Goal: Task Accomplishment & Management: Complete application form

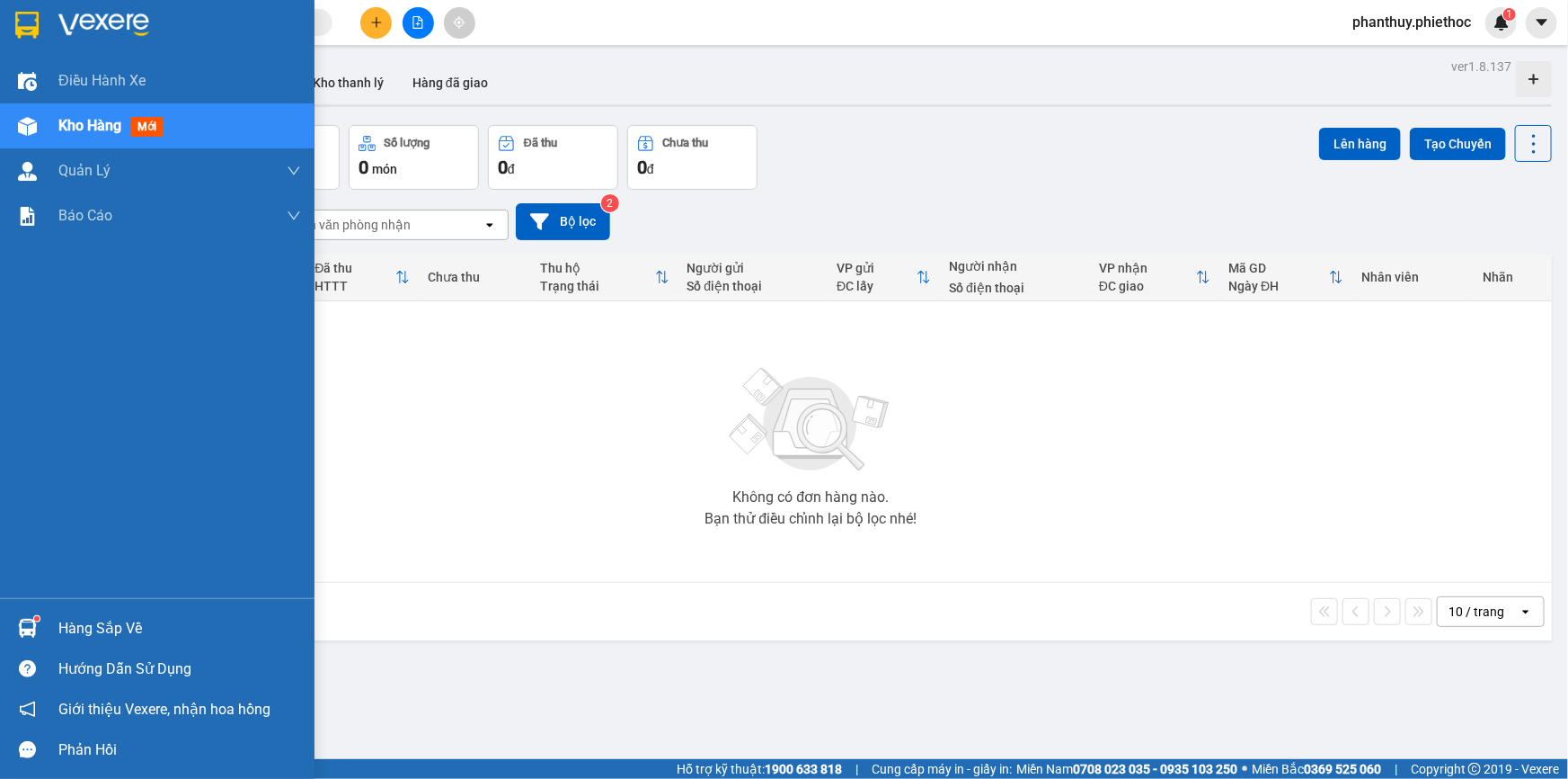
drag, startPoint x: 97, startPoint y: 631, endPoint x: 655, endPoint y: 482, distance: 577.6
click at [98, 630] on div "Hàng sắp về" at bounding box center [180, 629] width 242 height 27
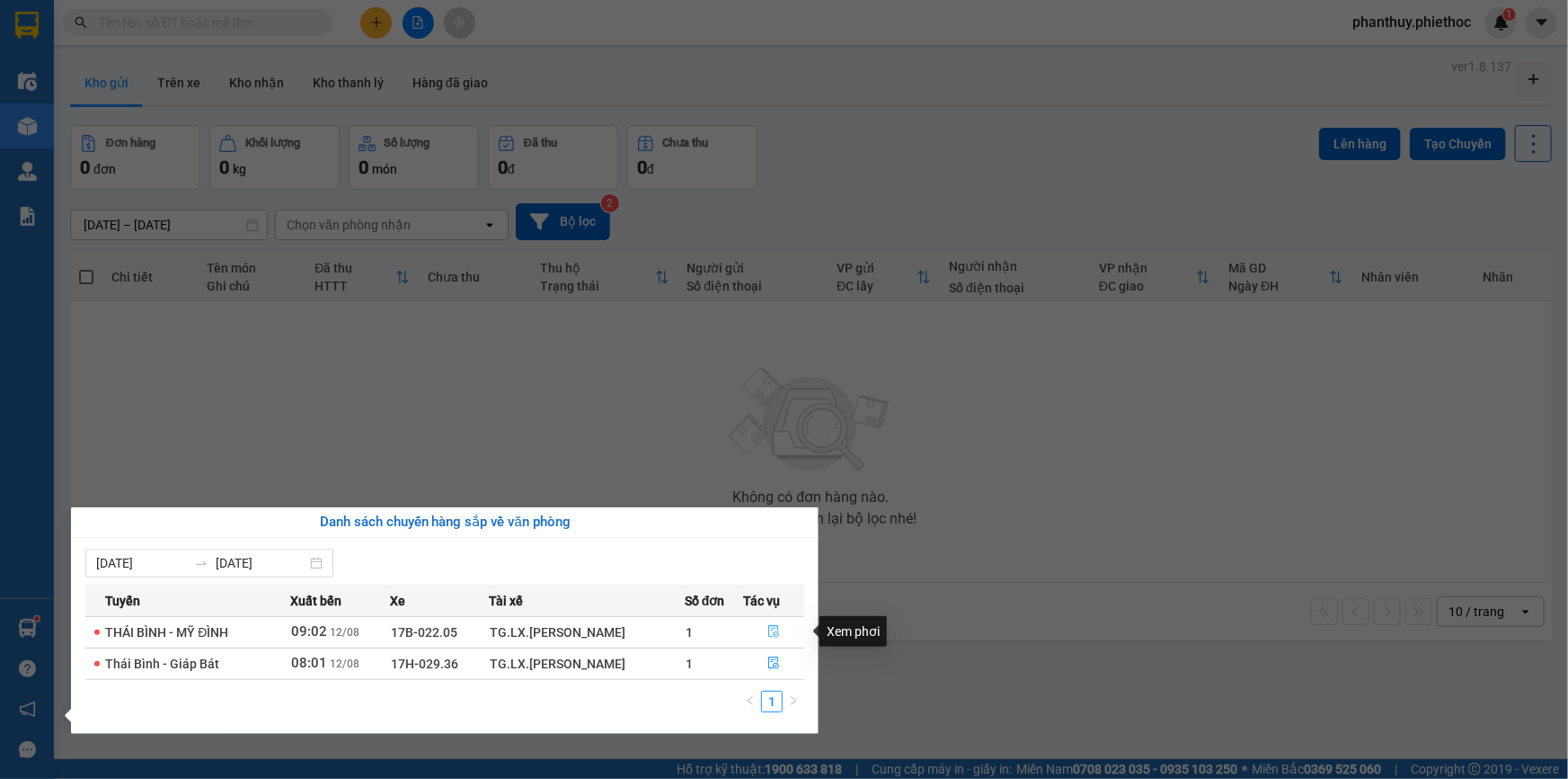
click at [772, 630] on icon "file-done" at bounding box center [774, 632] width 13 height 13
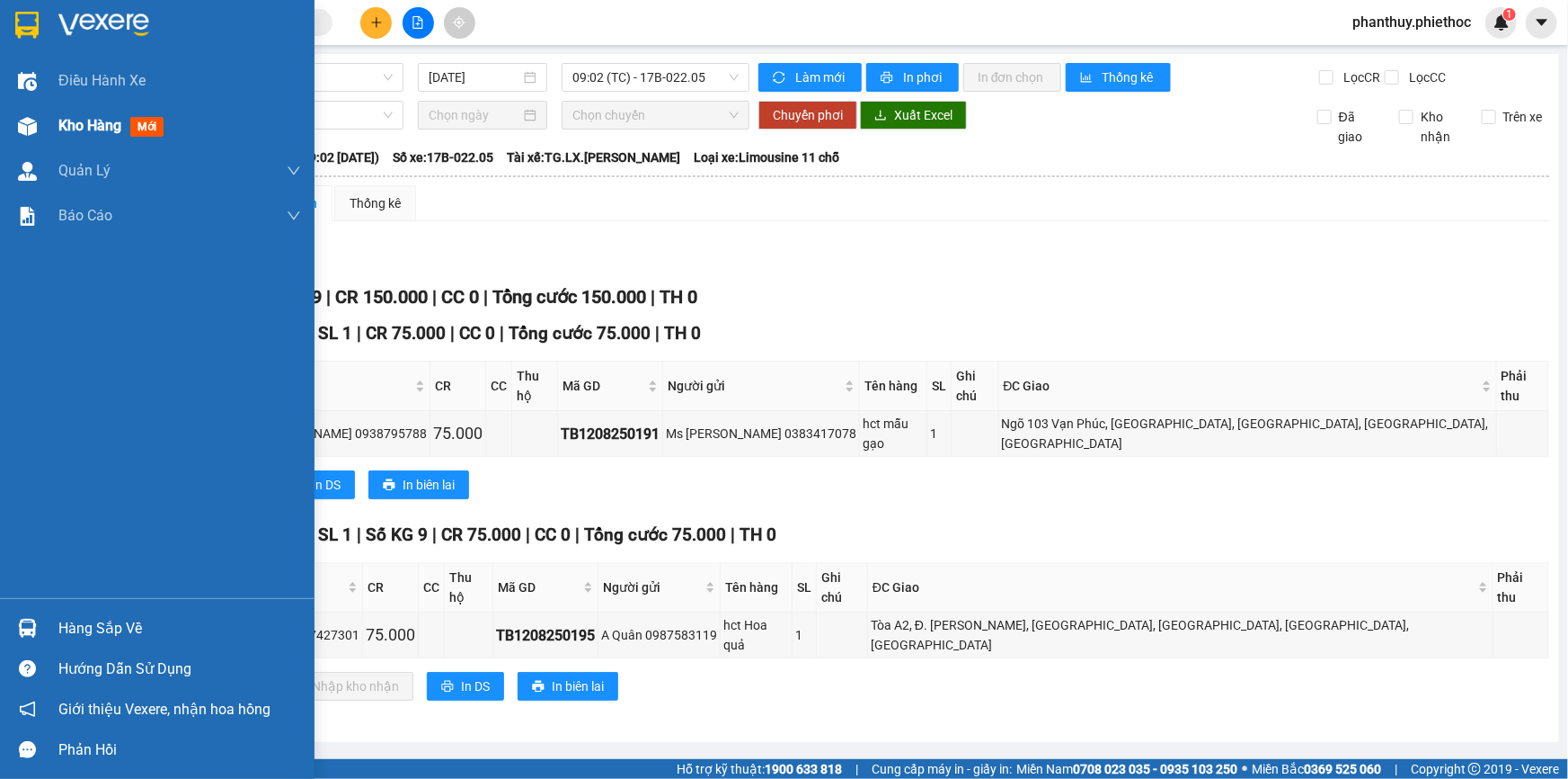
click at [95, 121] on div "Kho hàng mới" at bounding box center [115, 125] width 112 height 23
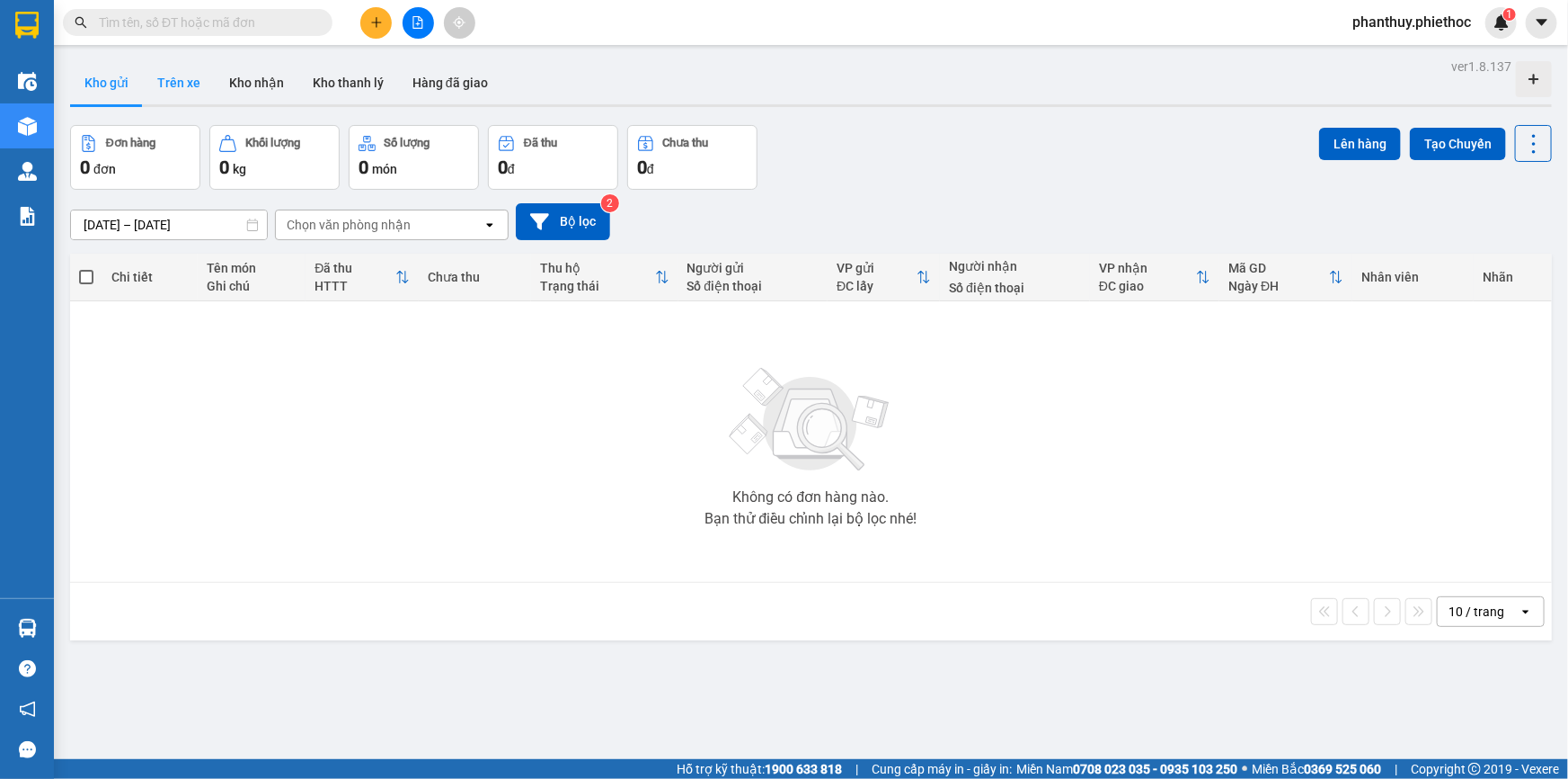
click at [185, 84] on button "Trên xe" at bounding box center [178, 83] width 71 height 43
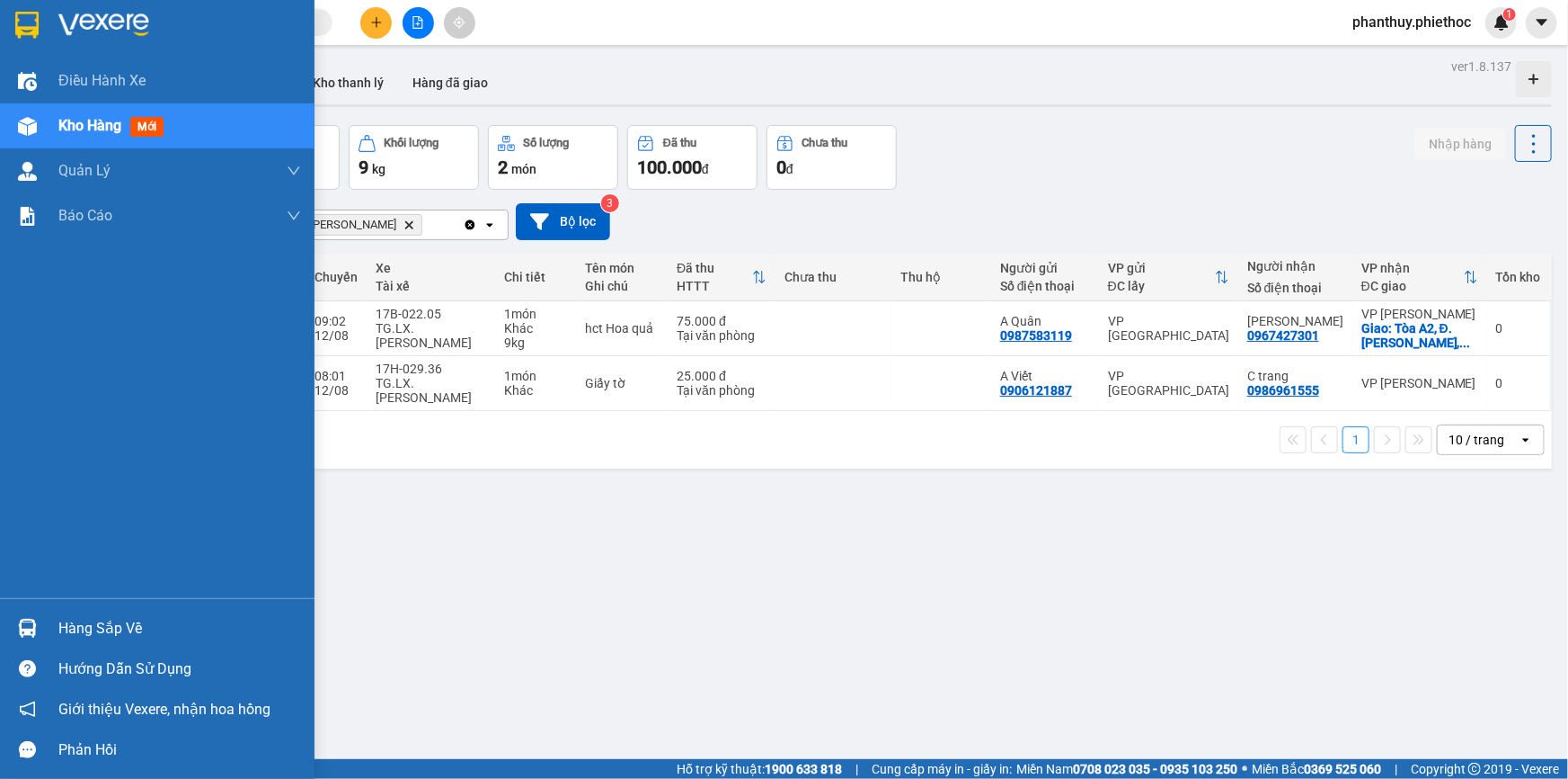
drag, startPoint x: 105, startPoint y: 622, endPoint x: 169, endPoint y: 621, distance: 64.0
click at [107, 622] on div "Hàng sắp về" at bounding box center [180, 629] width 242 height 27
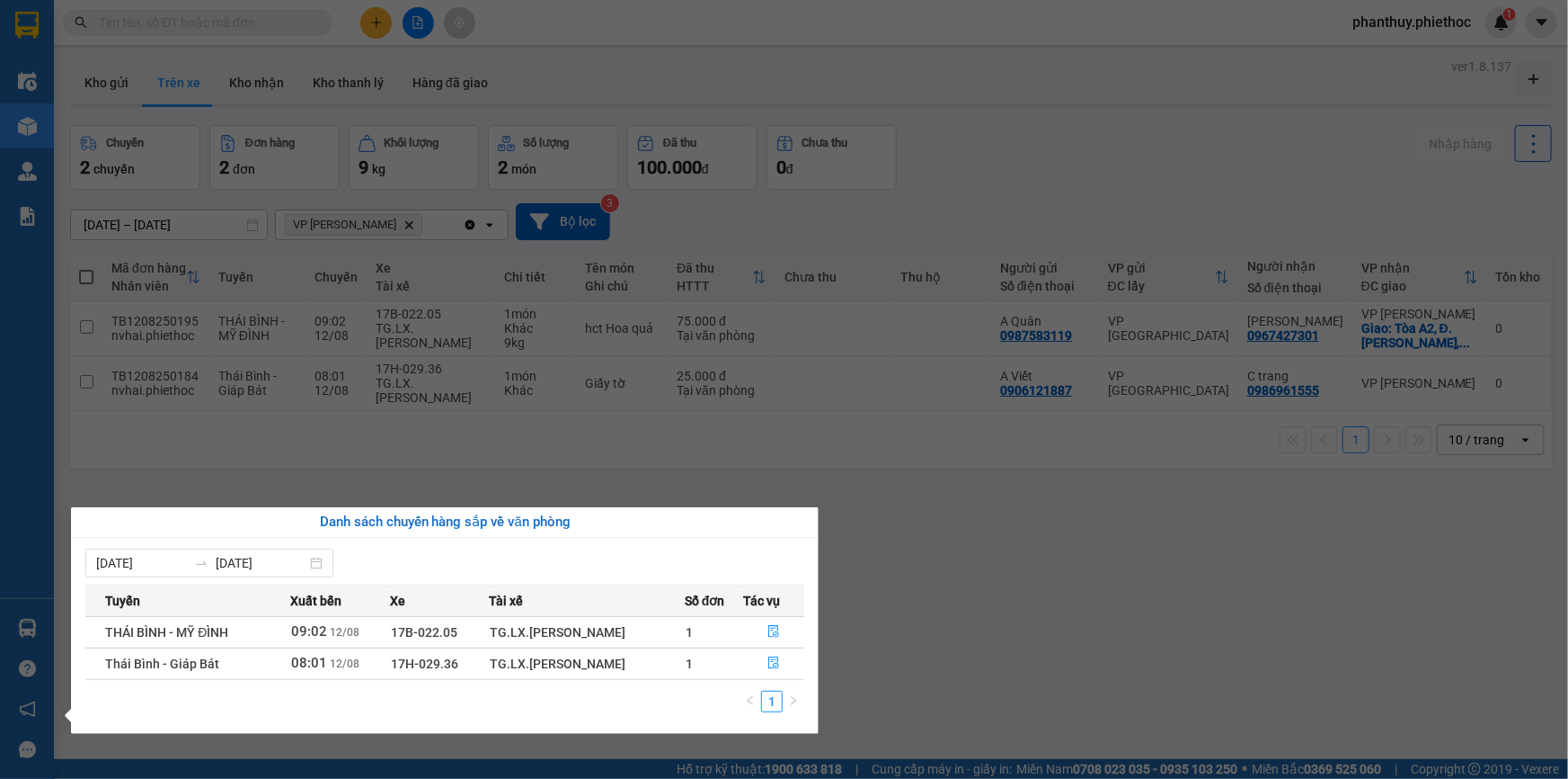
click at [981, 501] on section "Kết quả tìm kiếm ( 0 ) Bộ lọc No Data phanthuy.phiethoc 1 Điều hành xe Kho hàng…" at bounding box center [784, 389] width 1568 height 779
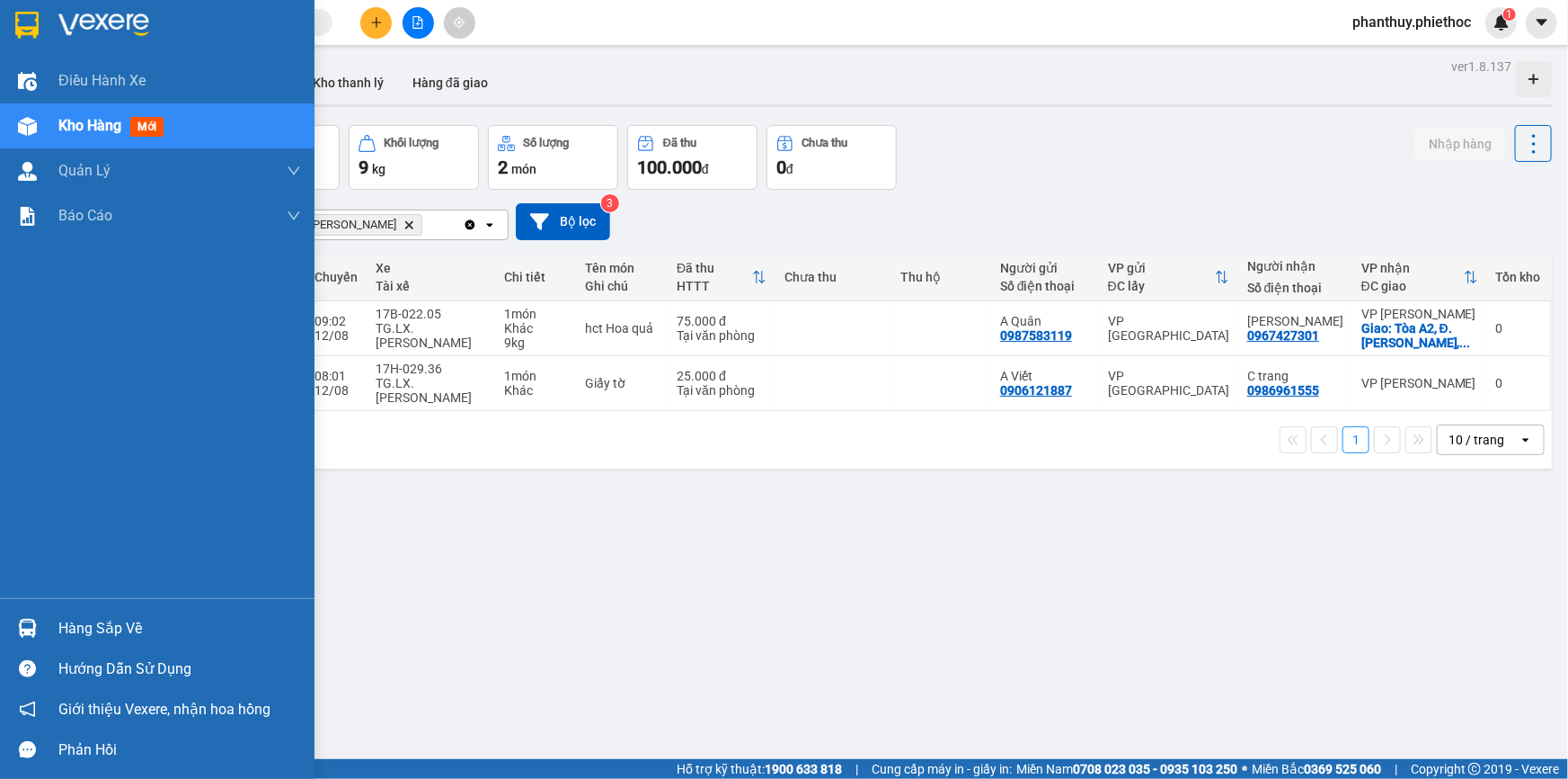
click at [121, 624] on div "Hàng sắp về" at bounding box center [180, 629] width 242 height 27
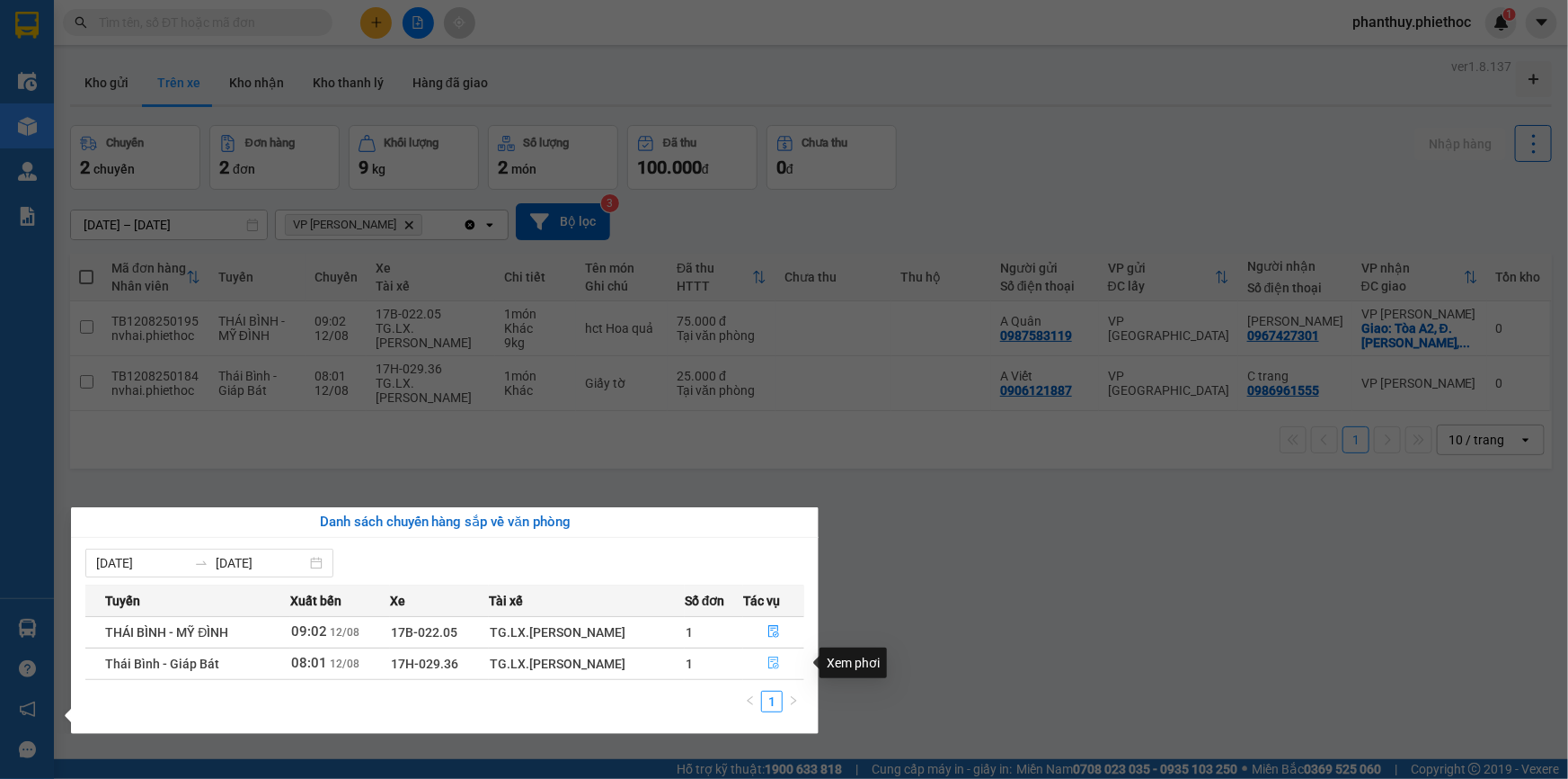
click at [772, 660] on icon "file-done" at bounding box center [774, 662] width 13 height 13
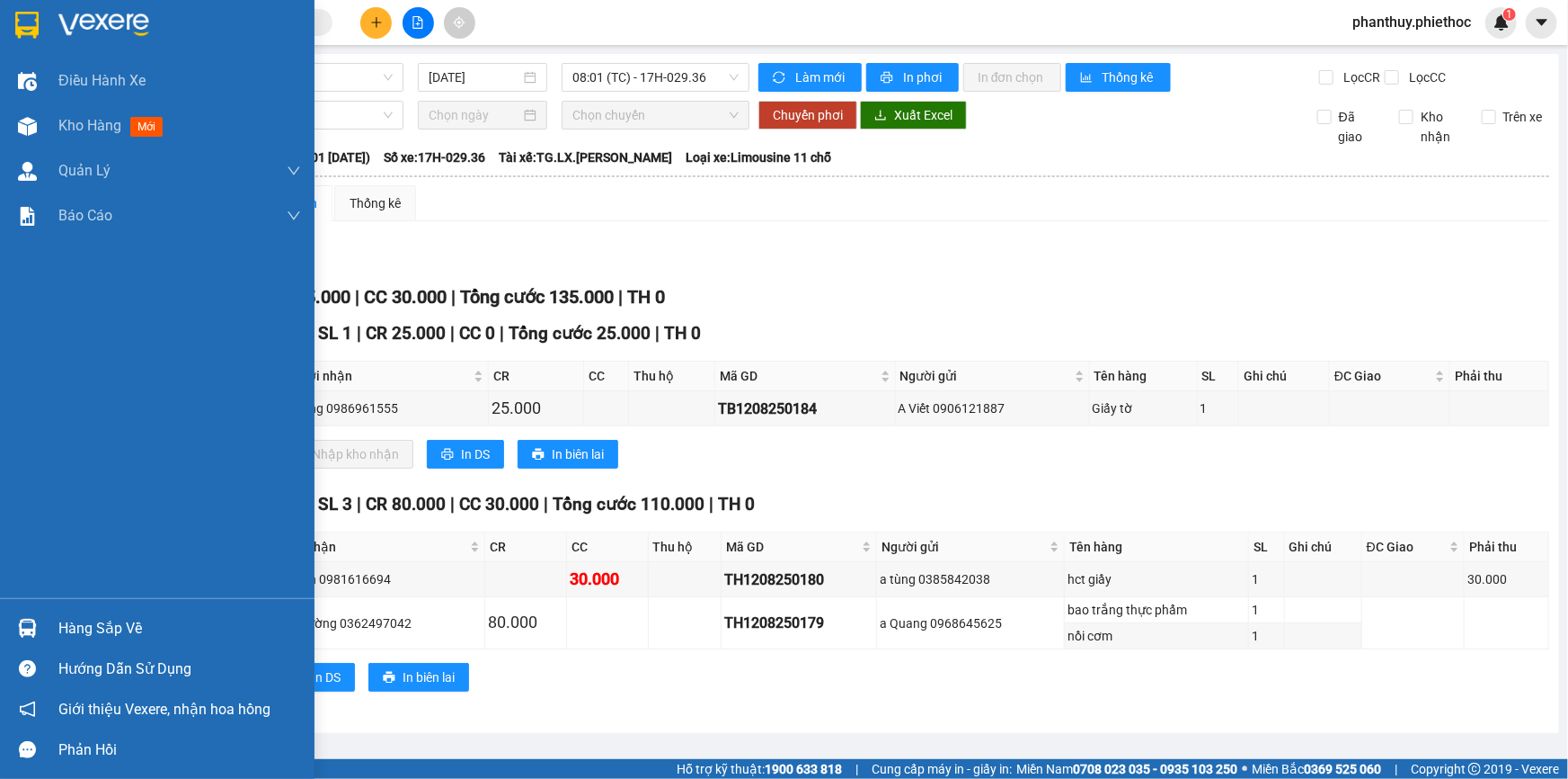
drag, startPoint x: 96, startPoint y: 619, endPoint x: 524, endPoint y: 505, distance: 442.9
click at [99, 619] on div "Hàng sắp về" at bounding box center [180, 629] width 242 height 27
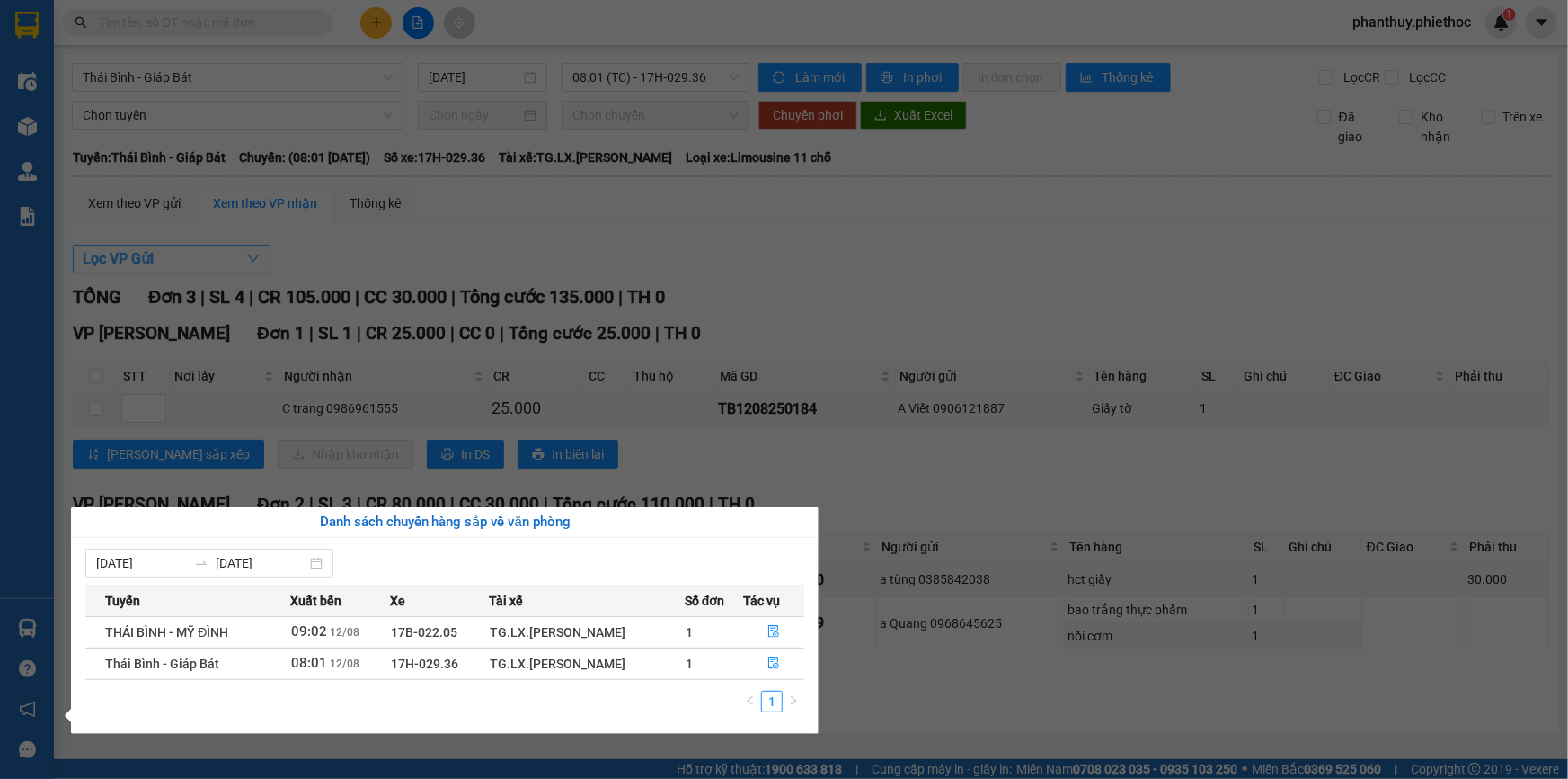
drag, startPoint x: 141, startPoint y: 287, endPoint x: 126, endPoint y: 261, distance: 30.0
click at [142, 285] on section "Kết quả tìm kiếm ( 0 ) Bộ lọc No Data phanthuy.phiethoc 1 Điều hành xe Kho hàng…" at bounding box center [784, 389] width 1568 height 779
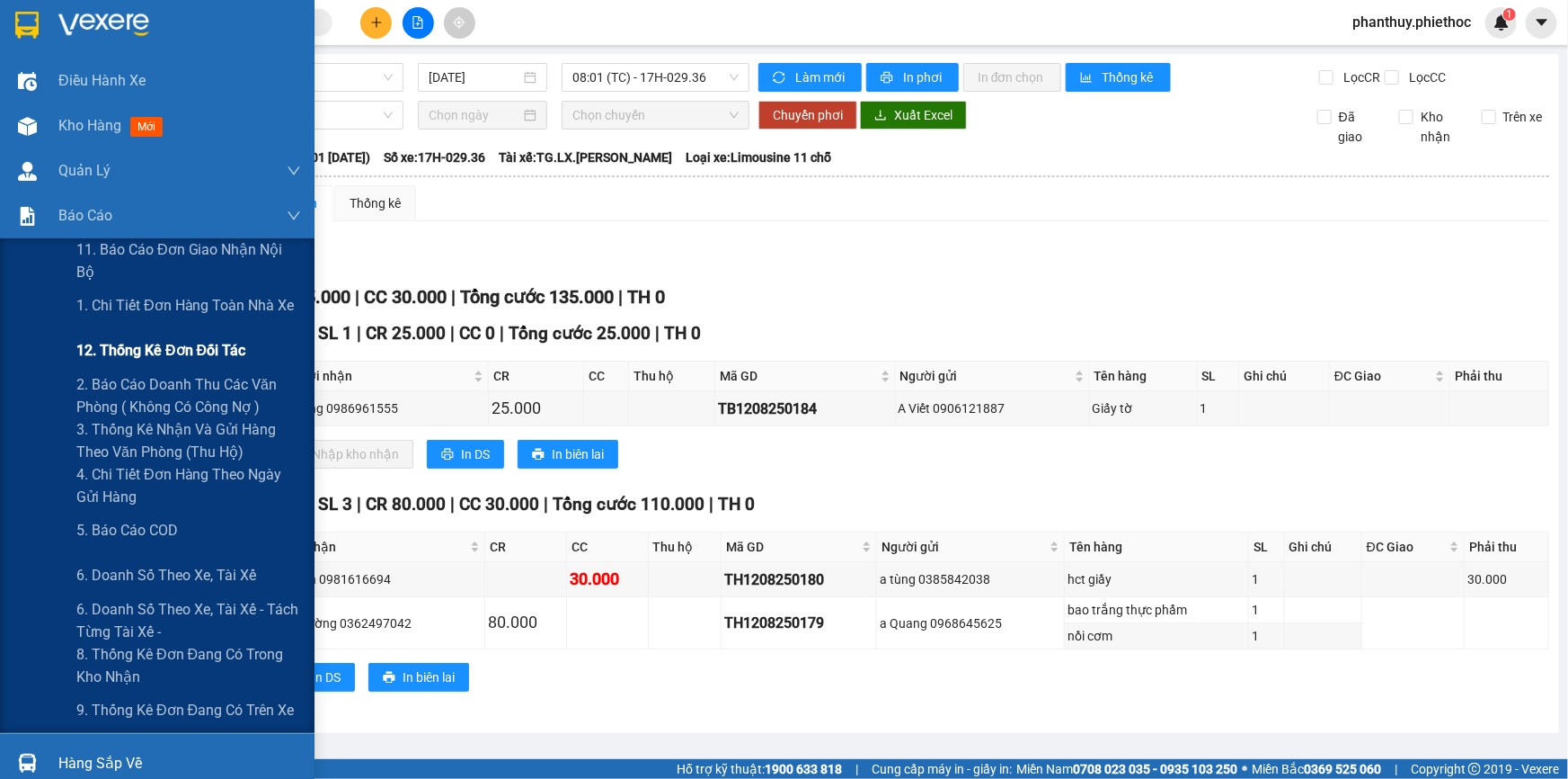
click at [111, 342] on span "12. Thống kê đơn đối tác" at bounding box center [160, 350] width 169 height 23
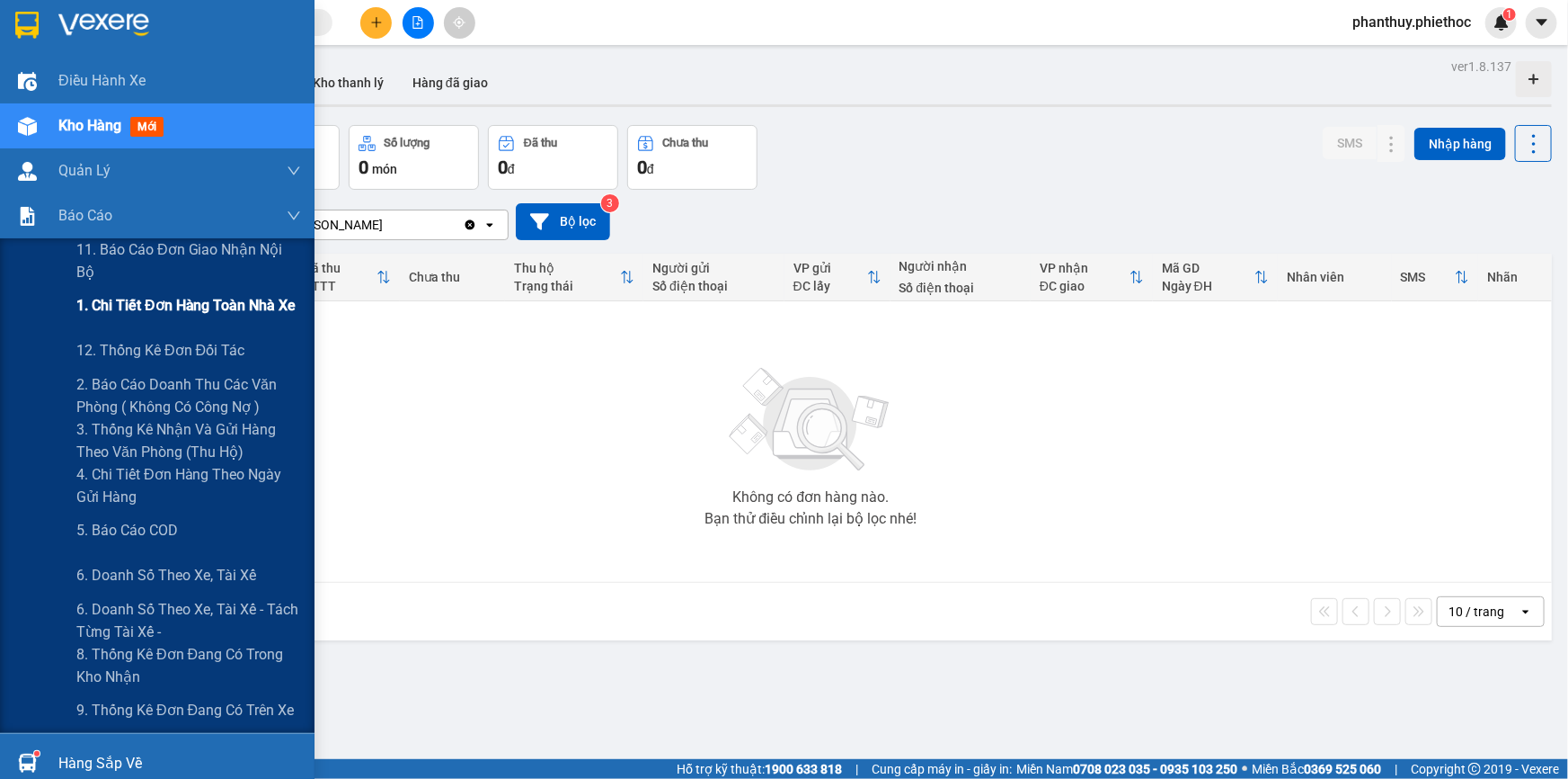
click at [170, 309] on span "1. Chi tiết đơn hàng toàn nhà xe" at bounding box center [185, 305] width 220 height 23
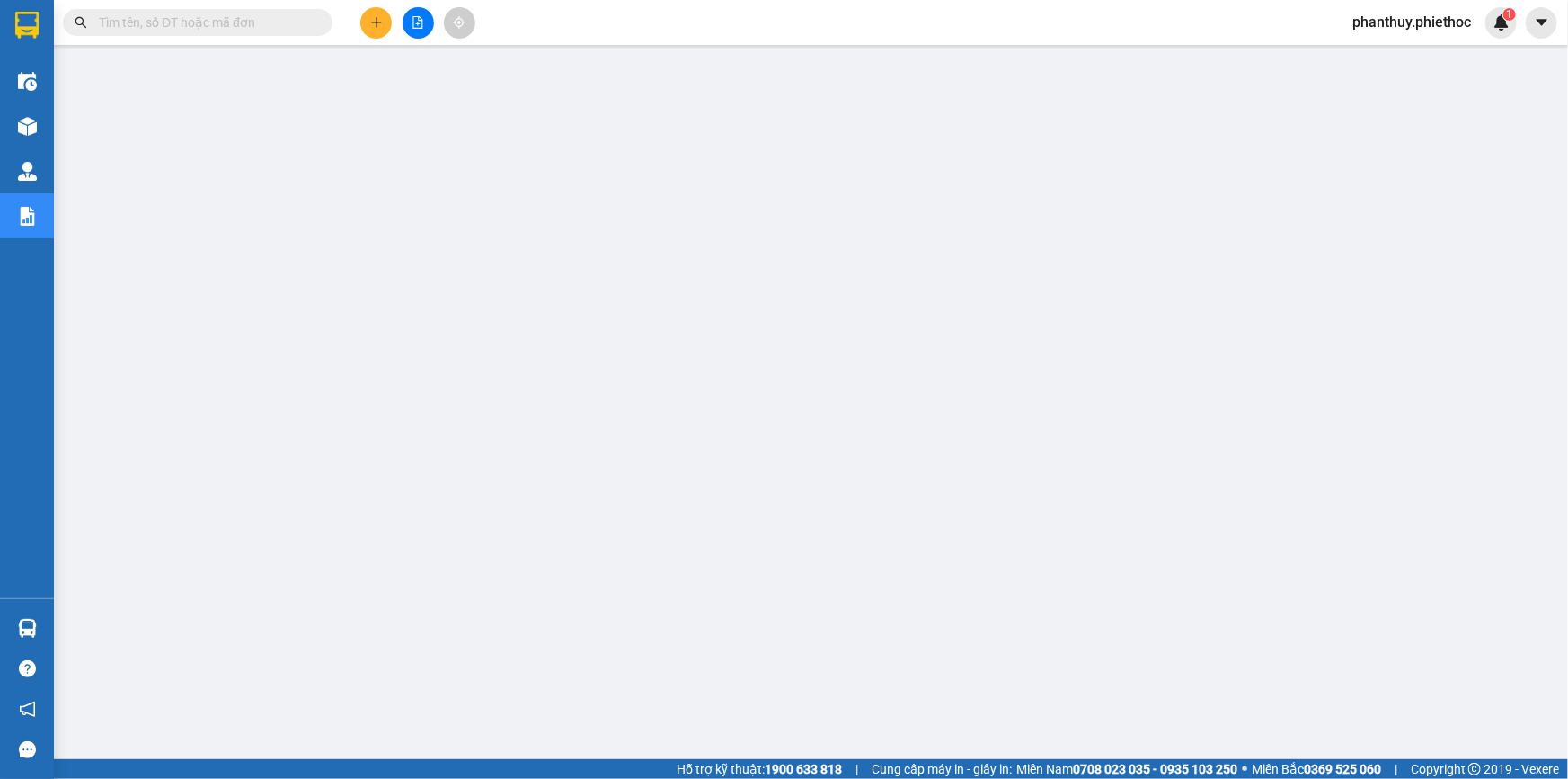
click at [370, 22] on icon "plus" at bounding box center [376, 23] width 13 height 13
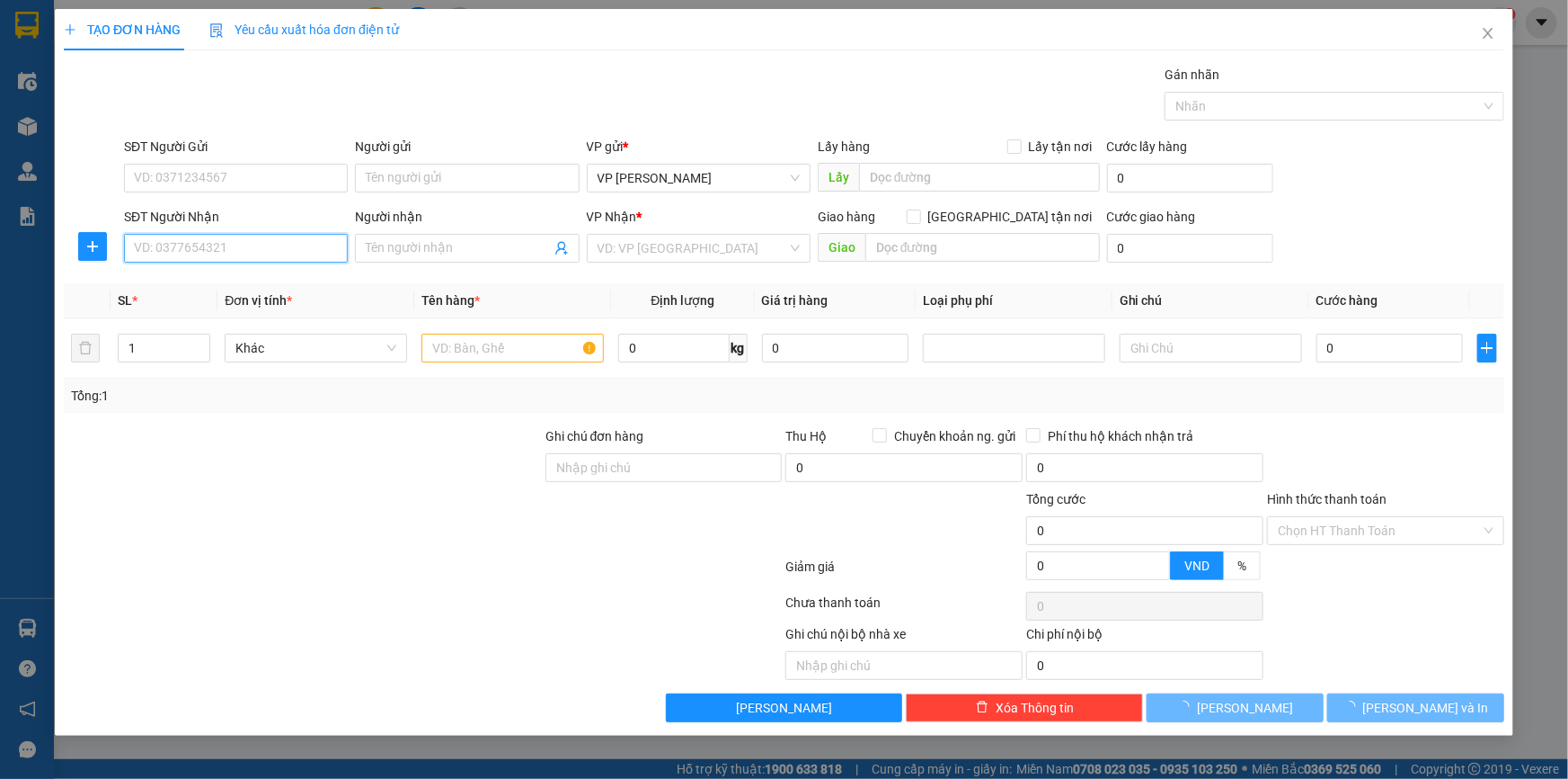
click at [250, 246] on input "SĐT Người Nhận" at bounding box center [235, 248] width 223 height 29
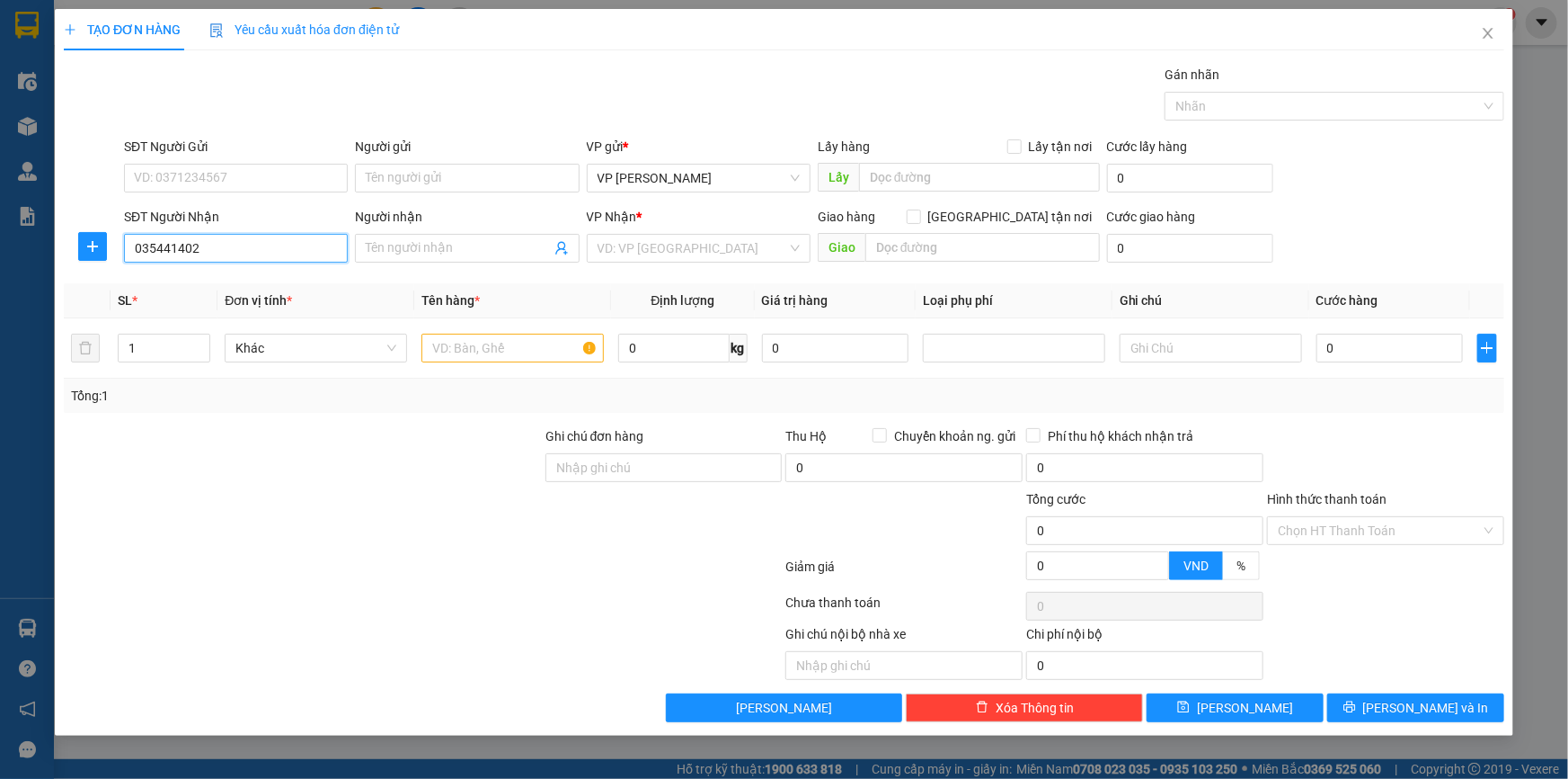
type input "0354414029"
click at [265, 284] on div "0354414029 - Cô Năng" at bounding box center [236, 284] width 203 height 20
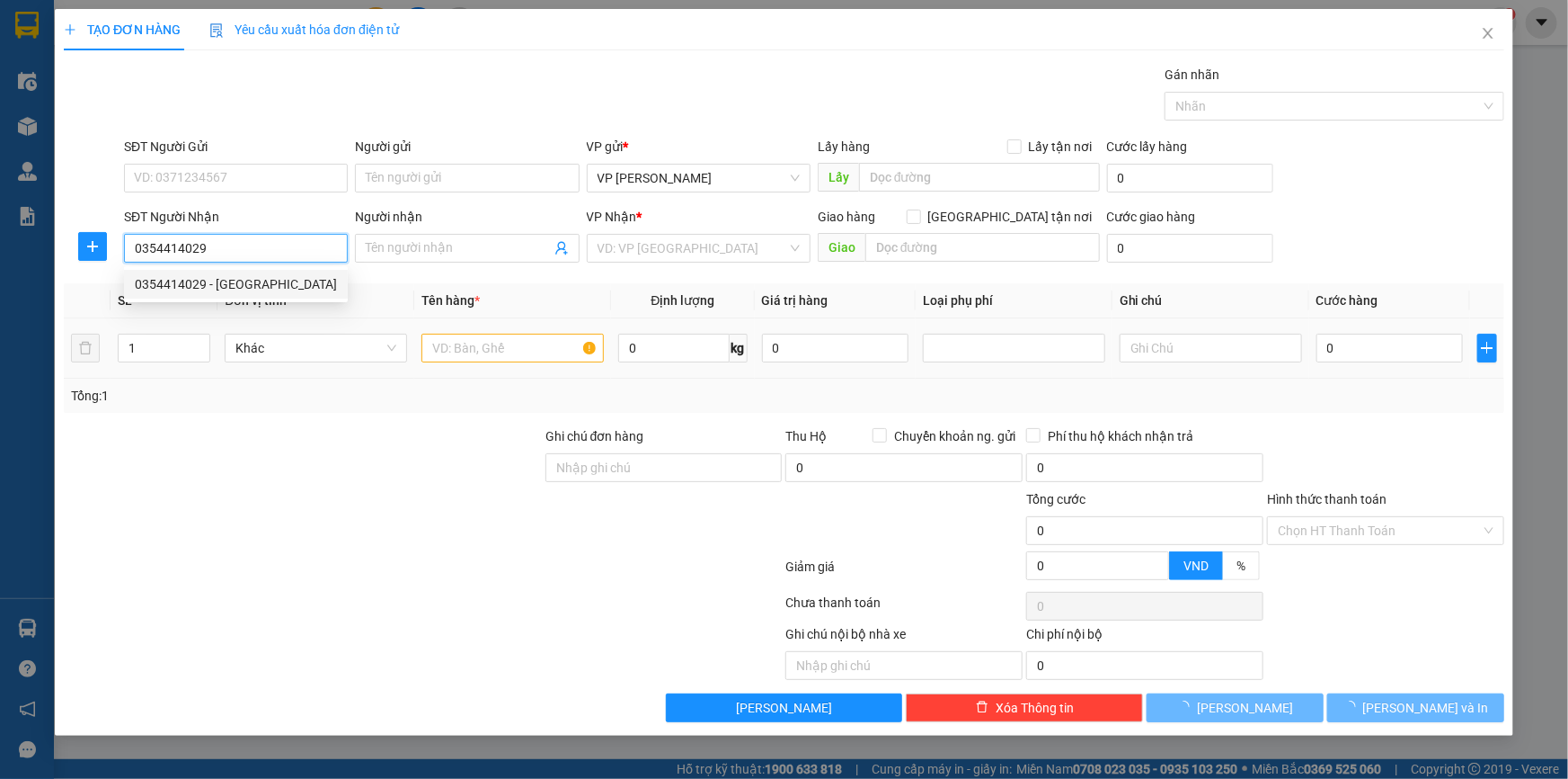
type input "Cô Năng"
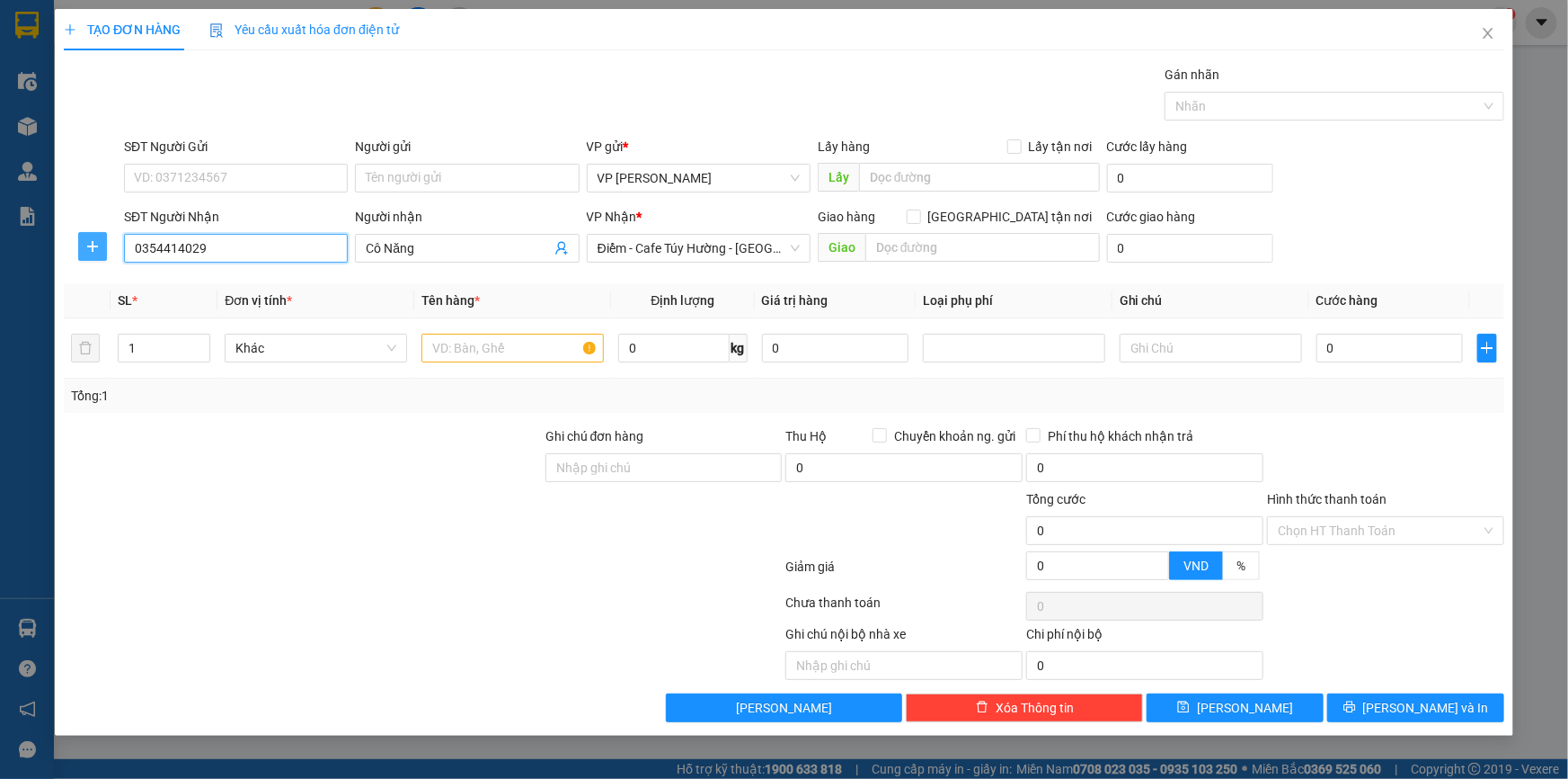
type input "0354414029"
click at [88, 242] on icon "plus" at bounding box center [92, 246] width 14 height 14
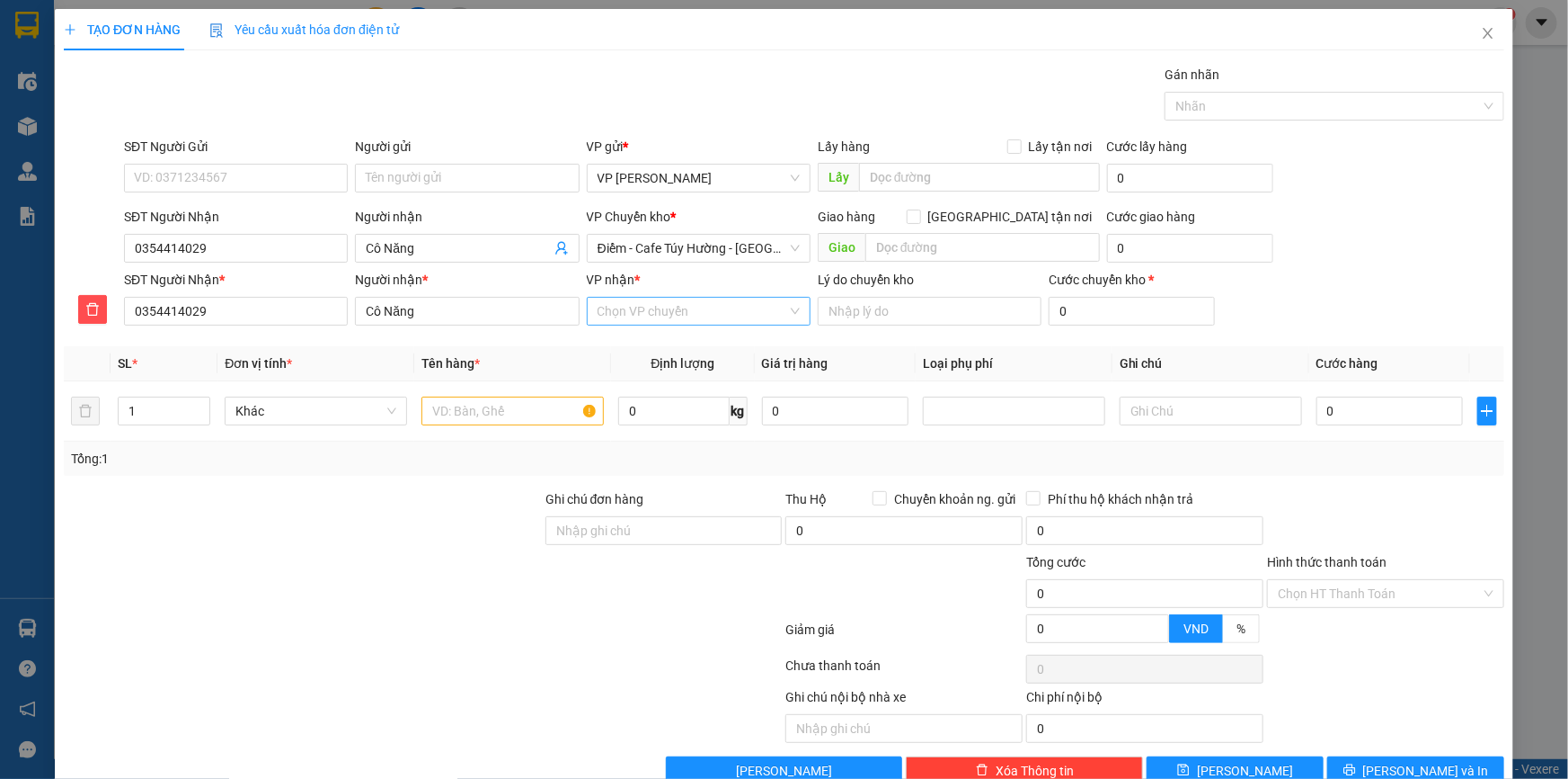
click at [652, 314] on input "VP nhận *" at bounding box center [693, 311] width 190 height 27
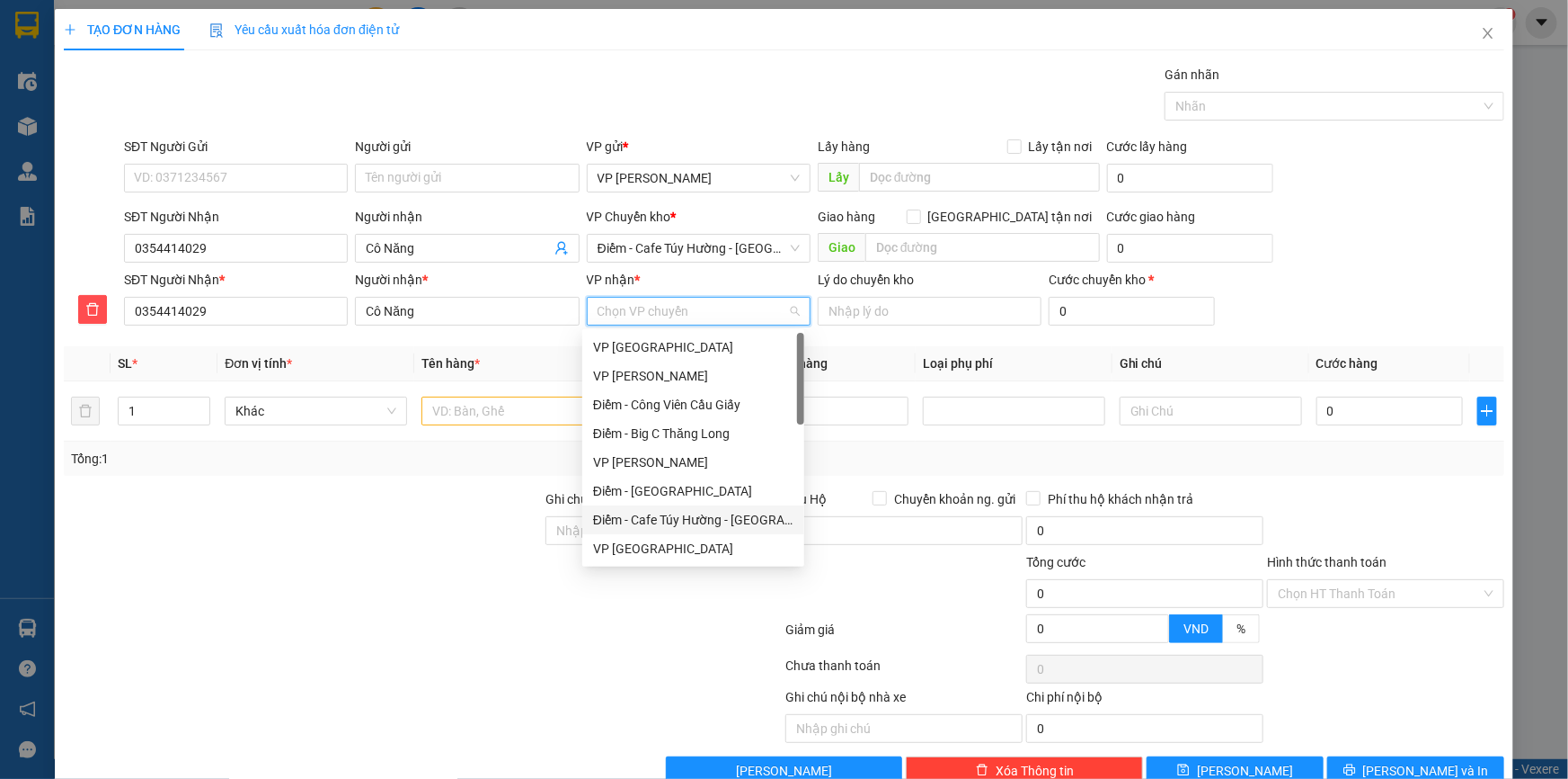
click at [711, 521] on div "Điểm - Cafe Túy Hường - Diêm Điền" at bounding box center [694, 519] width 201 height 20
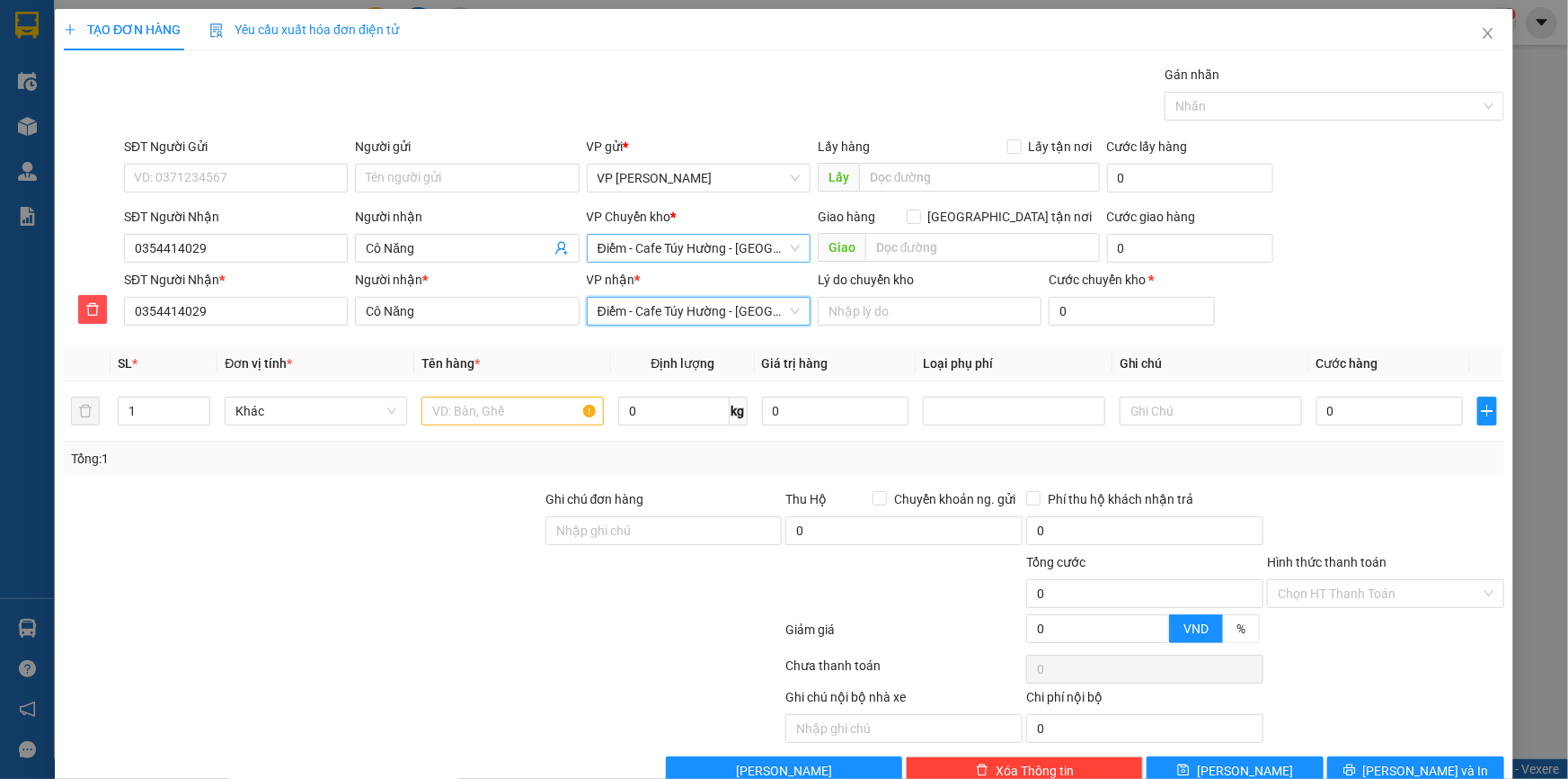
click at [685, 244] on span "Điểm - Cafe Túy Hường - Diêm Điền" at bounding box center [699, 248] width 203 height 27
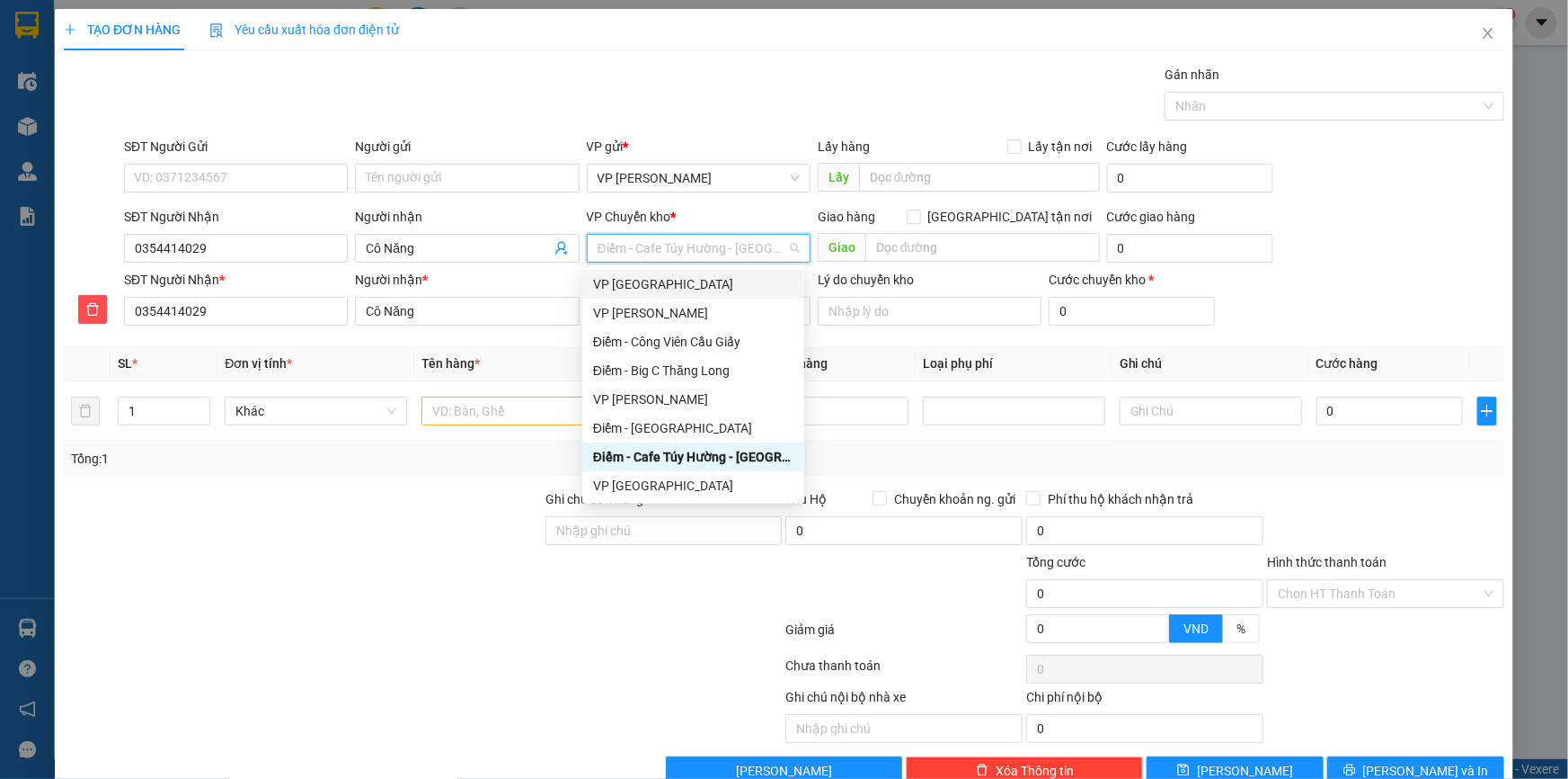
click at [653, 288] on div "VP Thái Bình" at bounding box center [694, 284] width 201 height 20
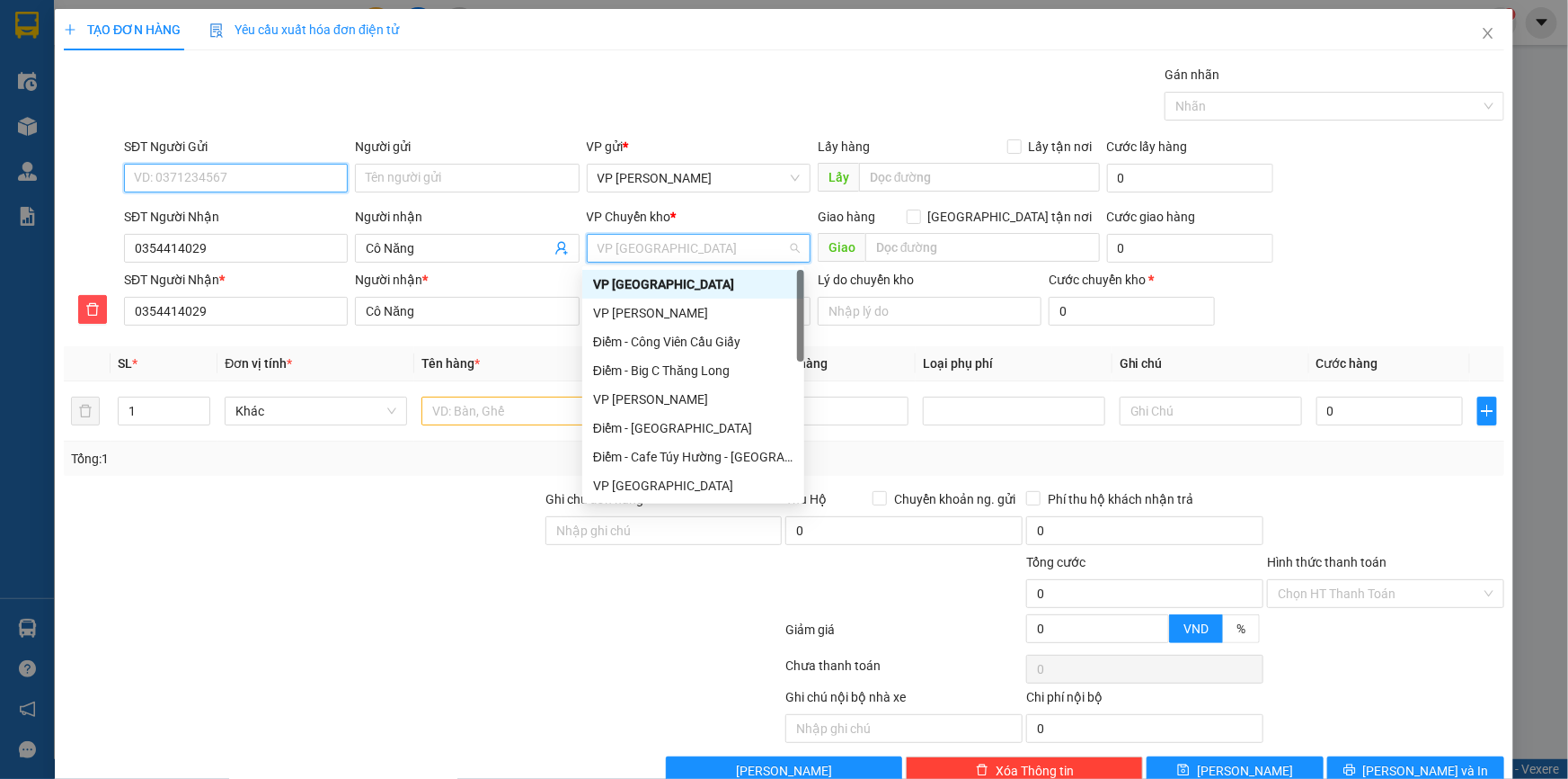
click at [181, 180] on input "SĐT Người Gửi" at bounding box center [235, 178] width 223 height 29
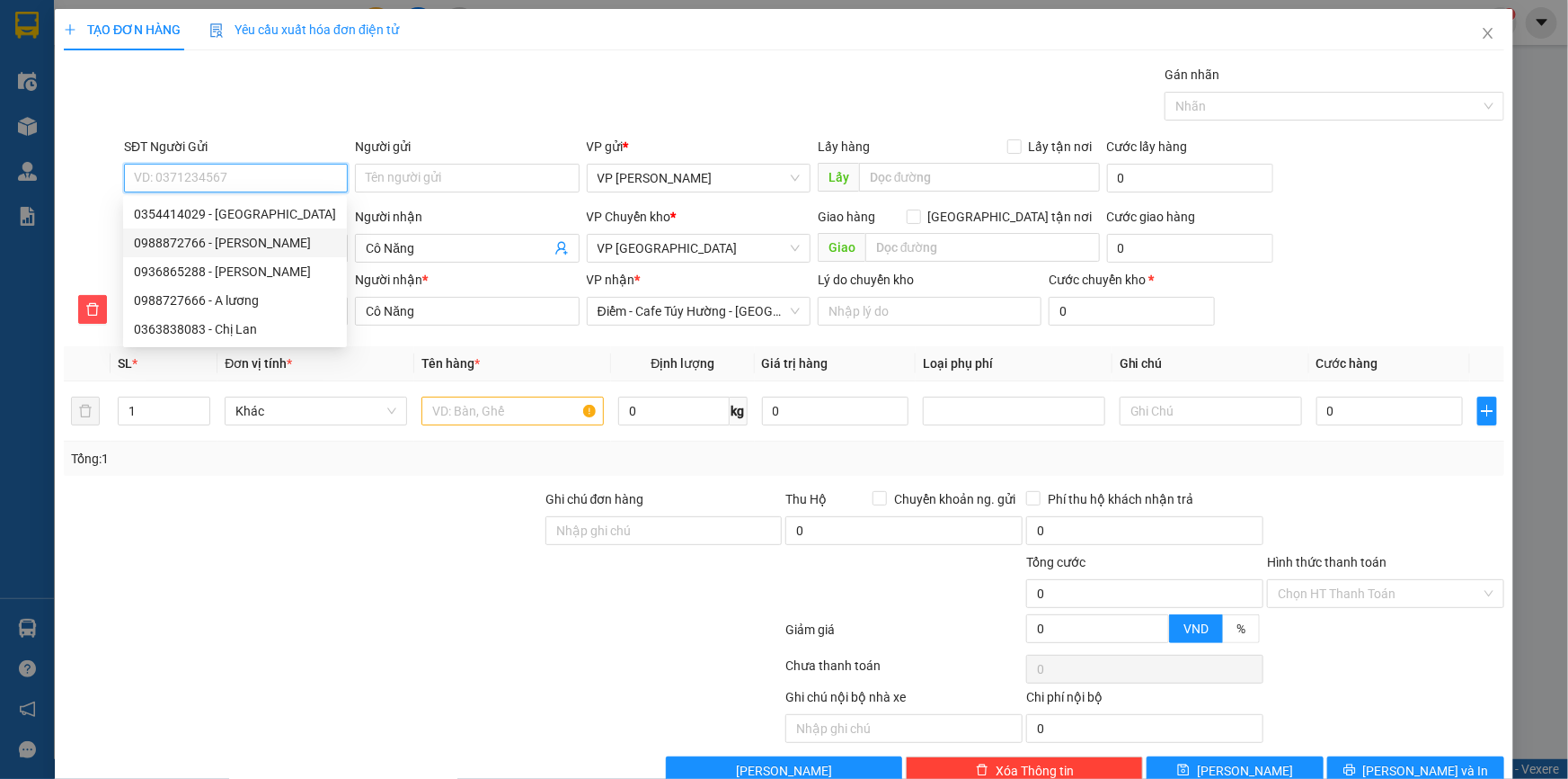
click at [250, 236] on div "0988872766 - Chú Hùng" at bounding box center [235, 242] width 203 height 20
type input "0988872766"
type input "Chú Hùng"
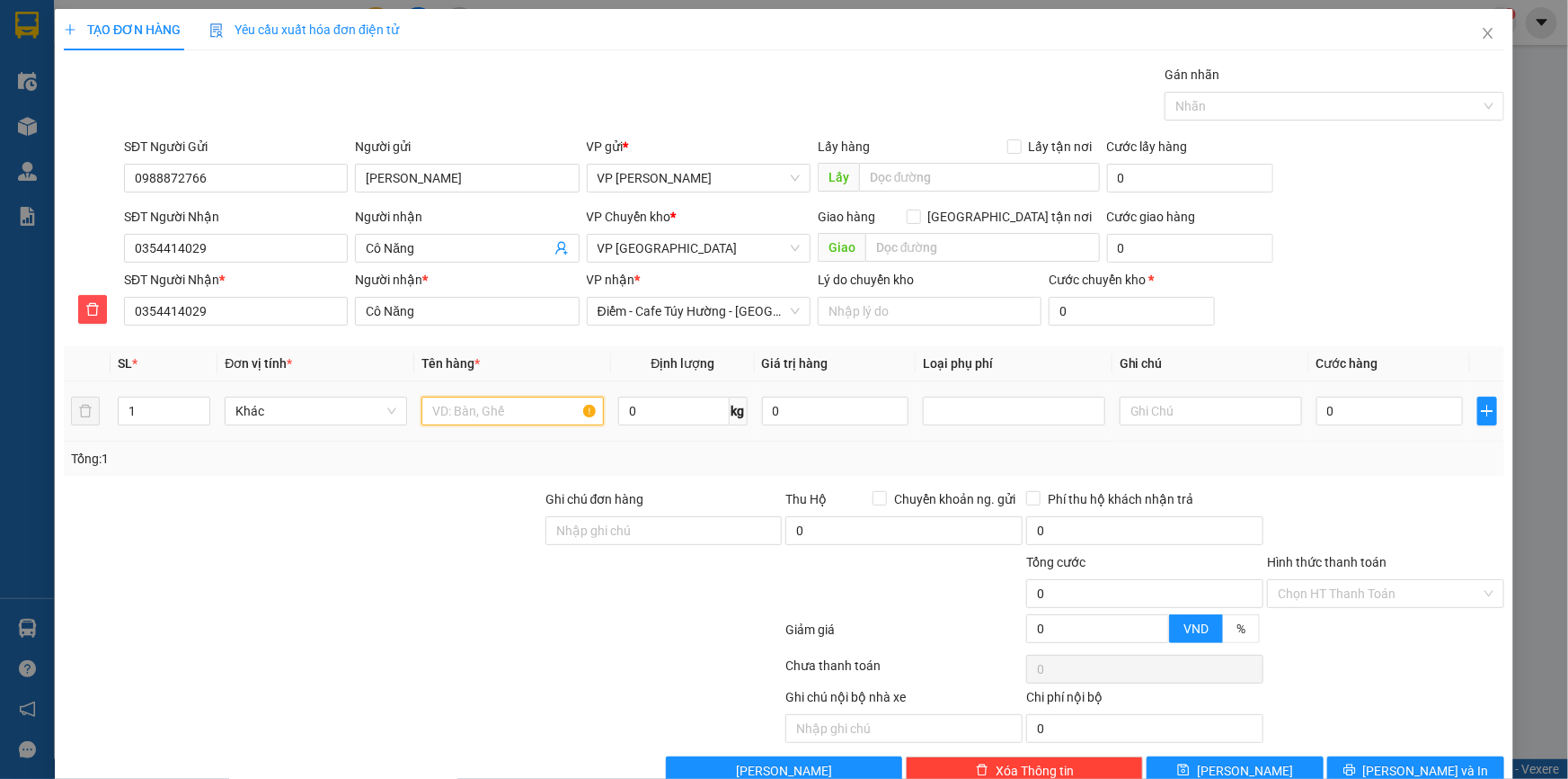
click at [469, 403] on input "text" at bounding box center [513, 411] width 183 height 29
type input "Thùng bột nếp"
type input "11"
type input "04"
type input "4"
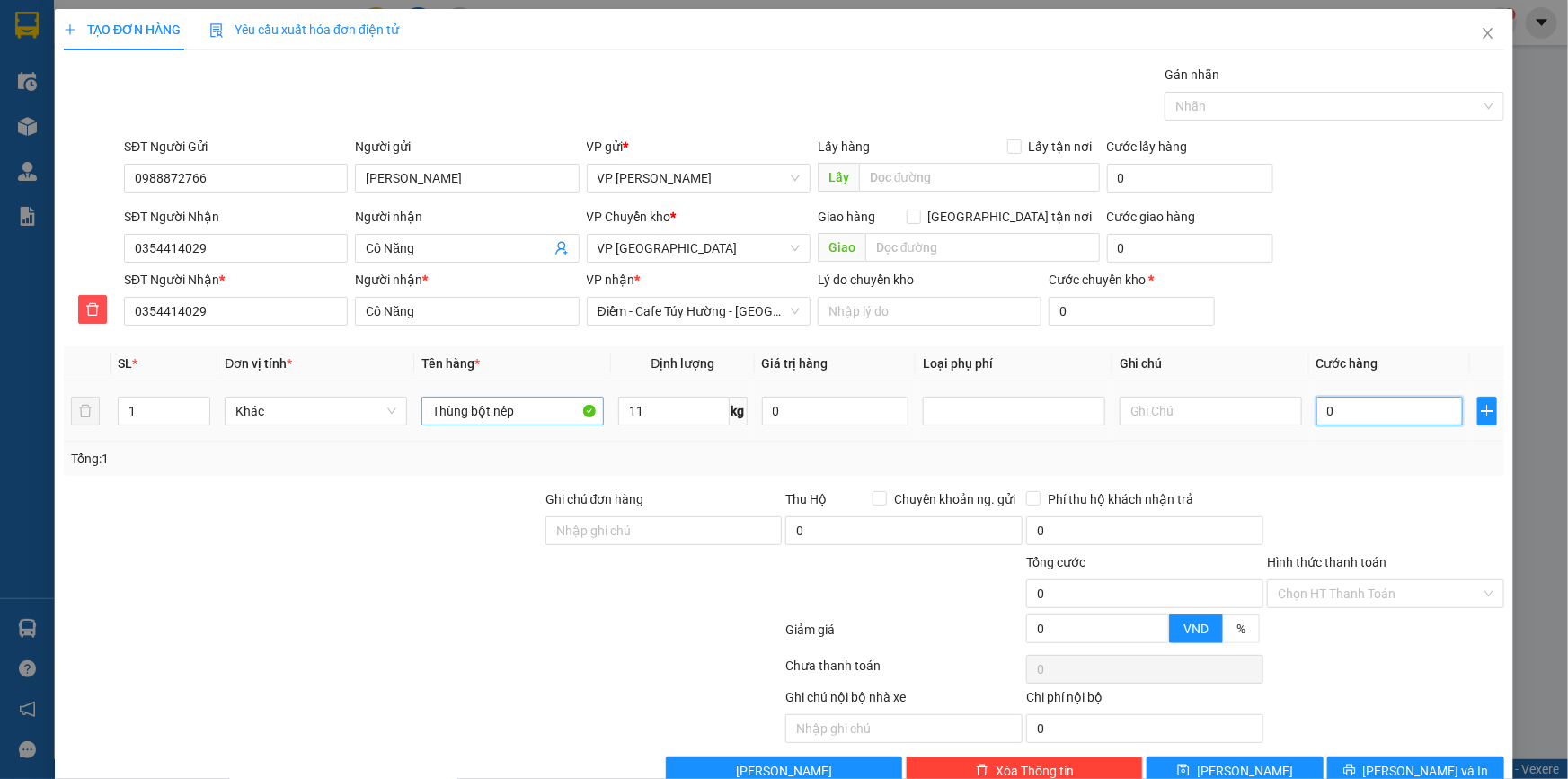
type input "4"
type input "045"
type input "45"
type input "45.000"
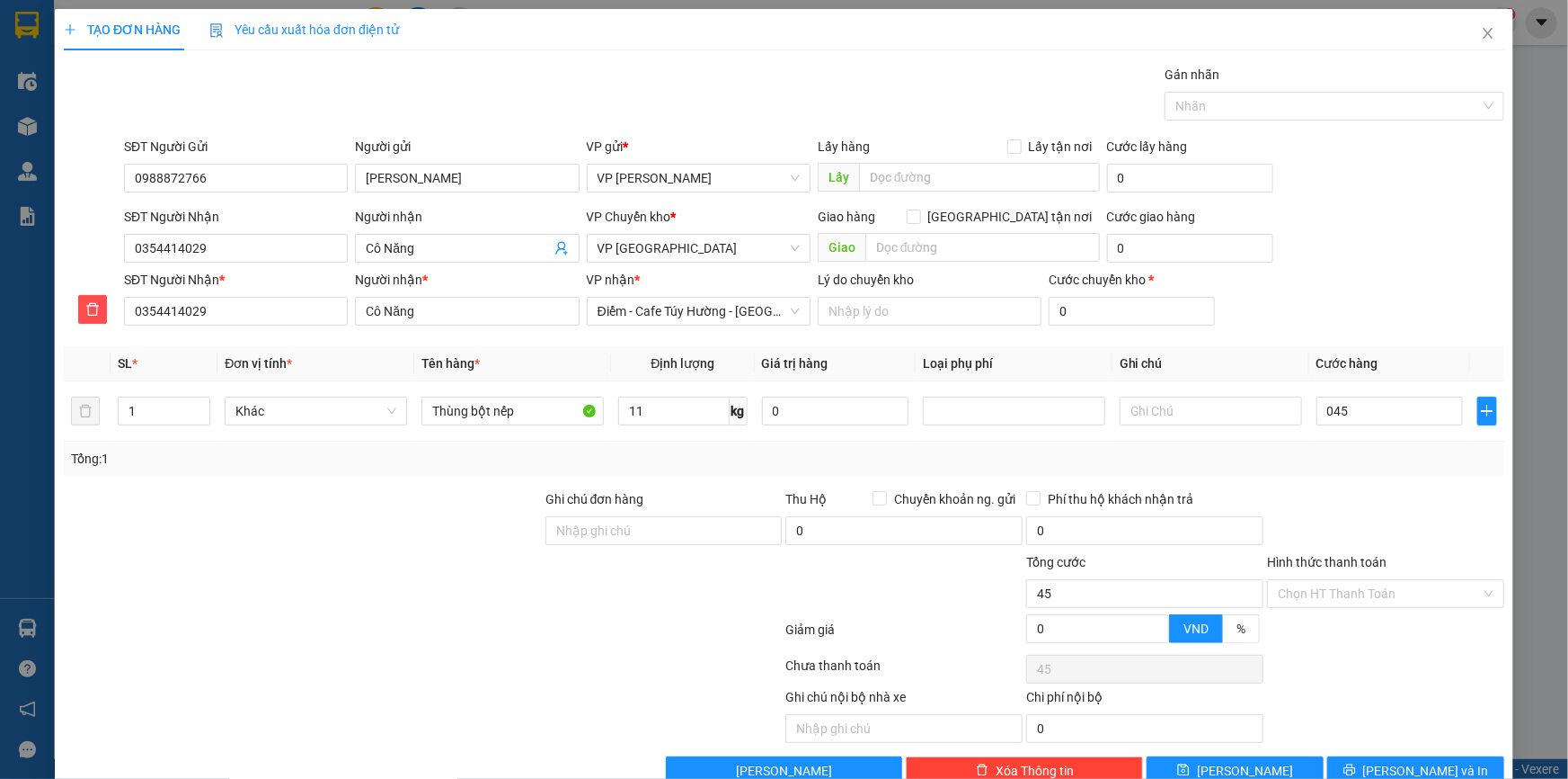
type input "45.000"
click at [1351, 213] on div "SĐT Người Nhận 0354414029 Người nhận Cô Năng VP Chuyển kho * VP Thái Bình Giao …" at bounding box center [814, 239] width 1387 height 63
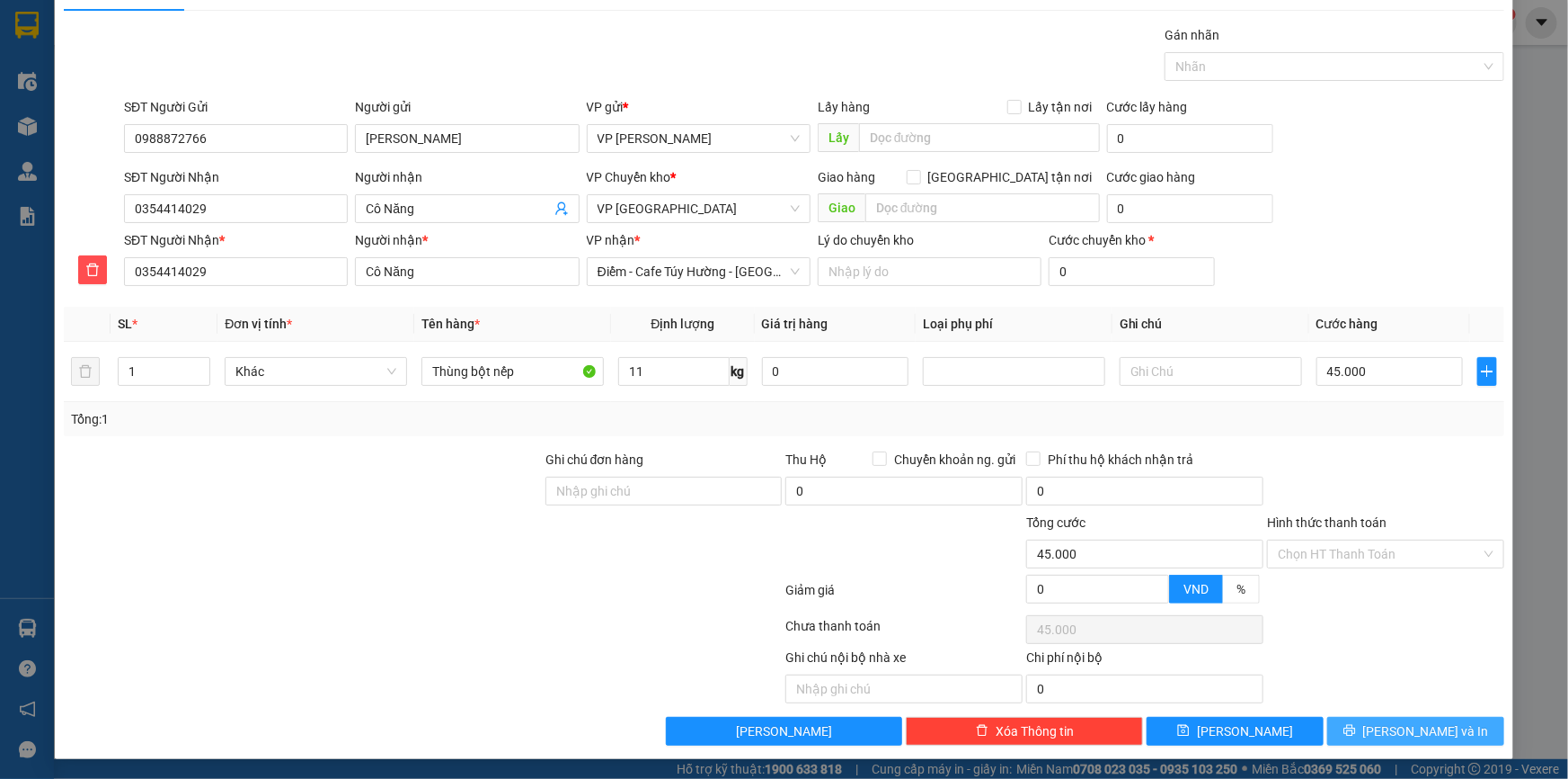
click at [1357, 717] on button "Lưu và In" at bounding box center [1416, 731] width 177 height 29
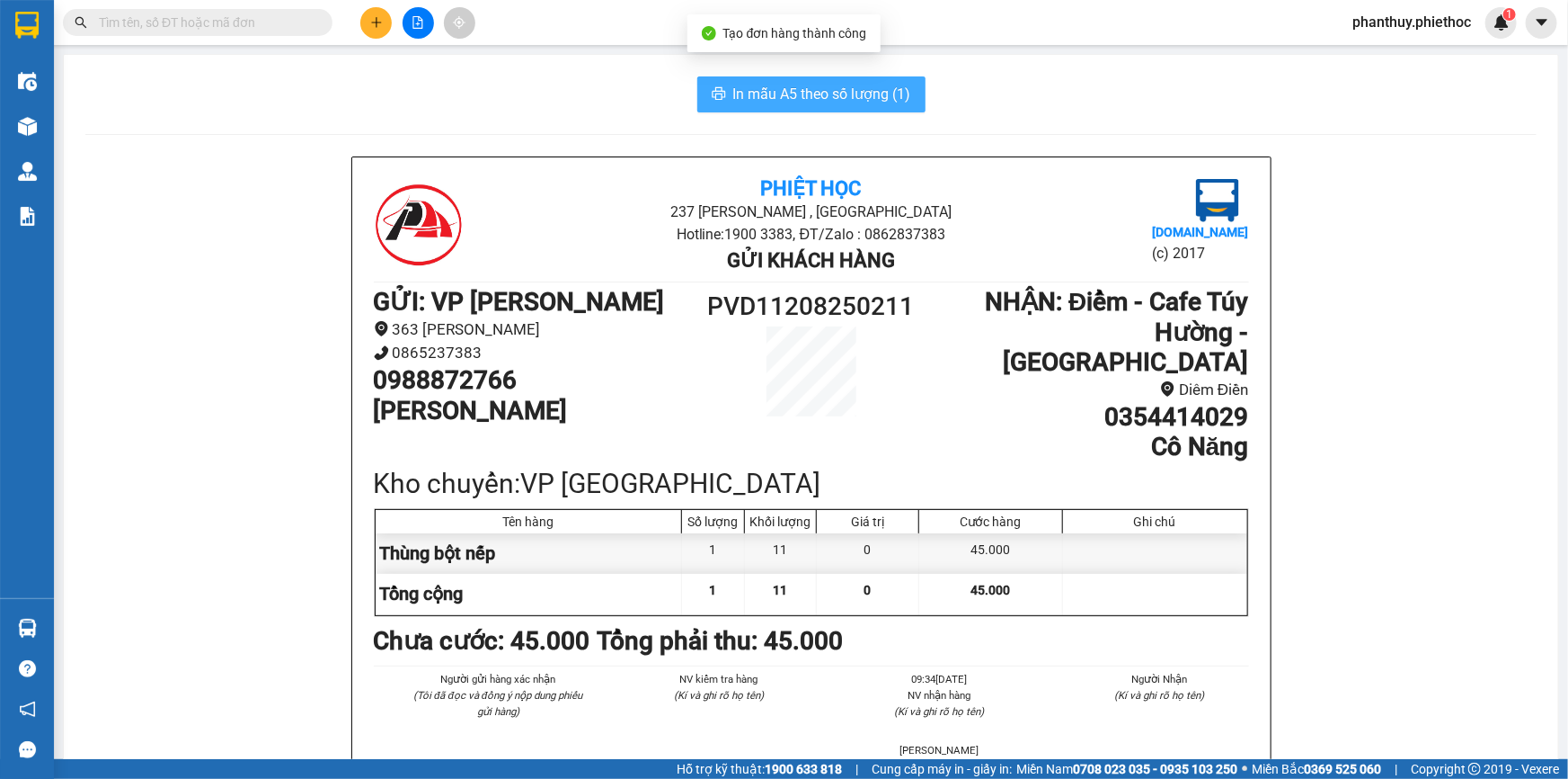
click at [730, 79] on button "In mẫu A5 theo số lượng (1)" at bounding box center [811, 94] width 228 height 36
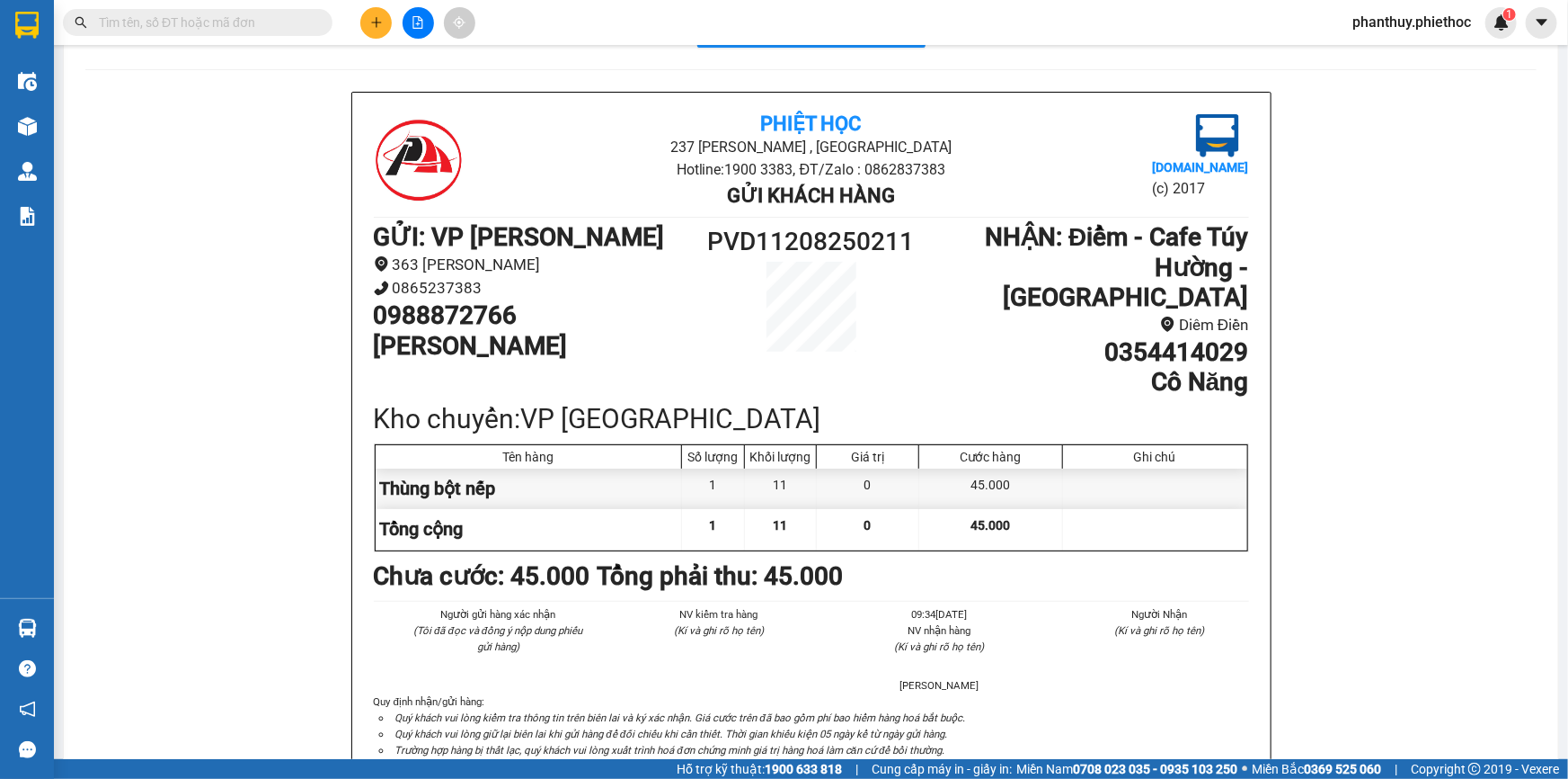
scroll to position [163, 0]
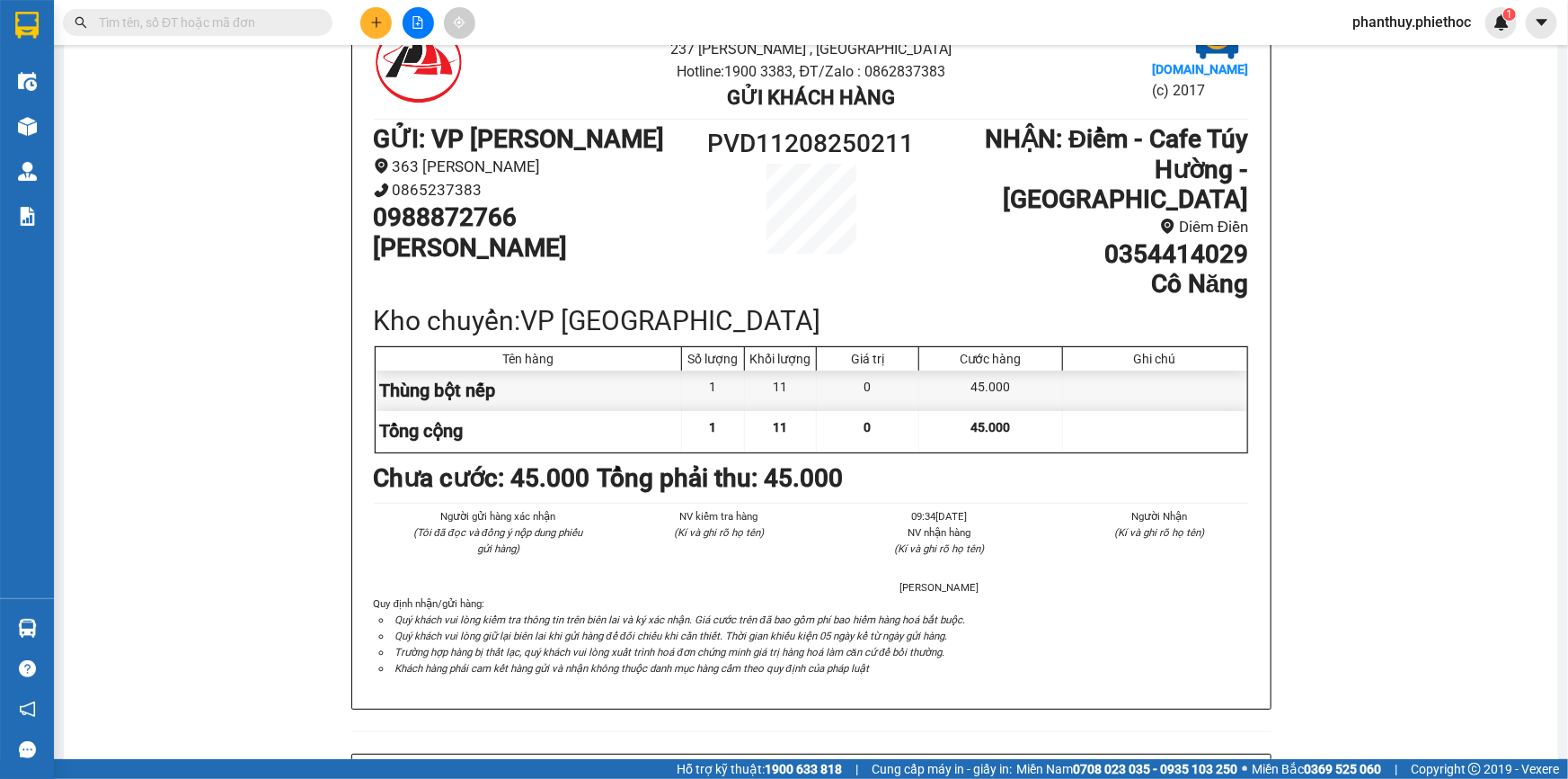
click at [383, 18] on button at bounding box center [375, 23] width 32 height 32
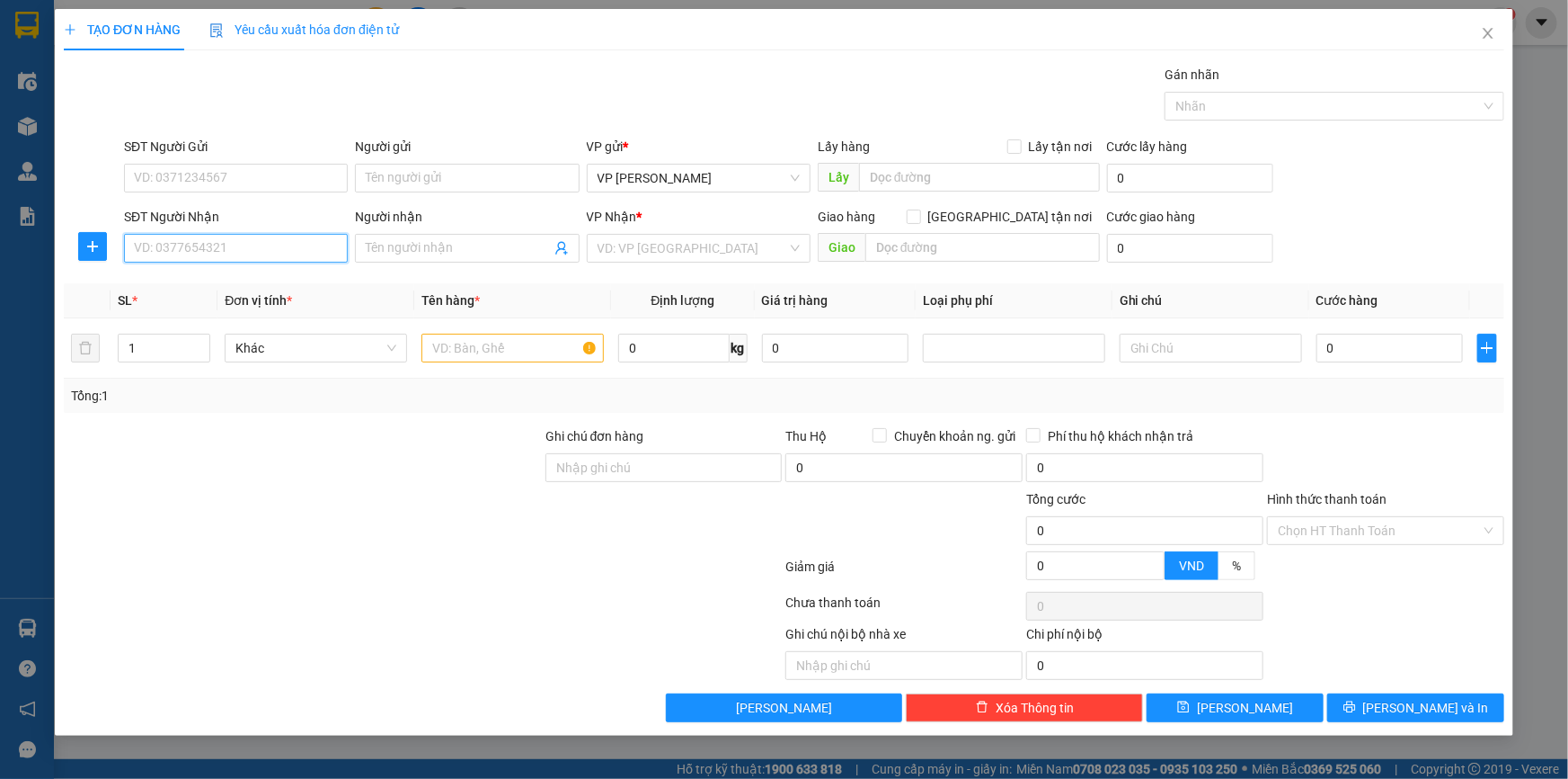
click at [230, 238] on input "SĐT Người Nhận" at bounding box center [235, 248] width 223 height 29
type input "0988889262"
click at [214, 284] on div "0988889262 - hùng" at bounding box center [236, 284] width 203 height 20
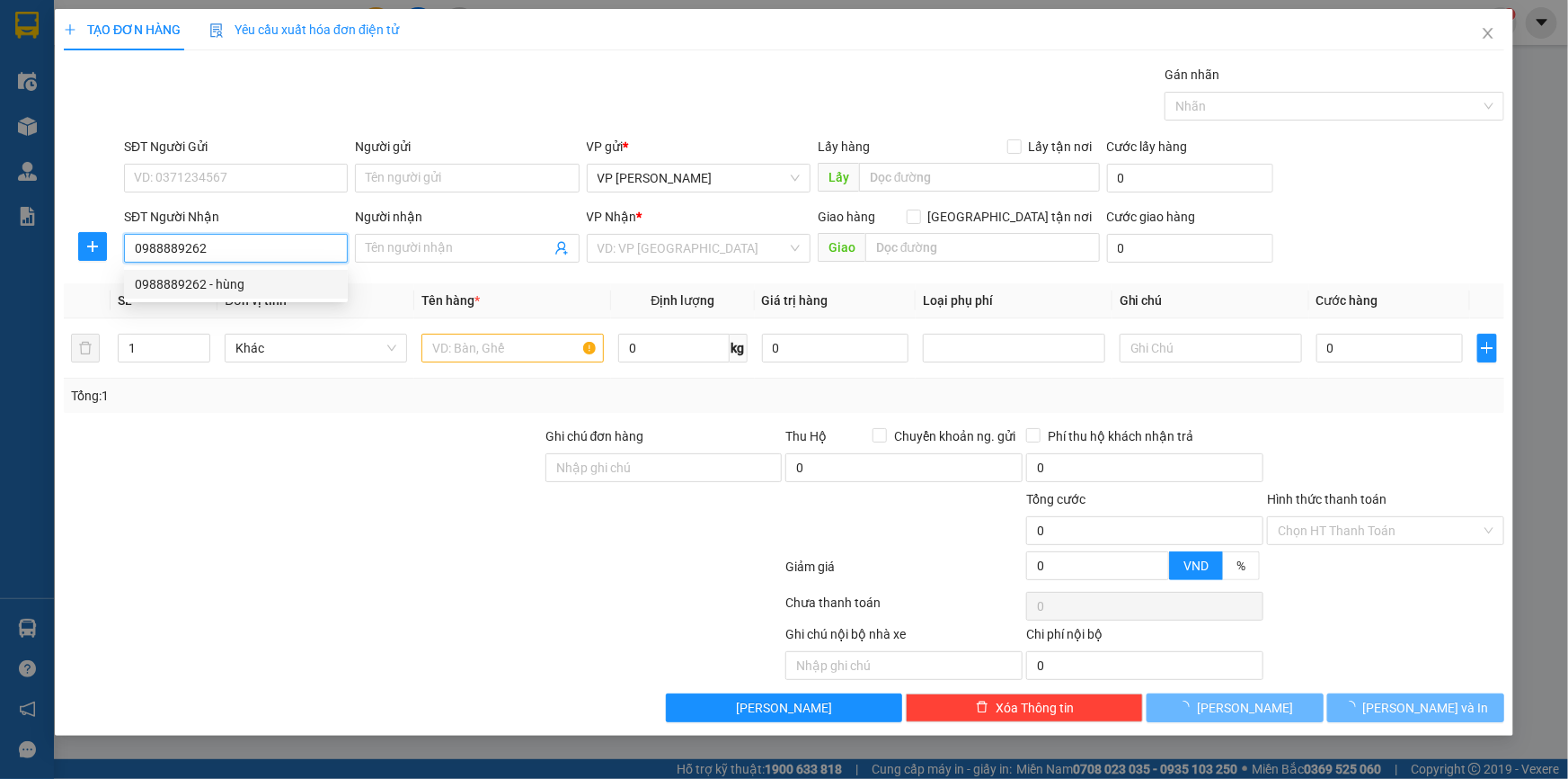
type input "hùng"
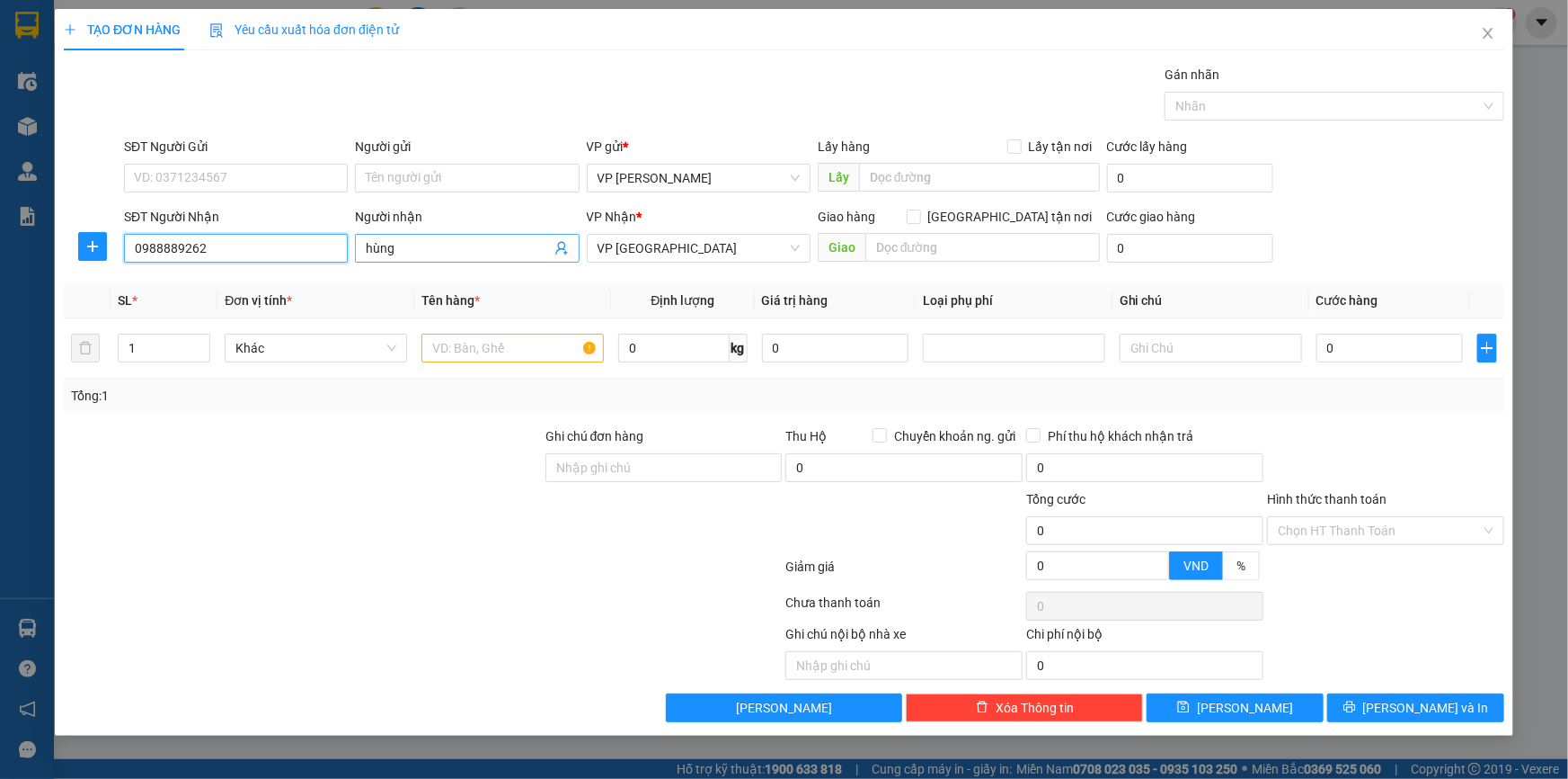
type input "0988889262"
drag, startPoint x: 420, startPoint y: 242, endPoint x: 375, endPoint y: 248, distance: 45.4
click at [375, 240] on input "hùng" at bounding box center [458, 248] width 184 height 20
type input "h"
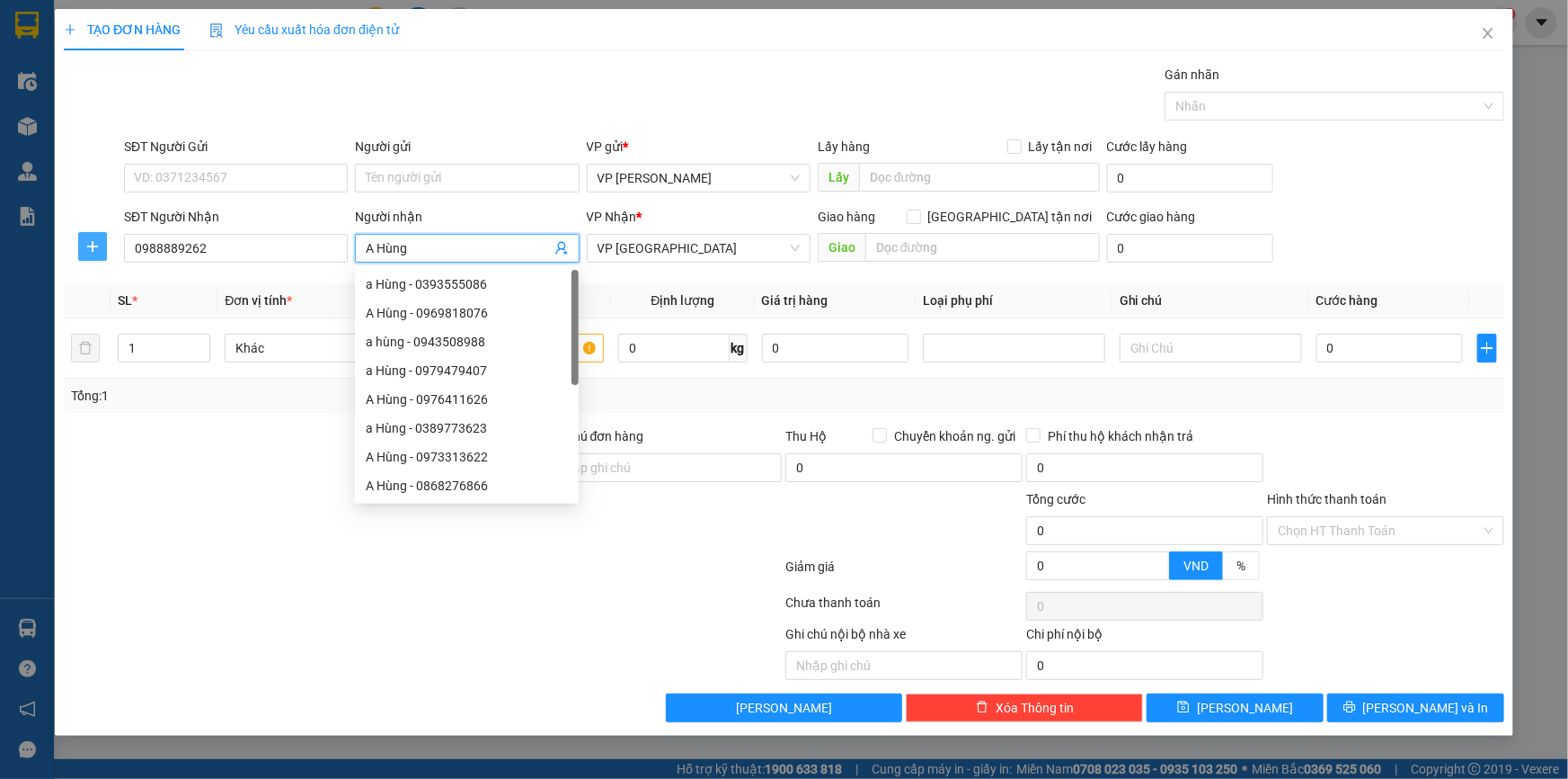
type input "A Hùng"
click at [87, 242] on icon "plus" at bounding box center [92, 246] width 14 height 14
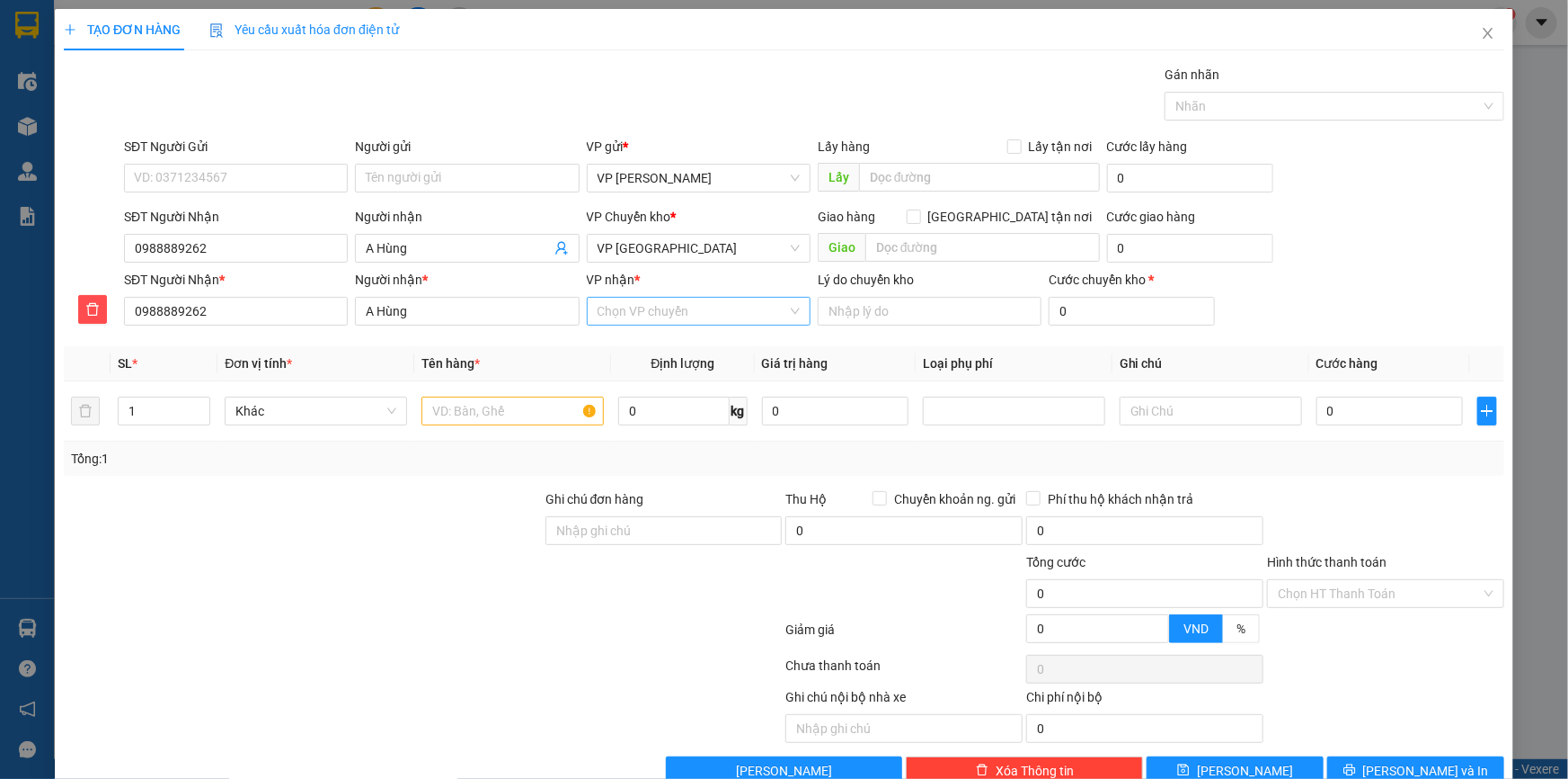
click at [628, 305] on input "VP nhận *" at bounding box center [693, 311] width 190 height 27
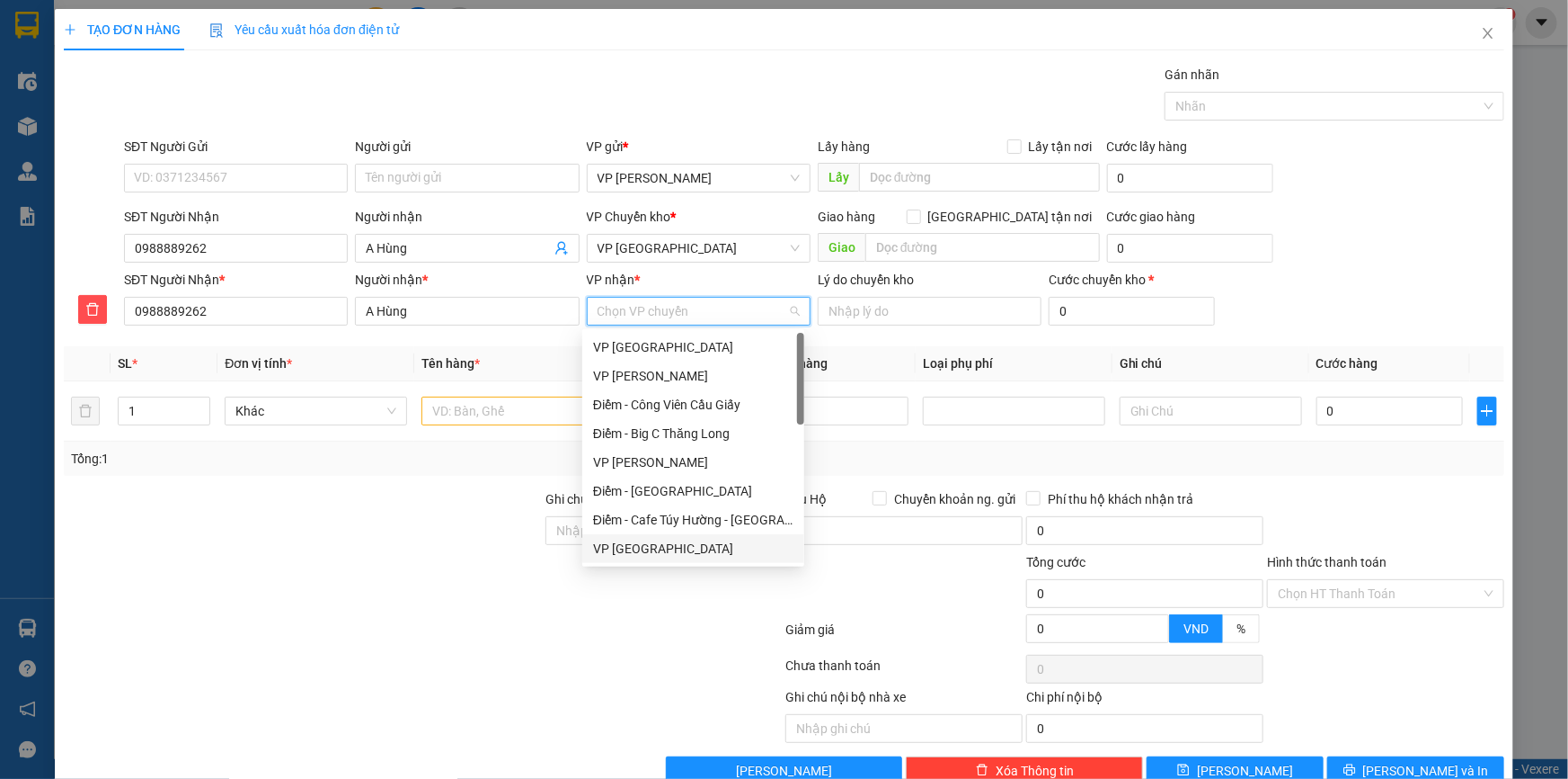
click at [652, 543] on div "VP Tiền Hải" at bounding box center [694, 548] width 201 height 20
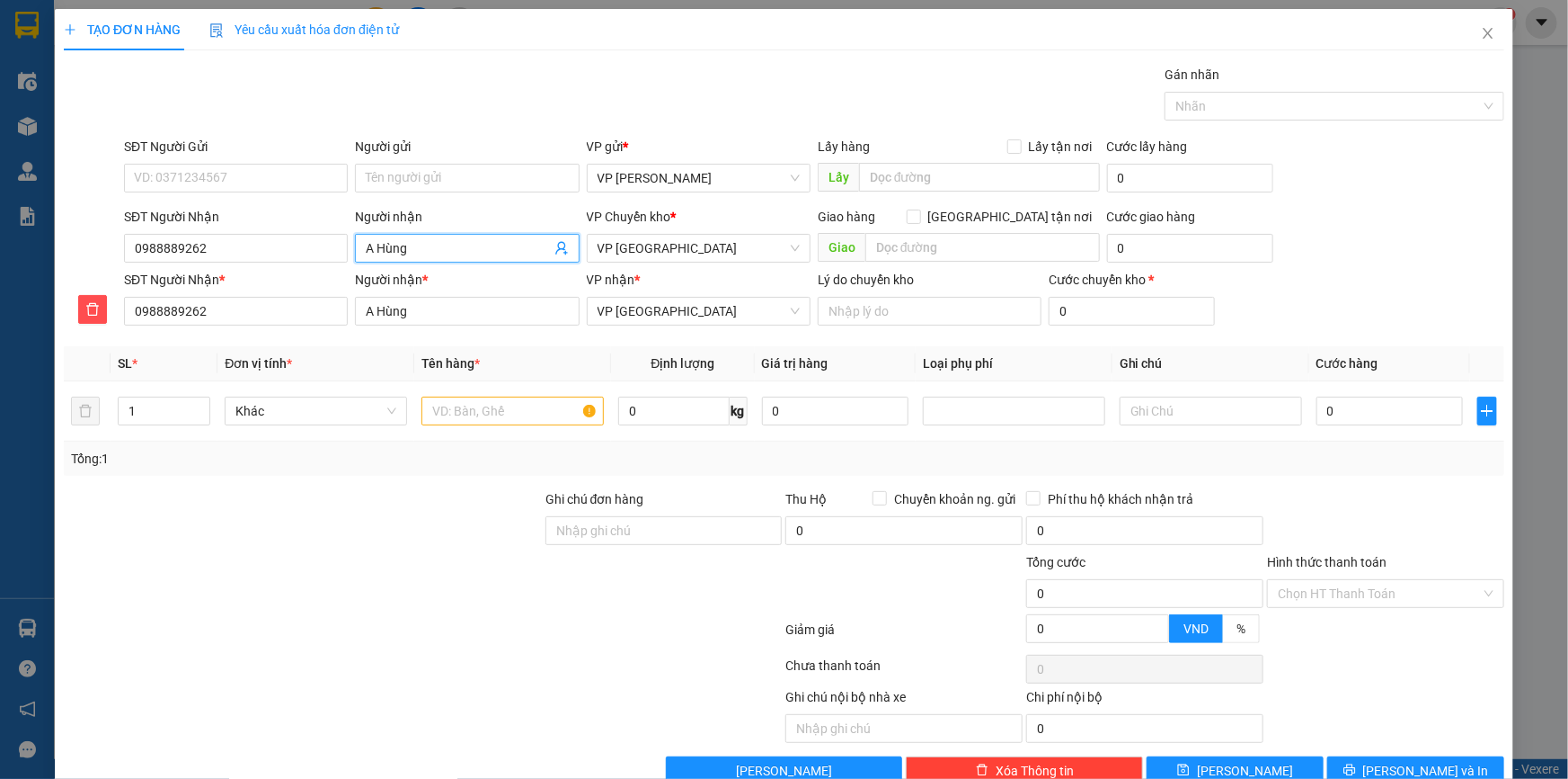
drag, startPoint x: 420, startPoint y: 239, endPoint x: 44, endPoint y: 230, distance: 376.1
click at [44, 230] on div "TẠO ĐƠN HÀNG Yêu cầu xuất hóa đơn điện tử Transit Pickup Surcharge Ids Transit …" at bounding box center [784, 389] width 1568 height 779
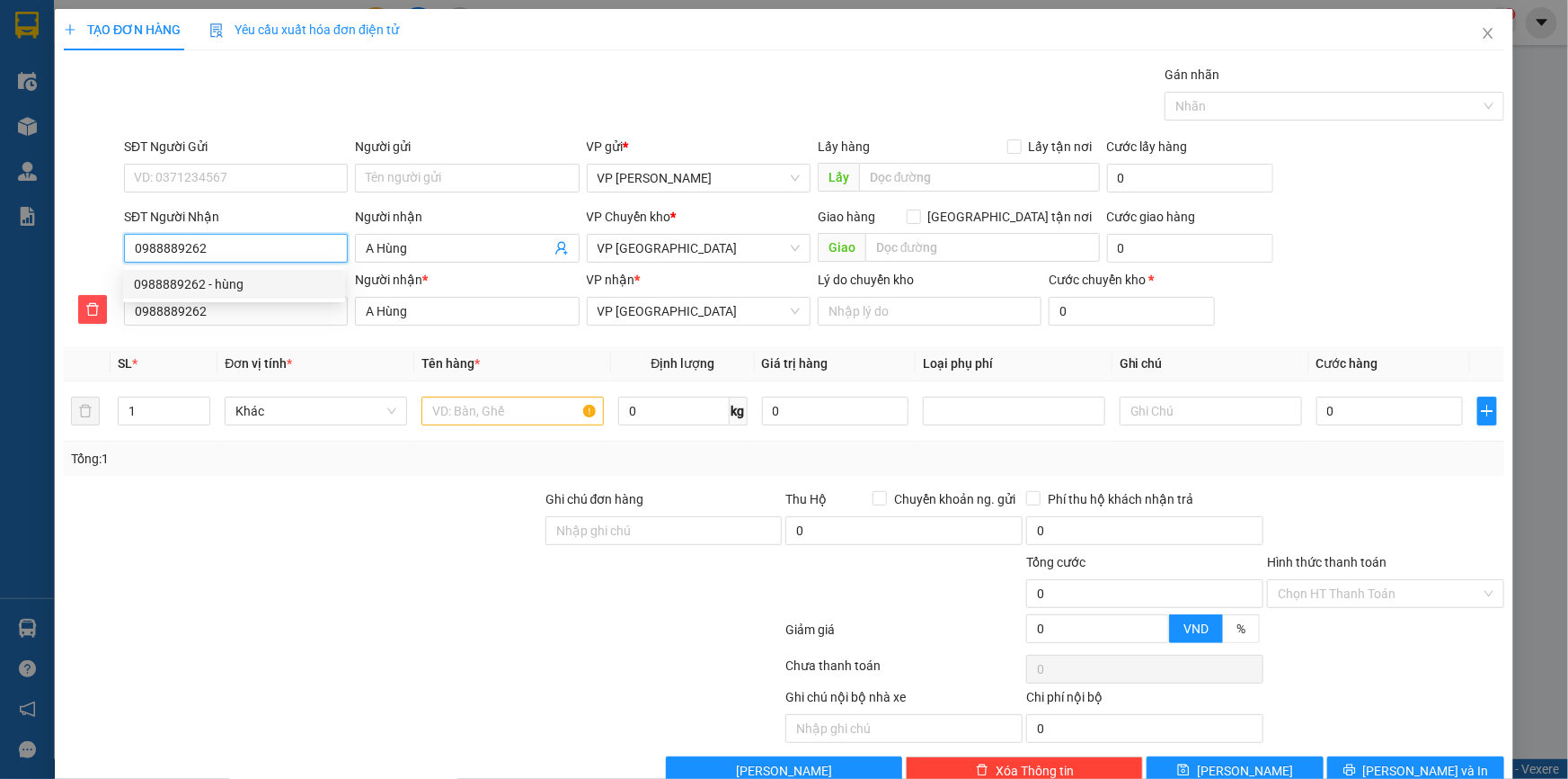
drag, startPoint x: 211, startPoint y: 248, endPoint x: 0, endPoint y: 250, distance: 211.0
click at [0, 250] on div "TẠO ĐƠN HÀNG Yêu cầu xuất hóa đơn điện tử Transit Pickup Surcharge Ids Transit …" at bounding box center [784, 389] width 1568 height 779
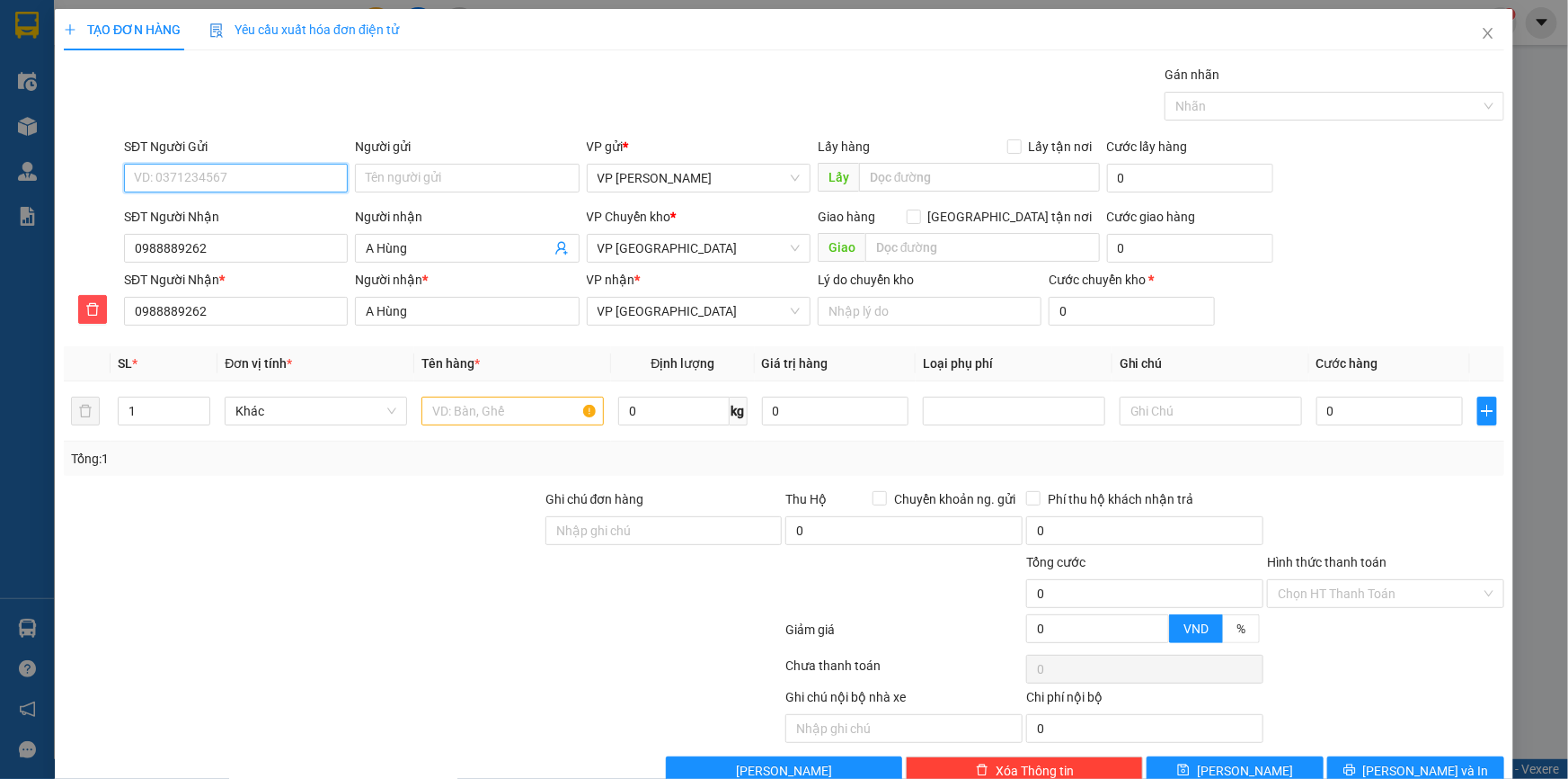
click at [194, 166] on input "SĐT Người Gửi" at bounding box center [235, 178] width 223 height 29
type input "0396833333"
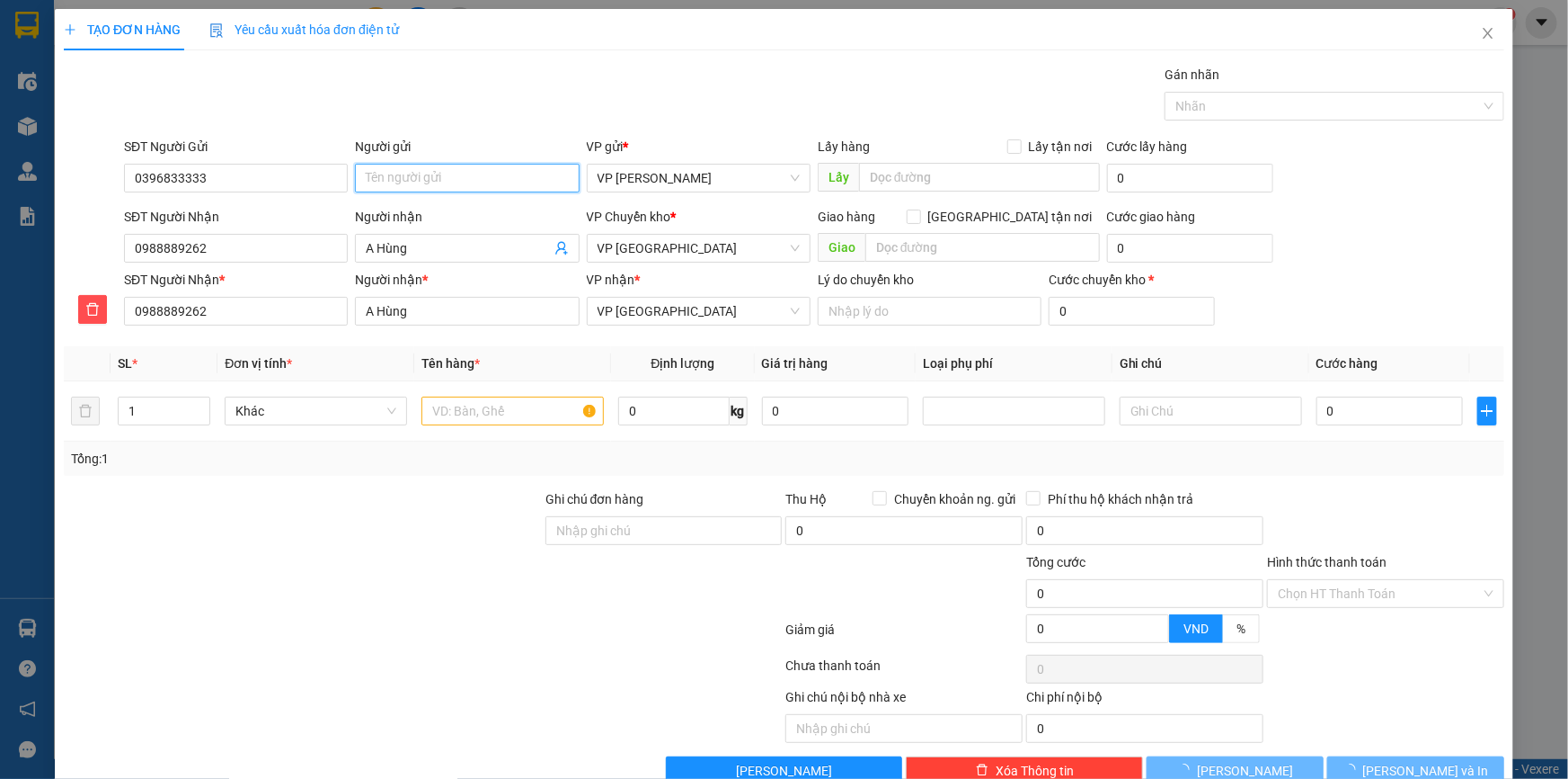
click at [458, 183] on input "Người gửi" at bounding box center [467, 178] width 223 height 29
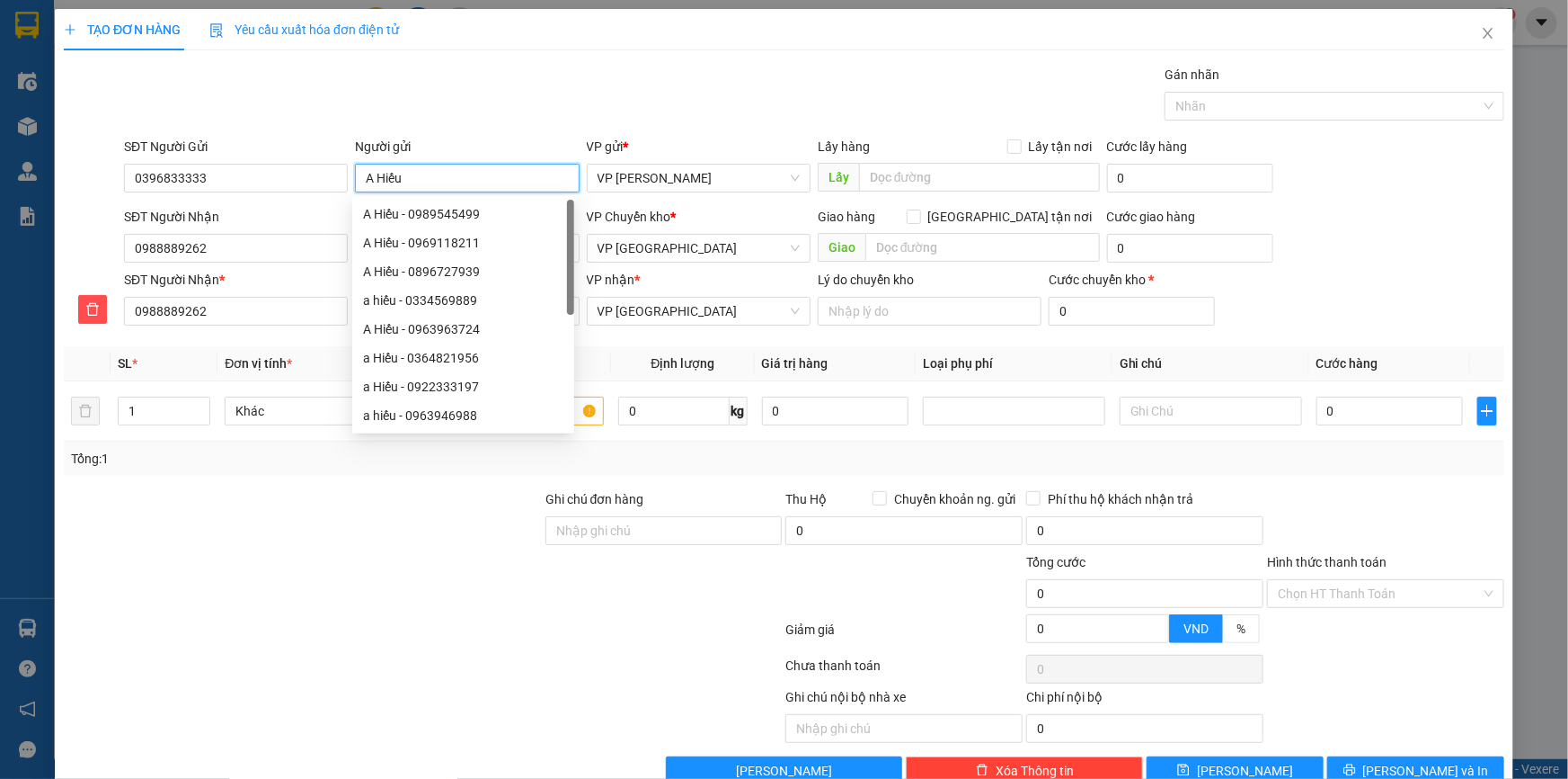
type input "A Hiếu"
click at [834, 71] on div "Gói vận chuyển * Tiêu chuẩn Gán nhãn Nhãn" at bounding box center [814, 97] width 1387 height 63
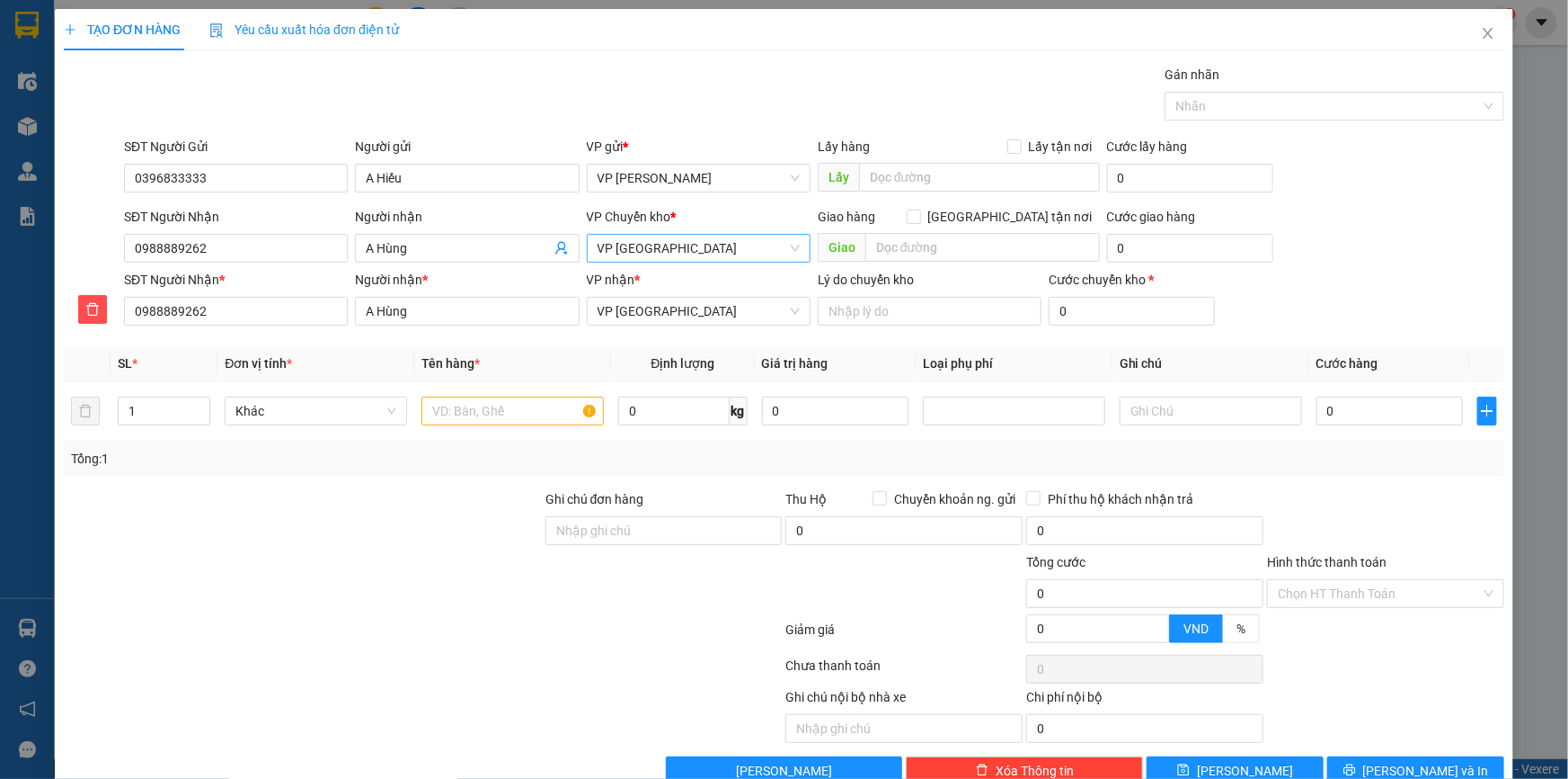
click at [638, 242] on span "VP Tiền Hải" at bounding box center [699, 248] width 203 height 27
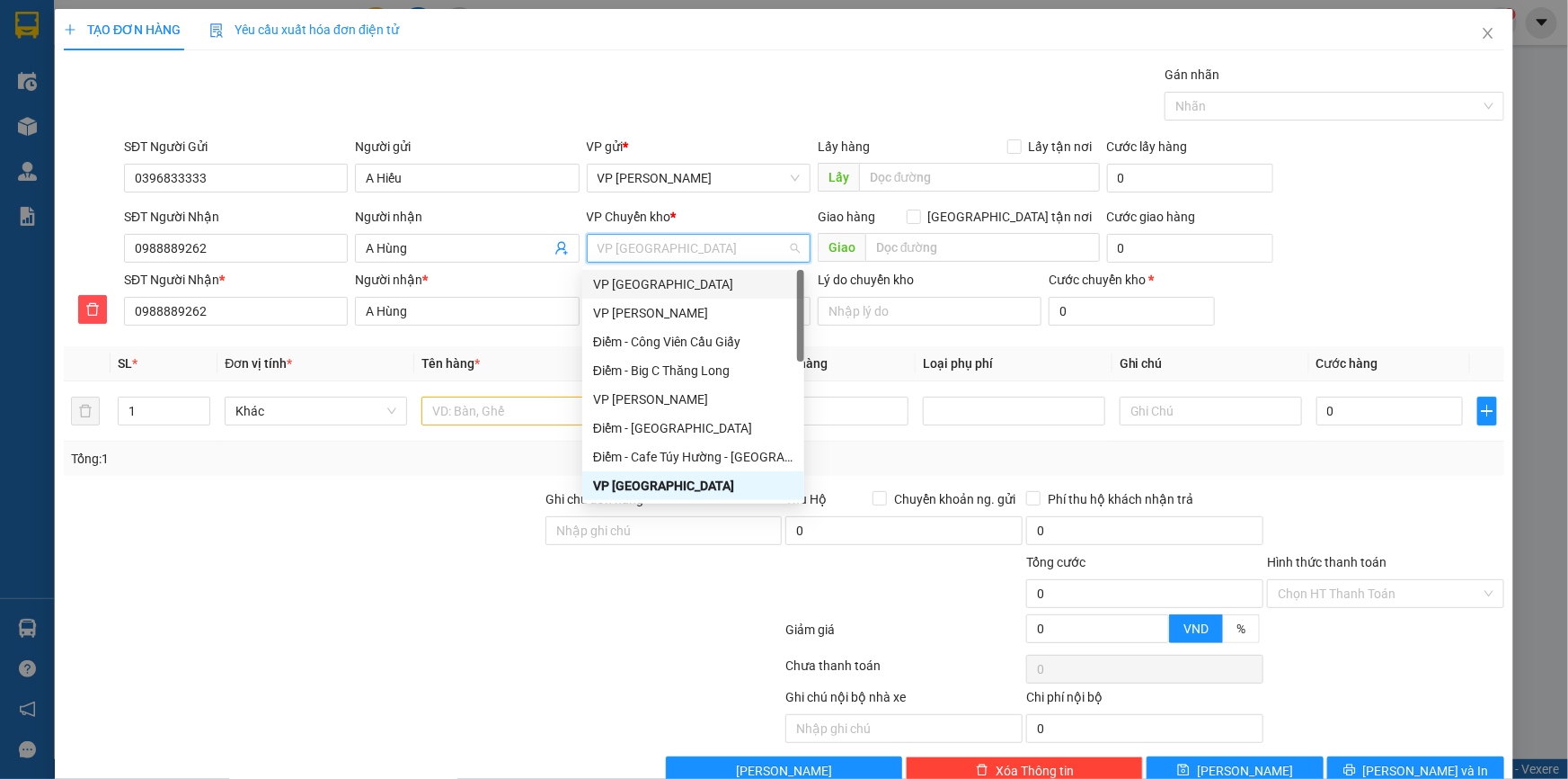
click at [647, 285] on div "VP Thái Bình" at bounding box center [694, 284] width 201 height 20
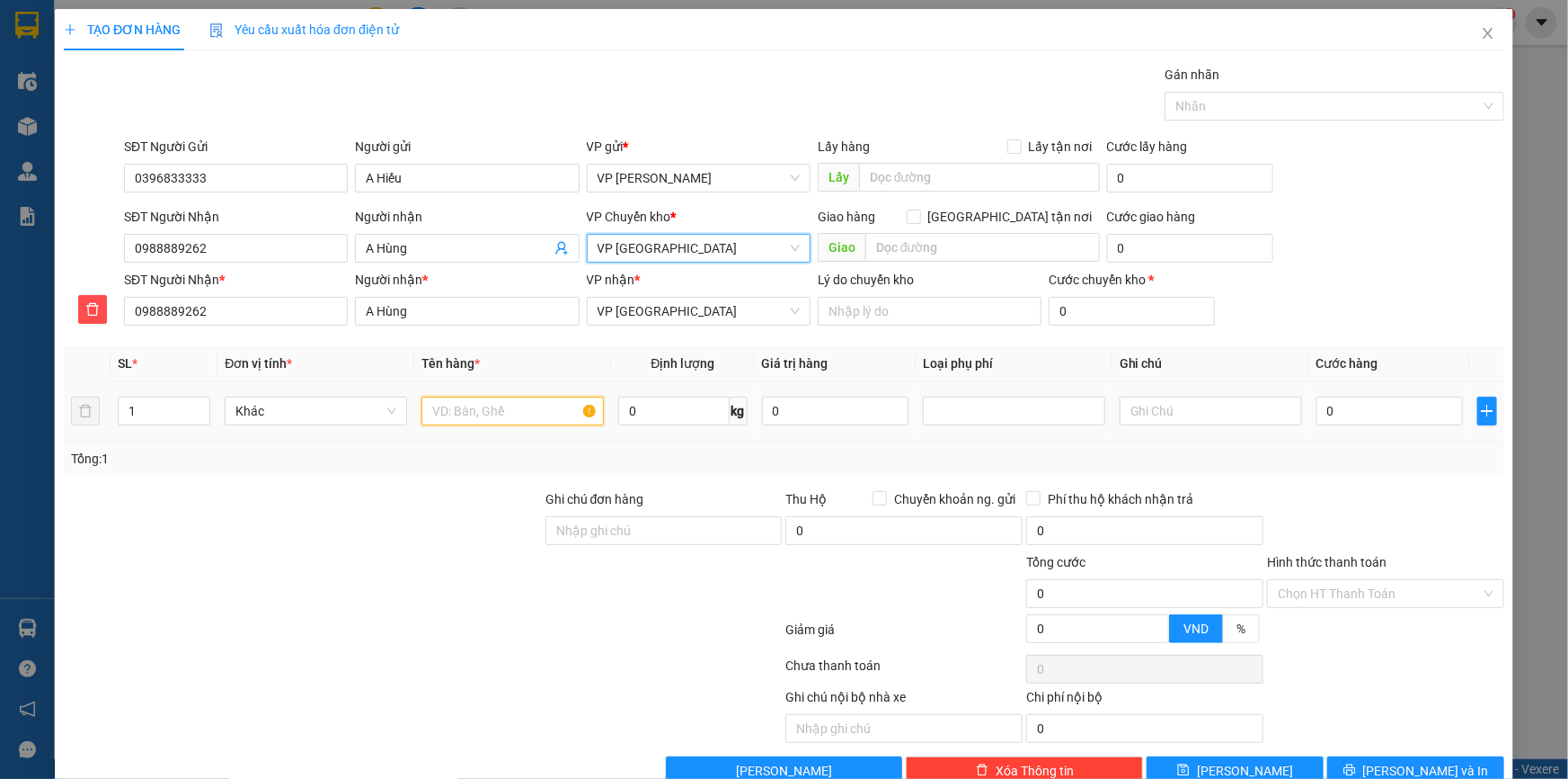
click at [458, 407] on input "text" at bounding box center [513, 411] width 183 height 29
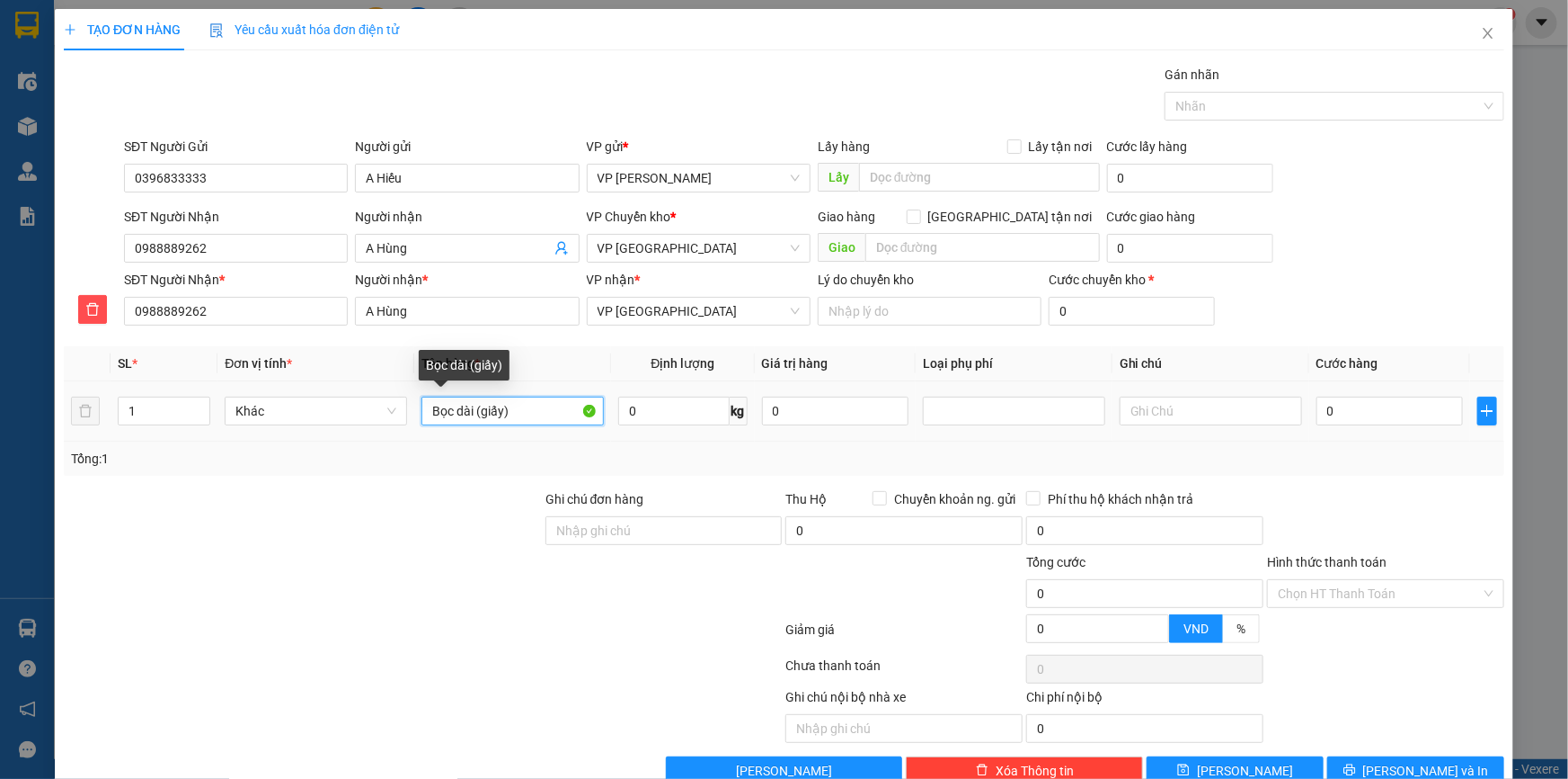
click at [513, 411] on input "Bọc dài (giấy)" at bounding box center [513, 411] width 183 height 29
type input "Bọc dài (giấy) 1.2m"
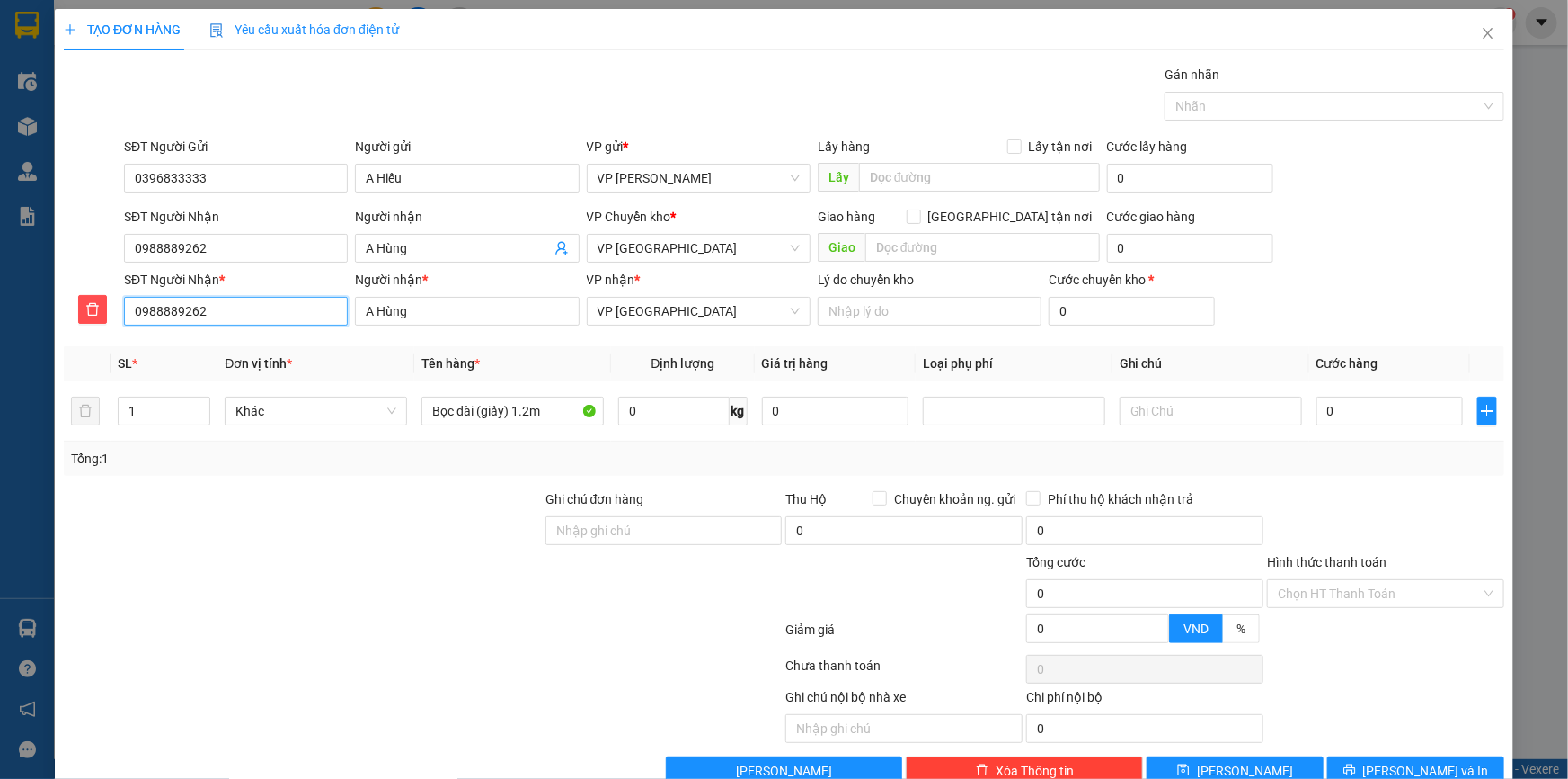
drag, startPoint x: 201, startPoint y: 306, endPoint x: 0, endPoint y: 200, distance: 227.2
click at [0, 200] on div "TẠO ĐƠN HÀNG Yêu cầu xuất hóa đơn điện tử Transit Pickup Surcharge Ids Transit …" at bounding box center [784, 389] width 1568 height 779
click at [1449, 214] on div "SĐT Người Nhận 0988889262 Người nhận A Hùng VP Chuyển kho * VP Thái Bình Giao h…" at bounding box center [814, 239] width 1387 height 63
click at [1159, 412] on input "text" at bounding box center [1211, 411] width 183 height 29
type input "Cồng kềnh 10k"
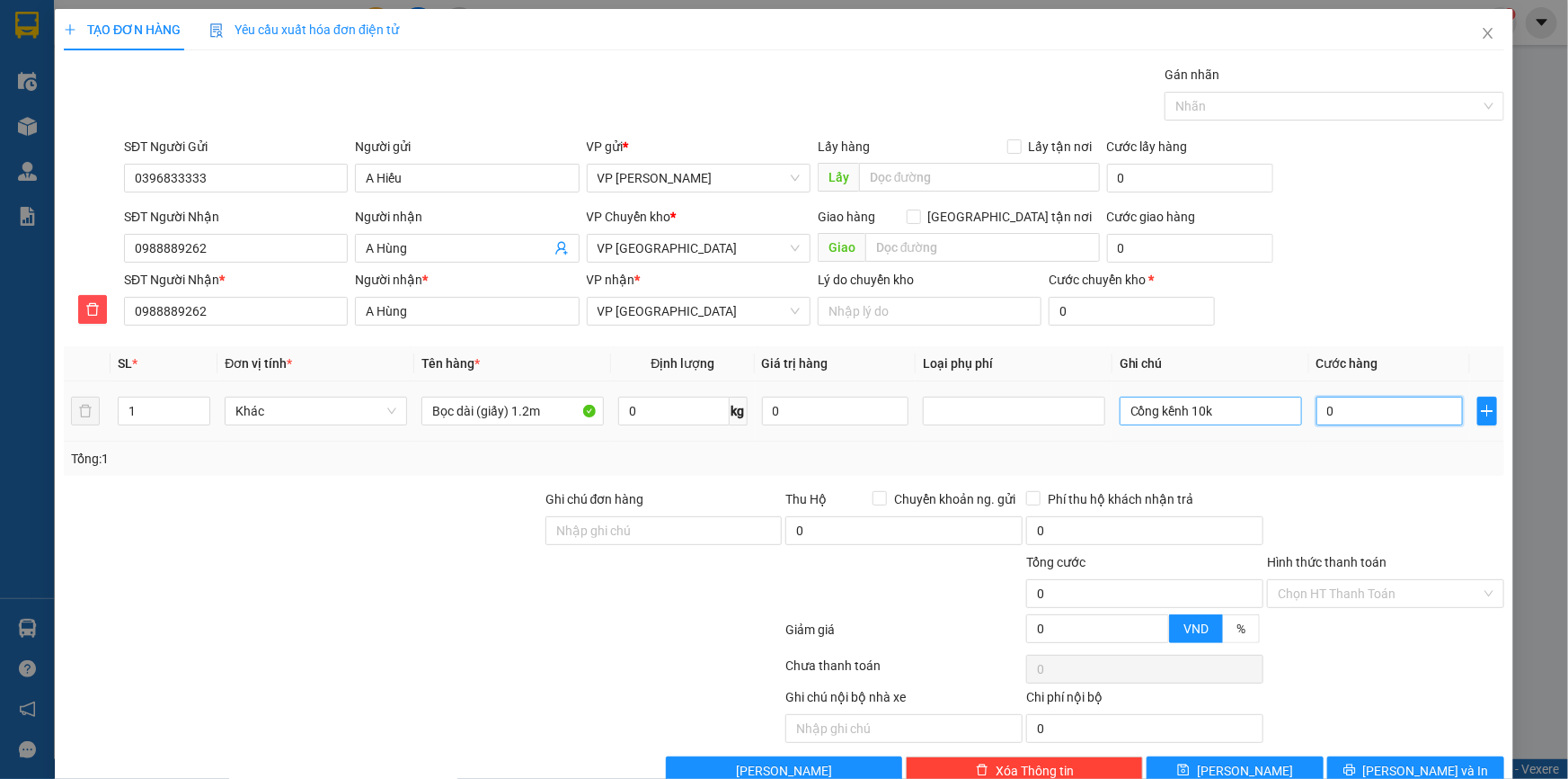
type input "05"
type input "5"
type input "055"
type input "55"
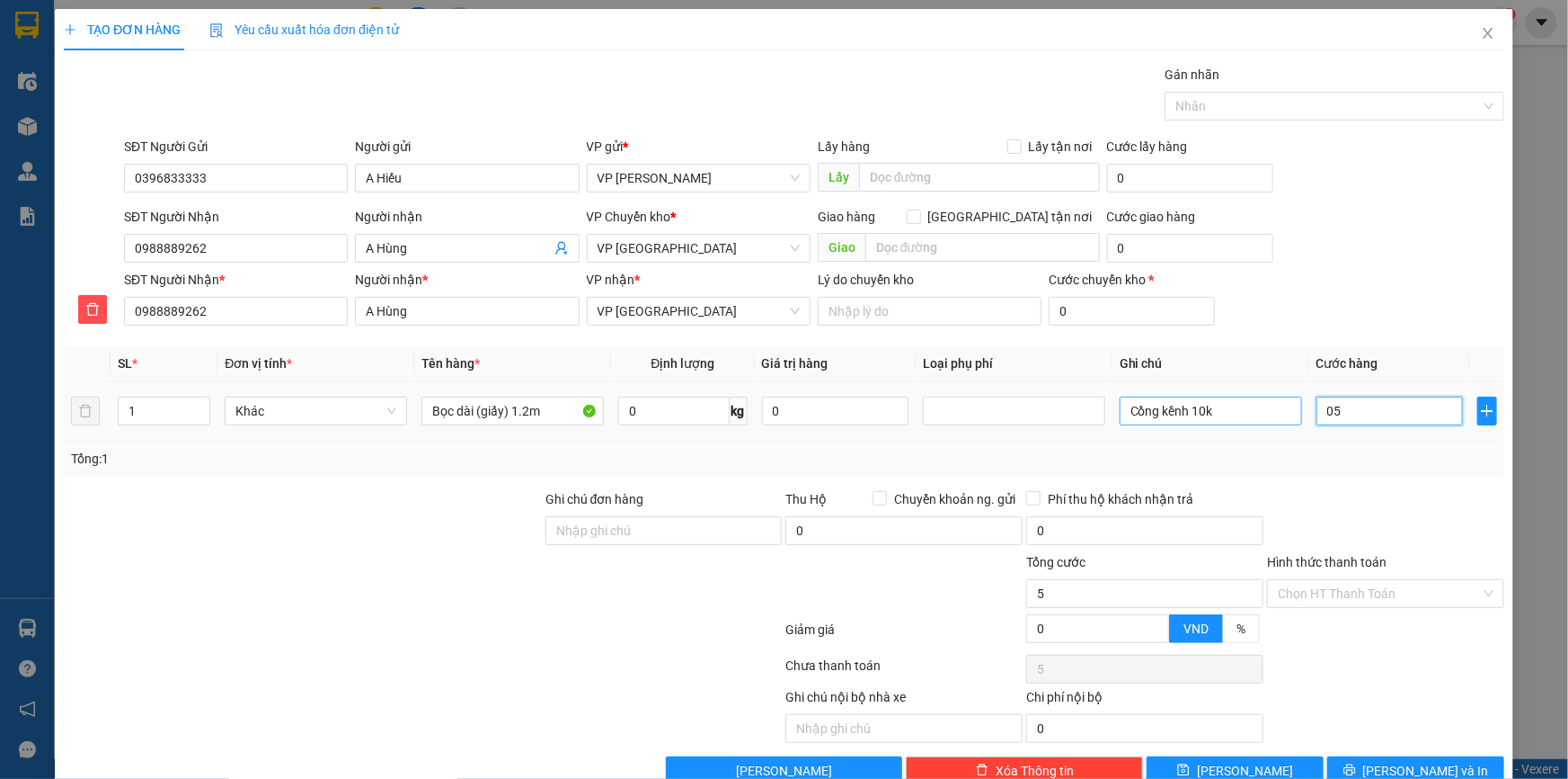
type input "55"
type input "55.000"
click at [1497, 198] on div "TẠO ĐƠN HÀNG Yêu cầu xuất hóa đơn điện tử Transit Pickup Surcharge Ids Transit …" at bounding box center [784, 404] width 1459 height 789
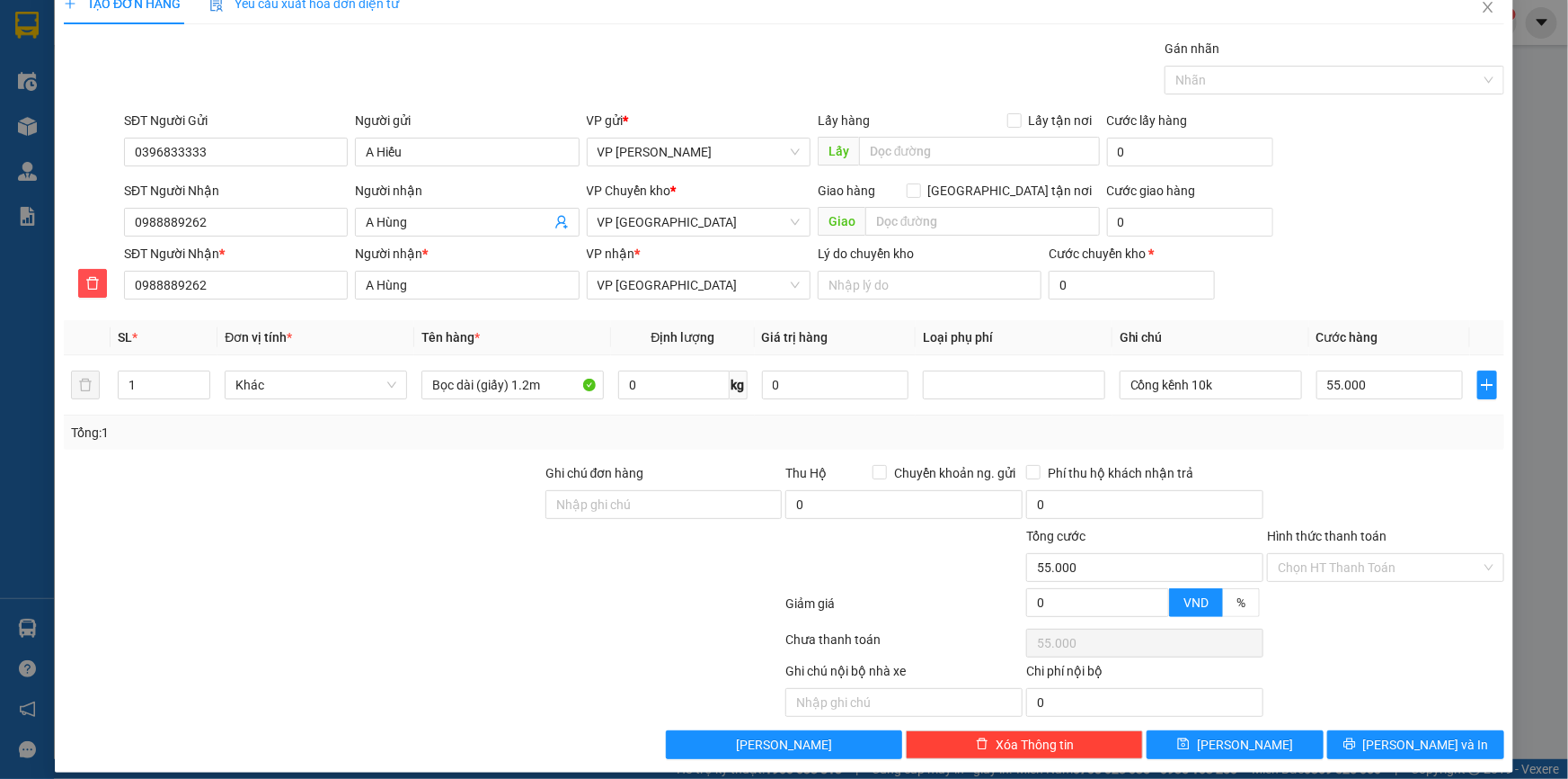
scroll to position [40, 0]
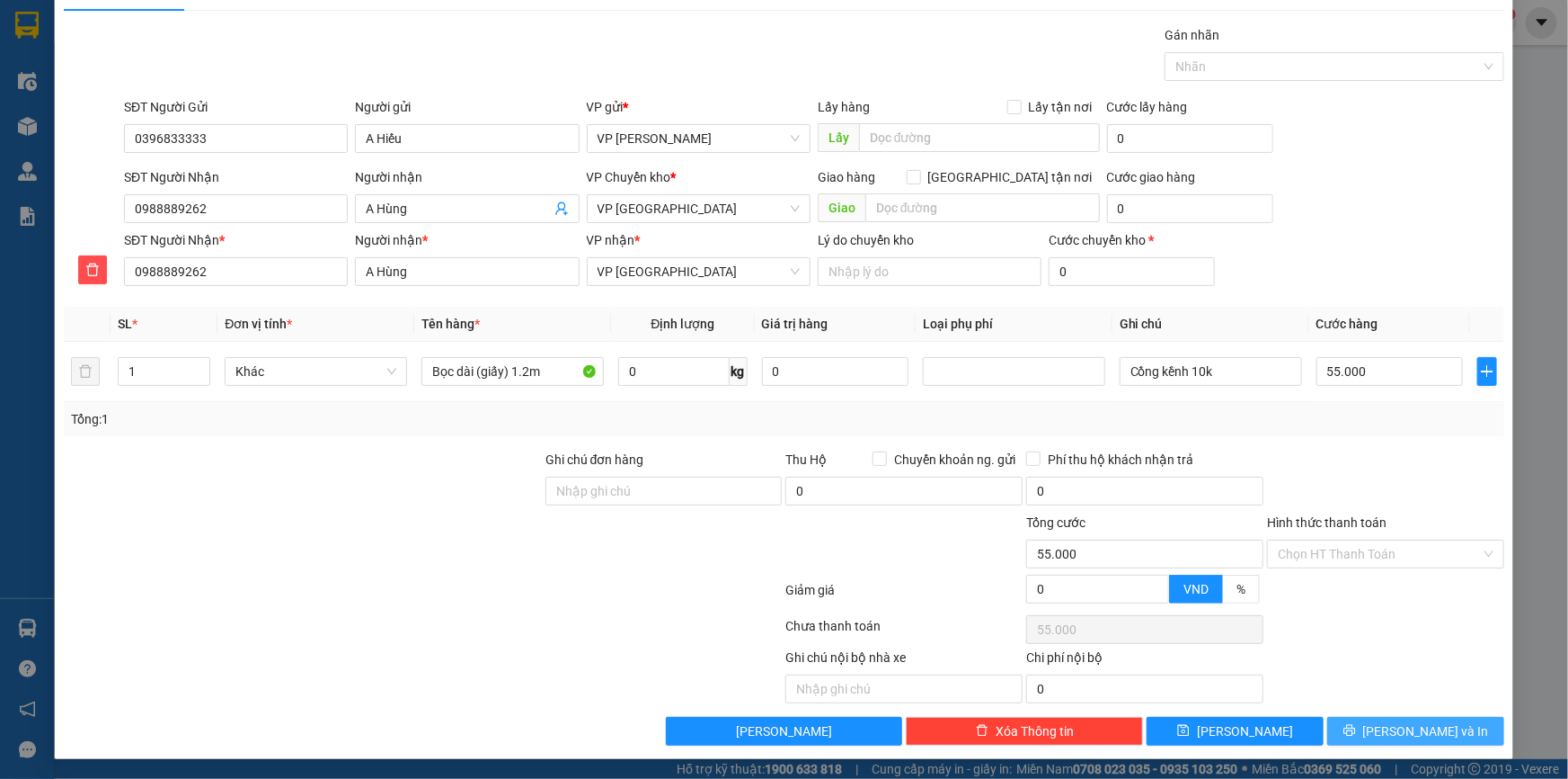
click at [1412, 728] on span "Lưu và In" at bounding box center [1425, 731] width 126 height 20
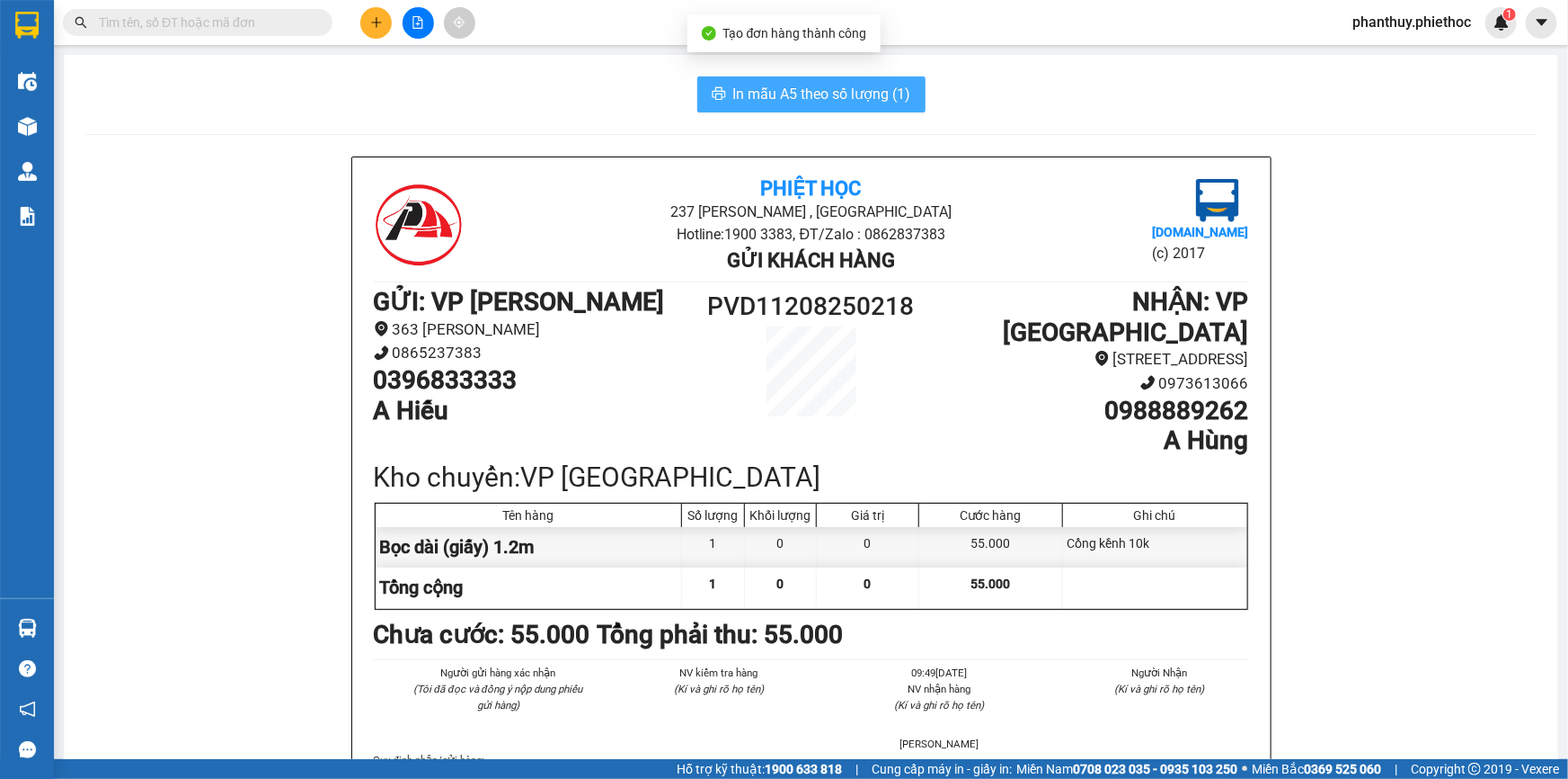
click at [773, 87] on span "In mẫu A5 theo số lượng (1)" at bounding box center [822, 93] width 178 height 23
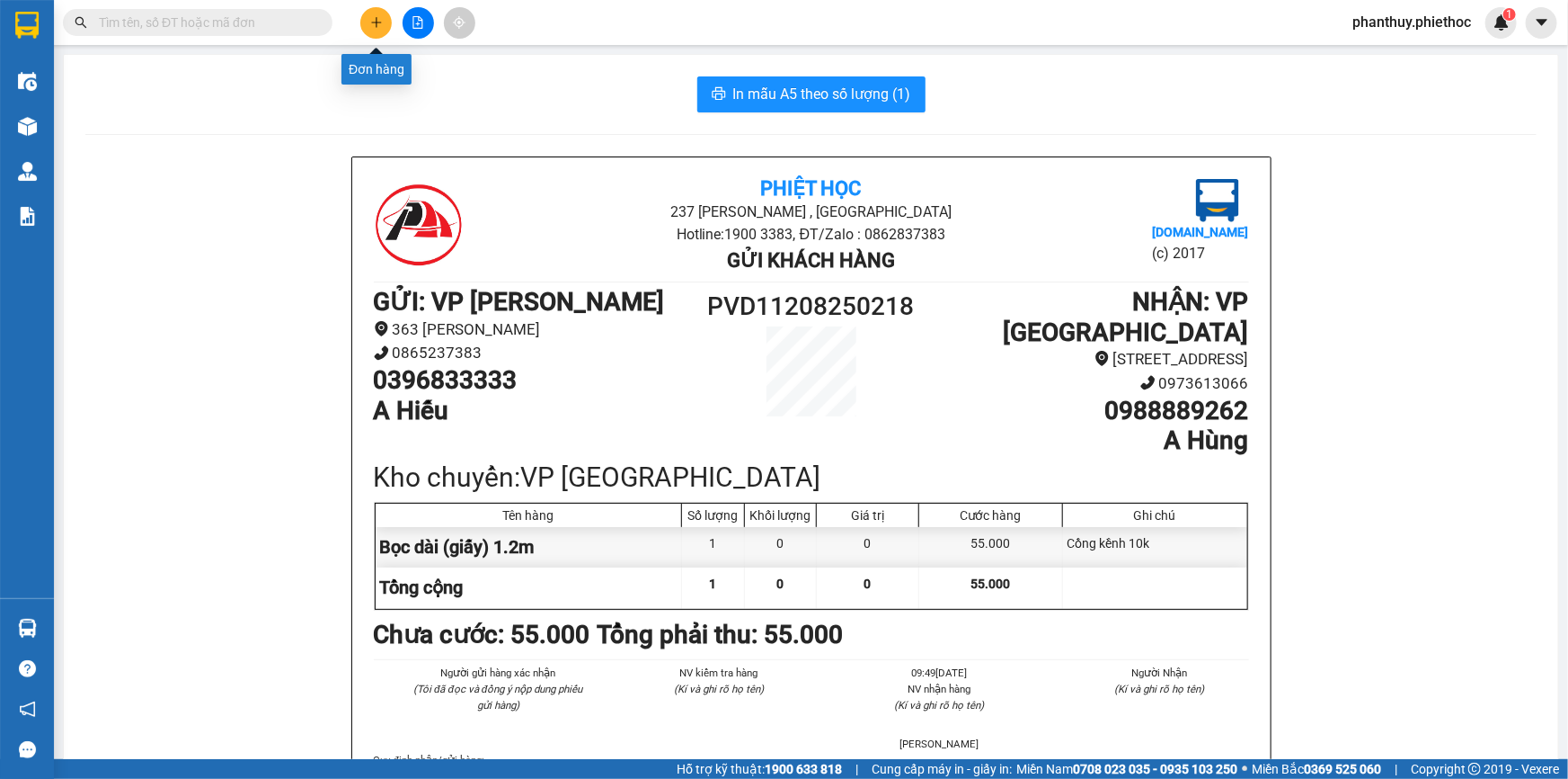
click at [377, 20] on icon "plus" at bounding box center [376, 23] width 13 height 13
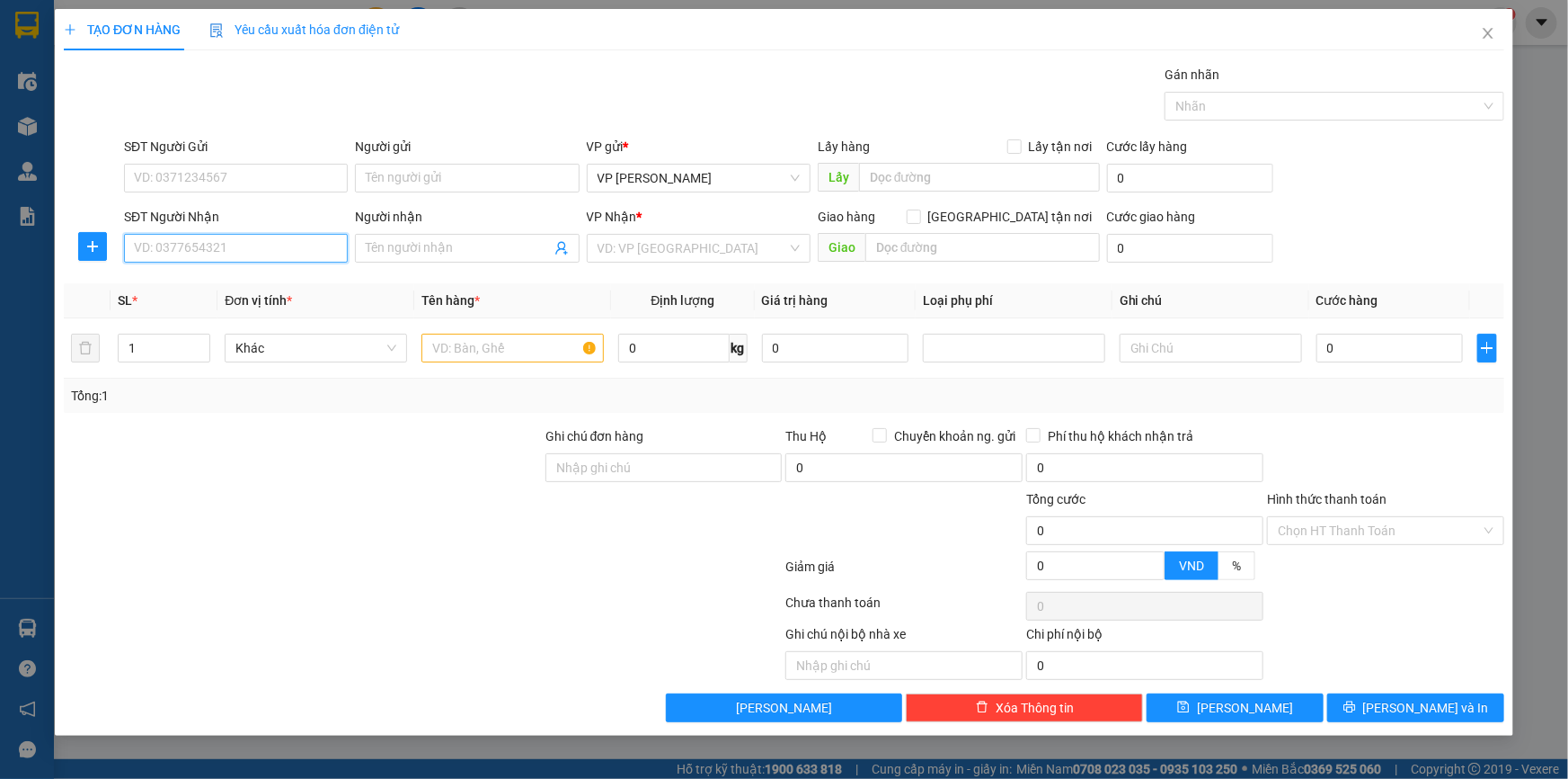
click at [206, 244] on input "SĐT Người Nhận" at bounding box center [235, 248] width 223 height 29
click at [270, 249] on input "SĐT Người Nhận" at bounding box center [235, 248] width 223 height 29
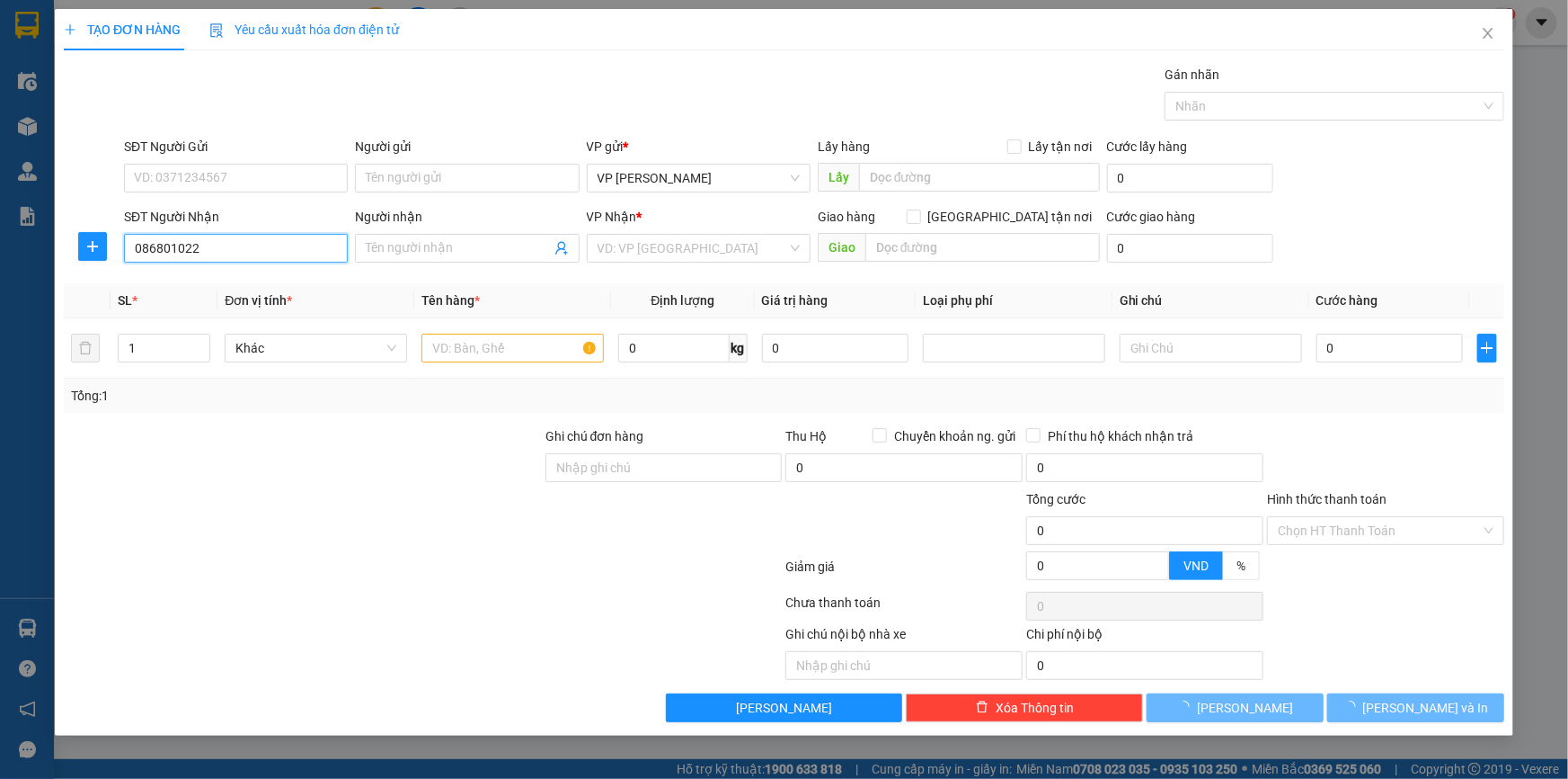
type input "0868010220"
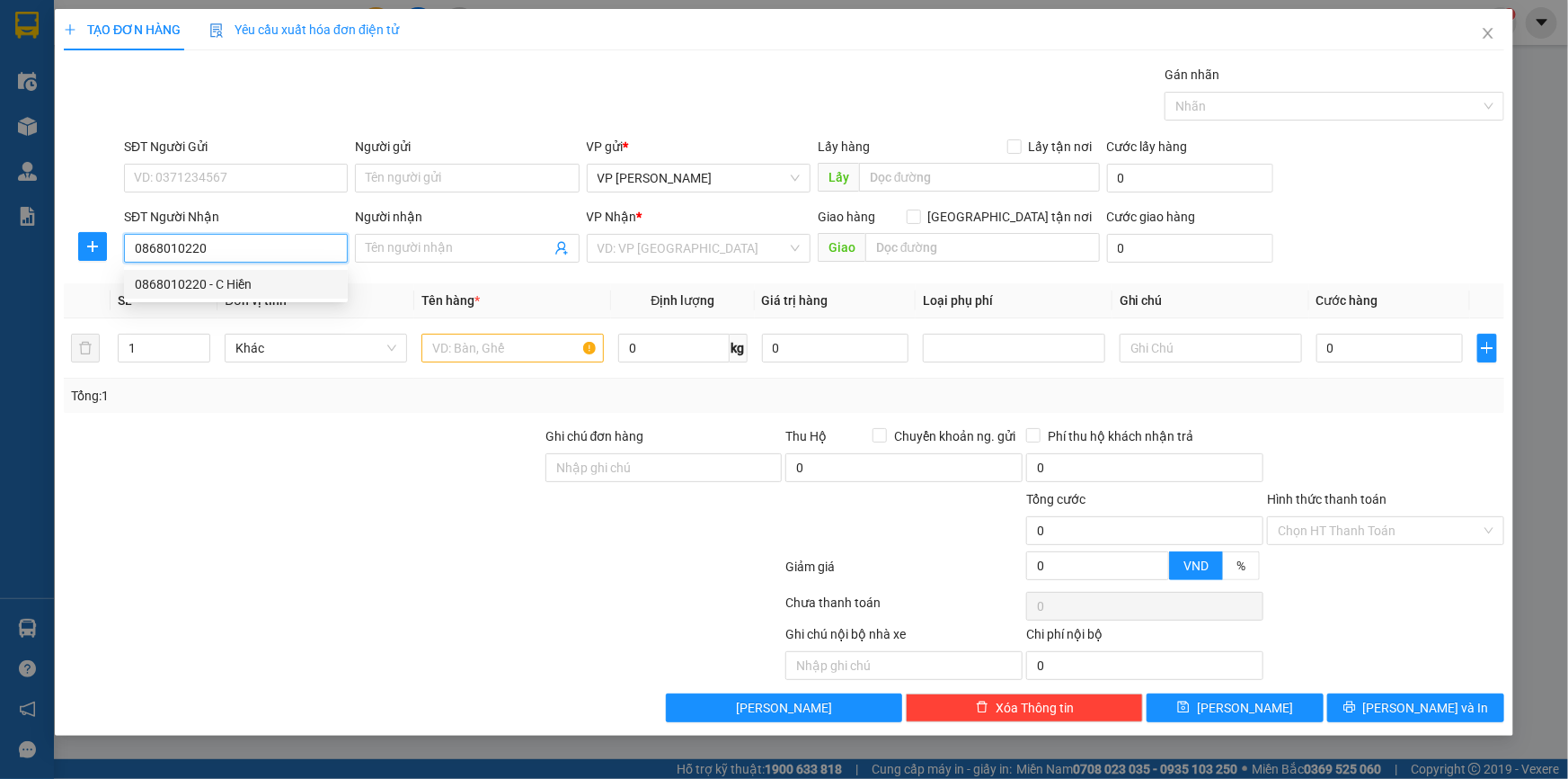
click at [223, 290] on div "0868010220 - C Hiền" at bounding box center [236, 284] width 203 height 20
type input "C Hiền"
checkbox input "true"
type input "335 Lý Bôn (KS Dream)"
type input "30.000"
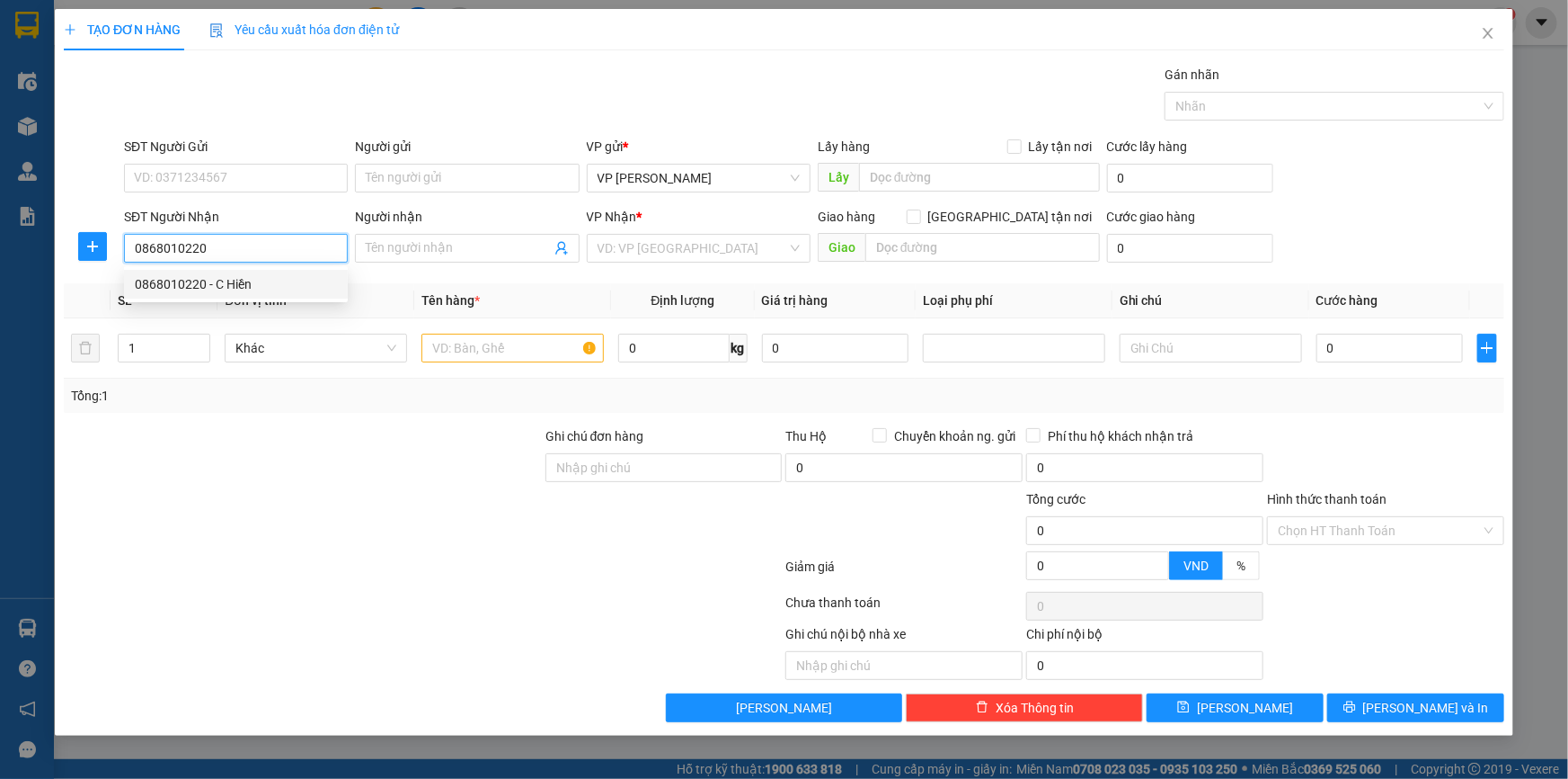
type input "30.000"
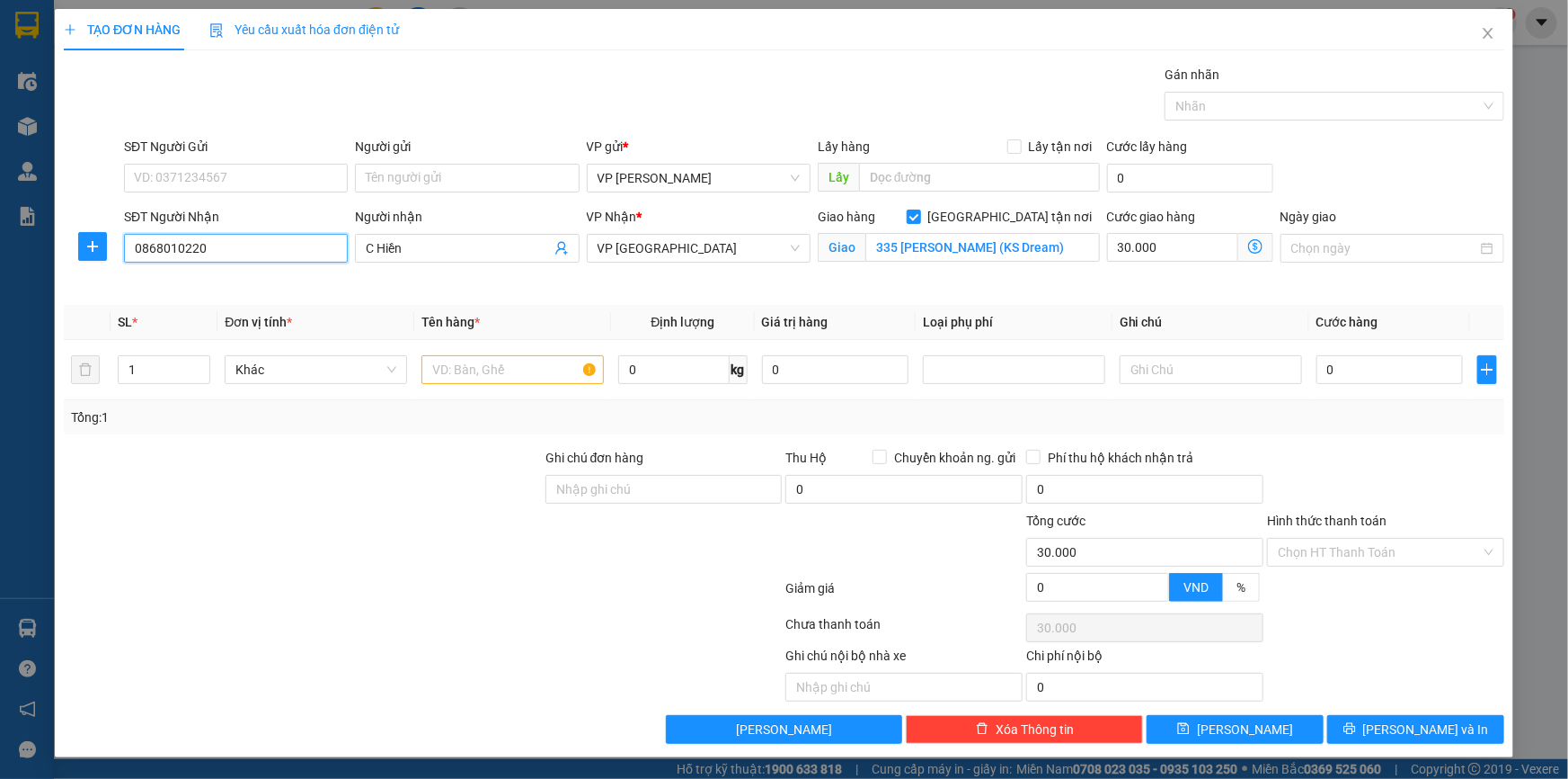
type input "0868010220"
click at [269, 195] on div "SĐT Người Gửi VD: 0371234567" at bounding box center [235, 168] width 223 height 63
click at [278, 183] on input "SĐT Người Gửi" at bounding box center [235, 178] width 223 height 29
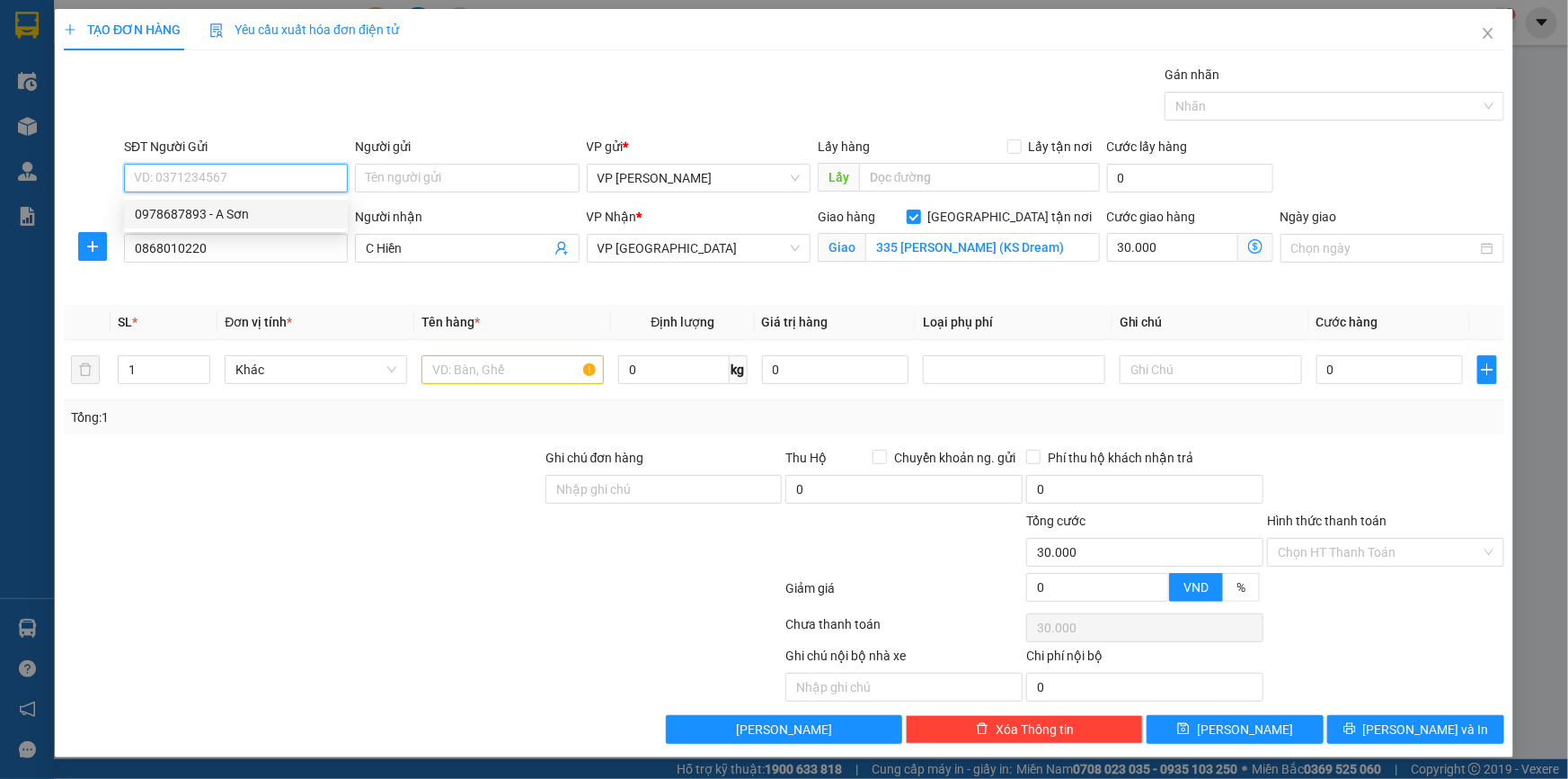
click at [247, 209] on div "0978687893 - A Sơn" at bounding box center [236, 214] width 203 height 20
type input "0978687893"
type input "A Sơn"
click at [544, 371] on input "text" at bounding box center [513, 370] width 183 height 29
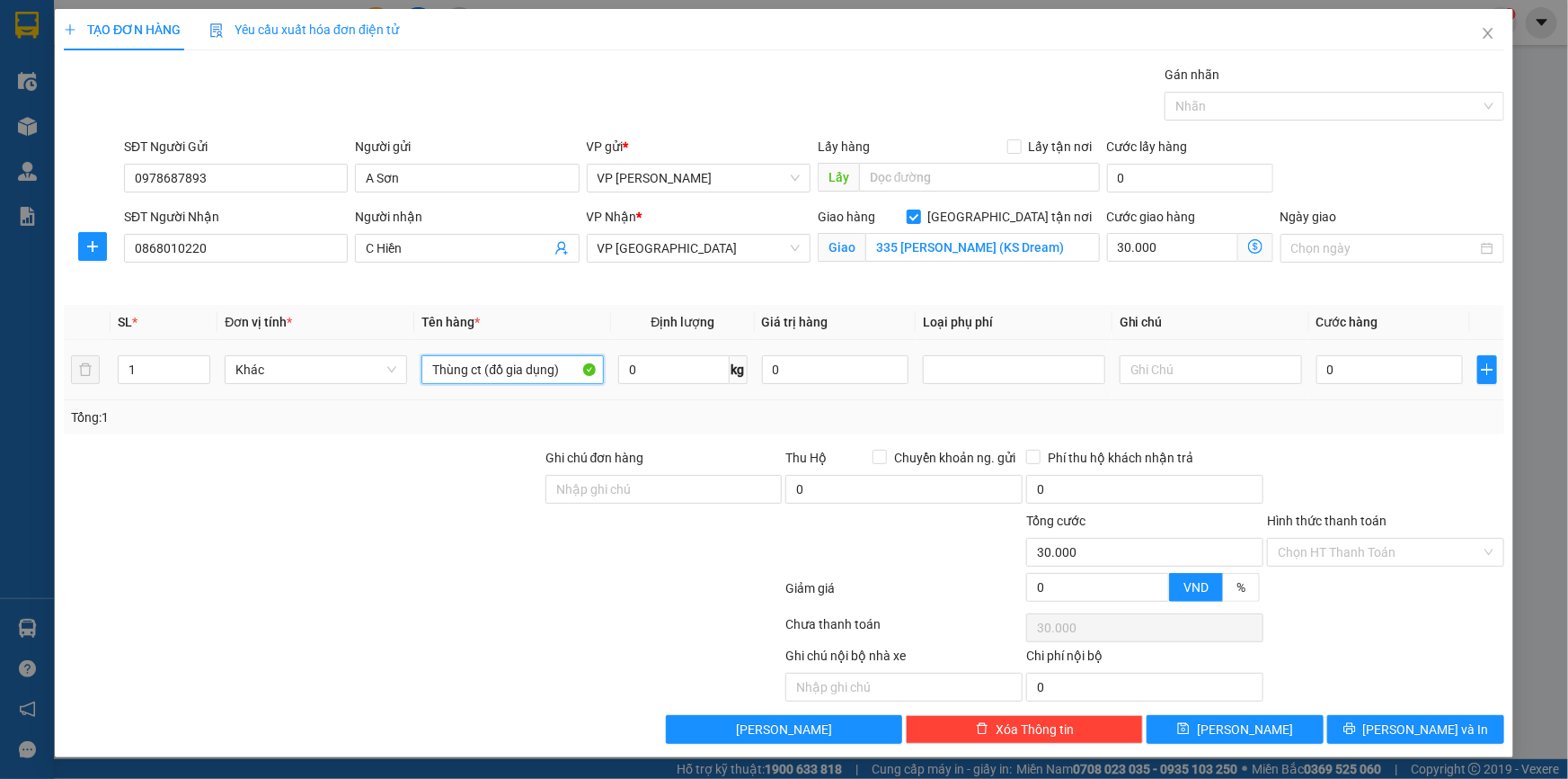
type input "Thùng ct (đồ gia dụng)"
type input "12"
type input "04"
type input "30.004"
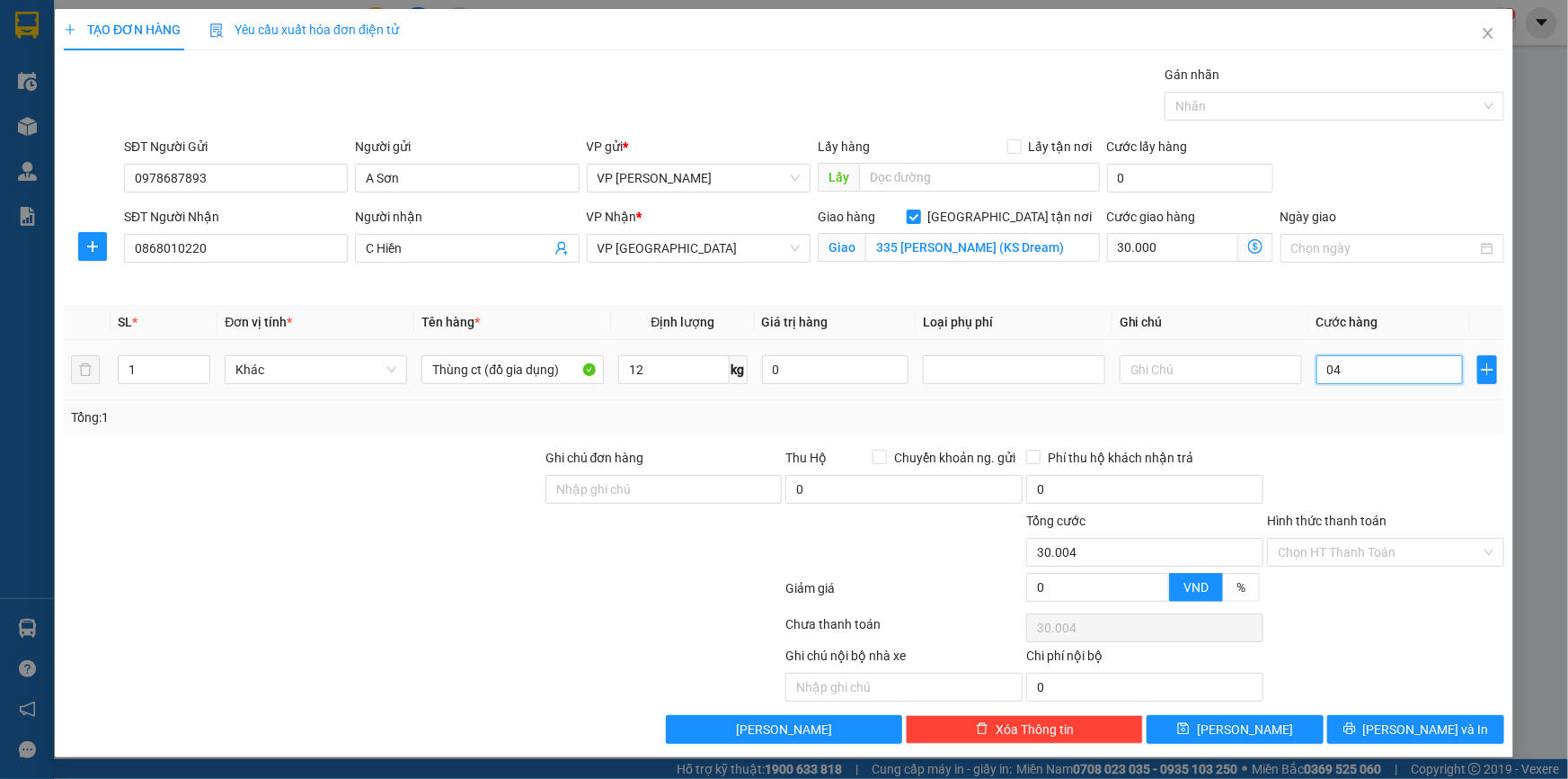
type input "040"
type input "30.040"
type input "40.000"
type input "70.000"
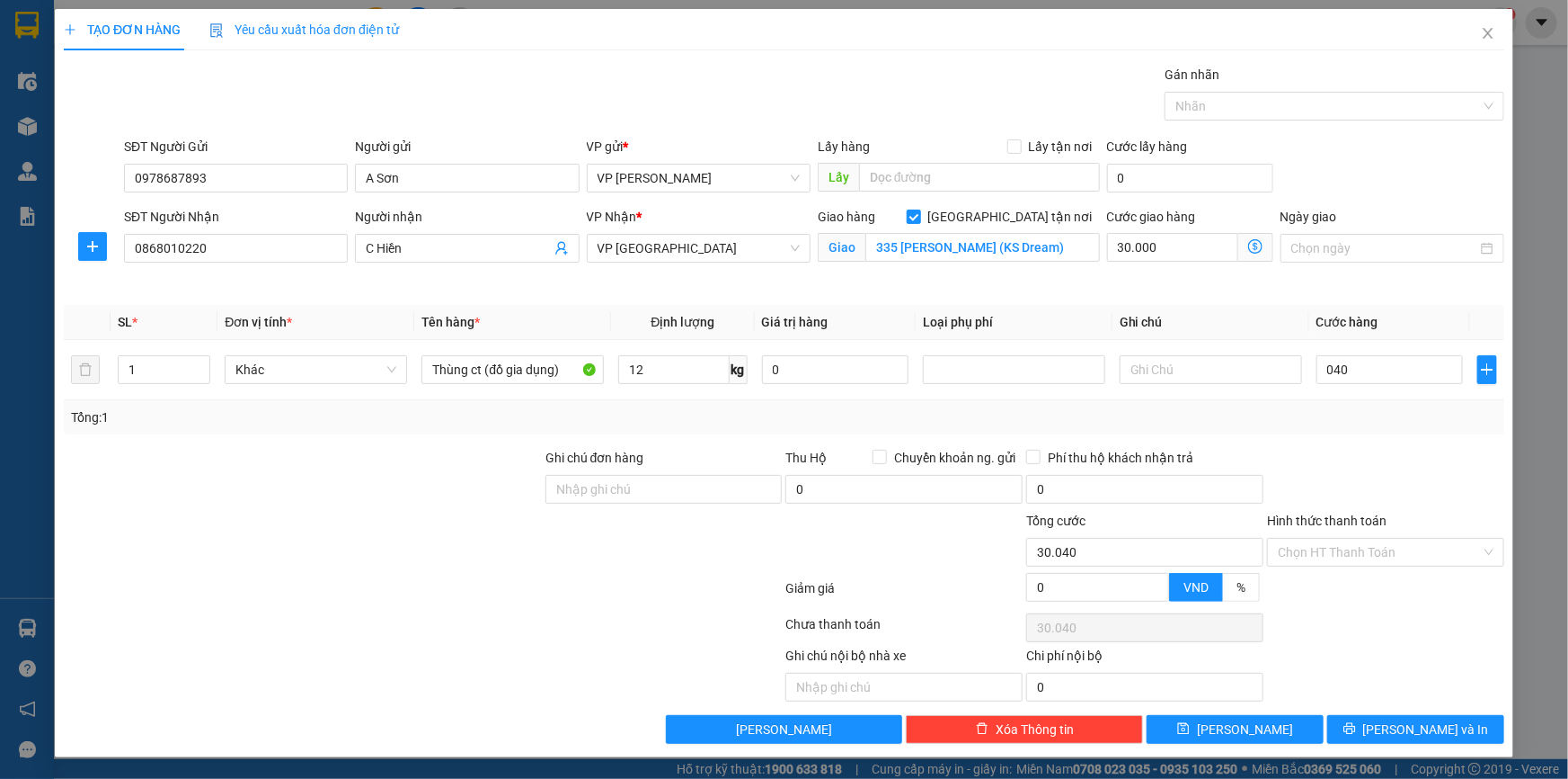
type input "70.000"
drag, startPoint x: 1507, startPoint y: 216, endPoint x: 1499, endPoint y: 212, distance: 8.9
click at [1502, 214] on div "Ngày giao" at bounding box center [1392, 249] width 231 height 84
click at [1314, 482] on div at bounding box center [1385, 480] width 241 height 63
click at [1407, 721] on span "Lưu và In" at bounding box center [1425, 729] width 126 height 20
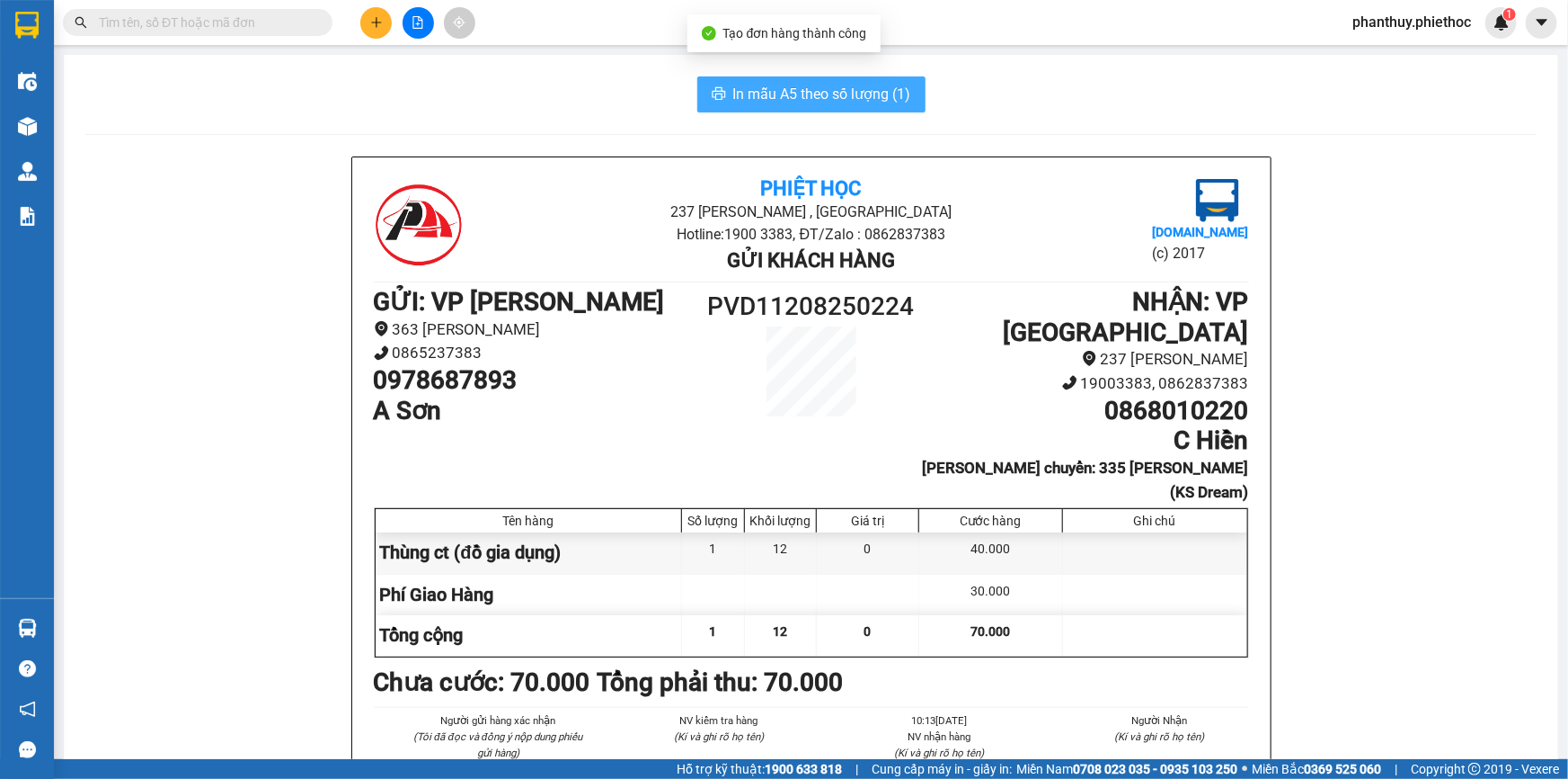
click at [798, 84] on span "In mẫu A5 theo số lượng (1)" at bounding box center [822, 93] width 178 height 23
click at [373, 16] on icon "plus" at bounding box center [376, 23] width 13 height 13
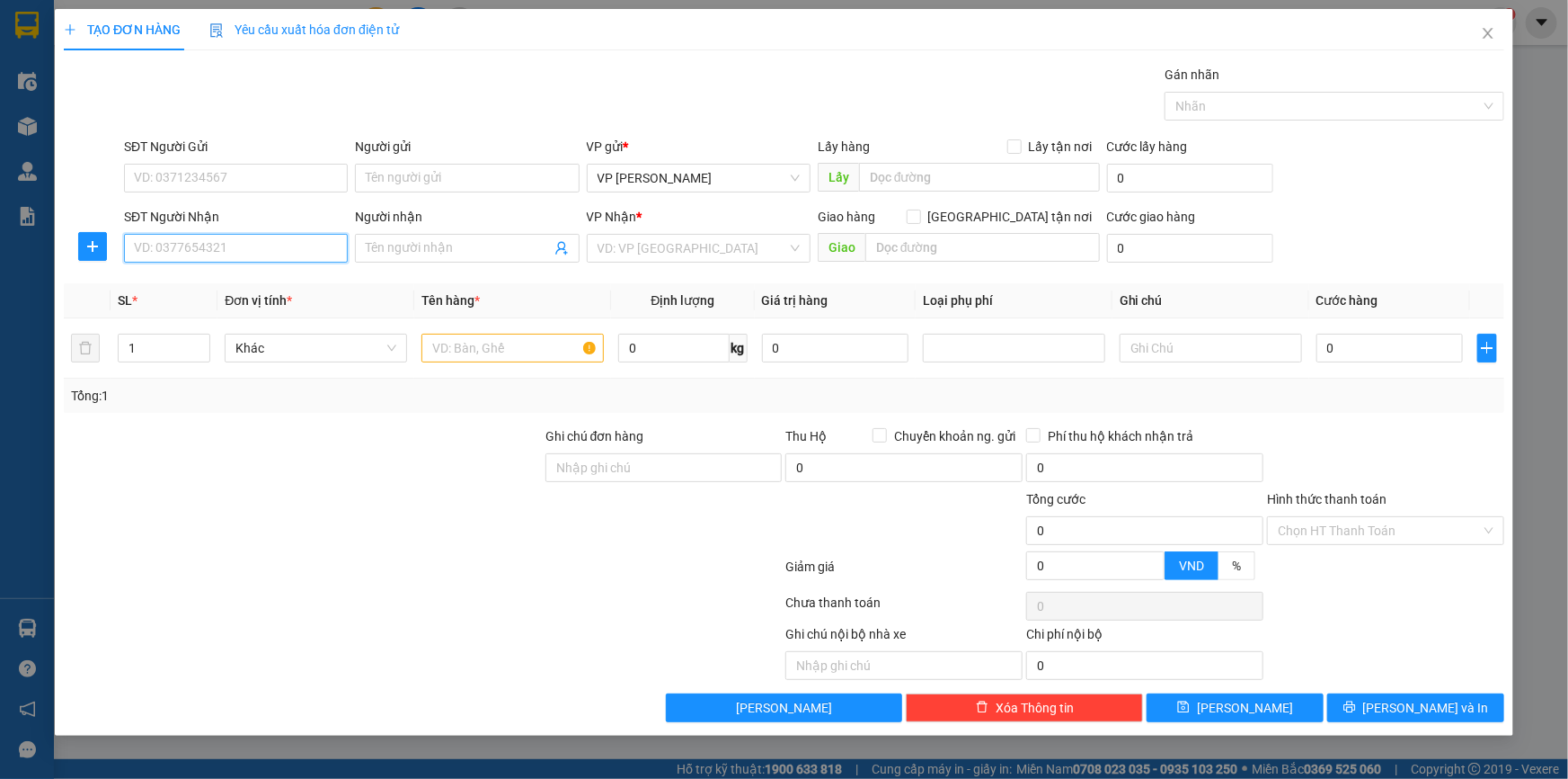
click at [207, 243] on input "SĐT Người Nhận" at bounding box center [235, 248] width 223 height 29
drag, startPoint x: 206, startPoint y: 243, endPoint x: 0, endPoint y: 265, distance: 207.2
click at [0, 265] on div "TẠO ĐƠN HÀNG Yêu cầu xuất hóa đơn điện tử Transit Pickup Surcharge Ids Transit …" at bounding box center [784, 389] width 1568 height 779
type input "0943318195"
click at [234, 174] on input "SĐT Người Gửi" at bounding box center [235, 178] width 223 height 29
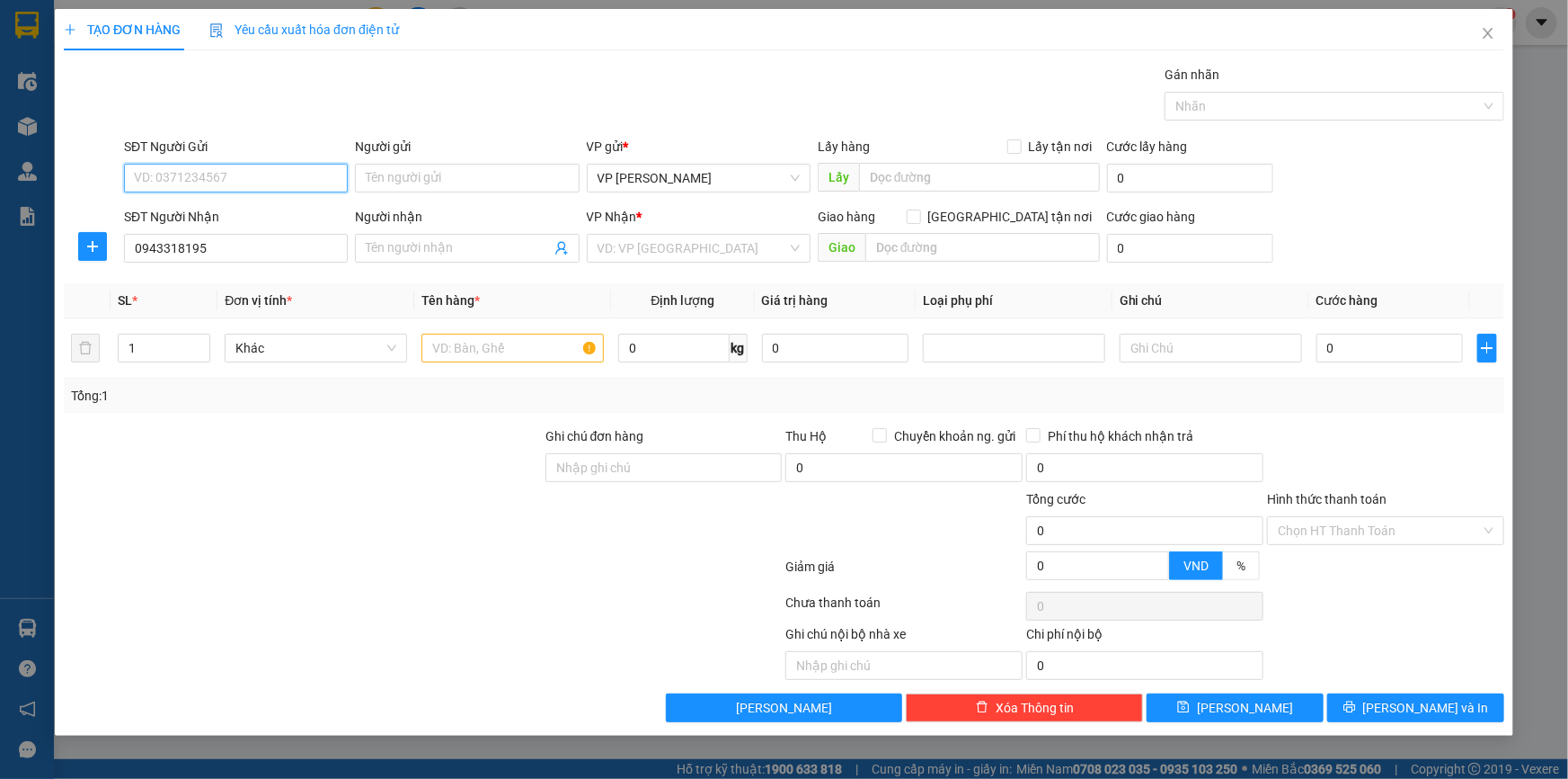
paste input "0943318195"
type input "0943318195"
click at [227, 213] on div "0943318195 - Chị Cúc" at bounding box center [236, 214] width 203 height 20
type input "Chị Cúc"
type input "0943318195"
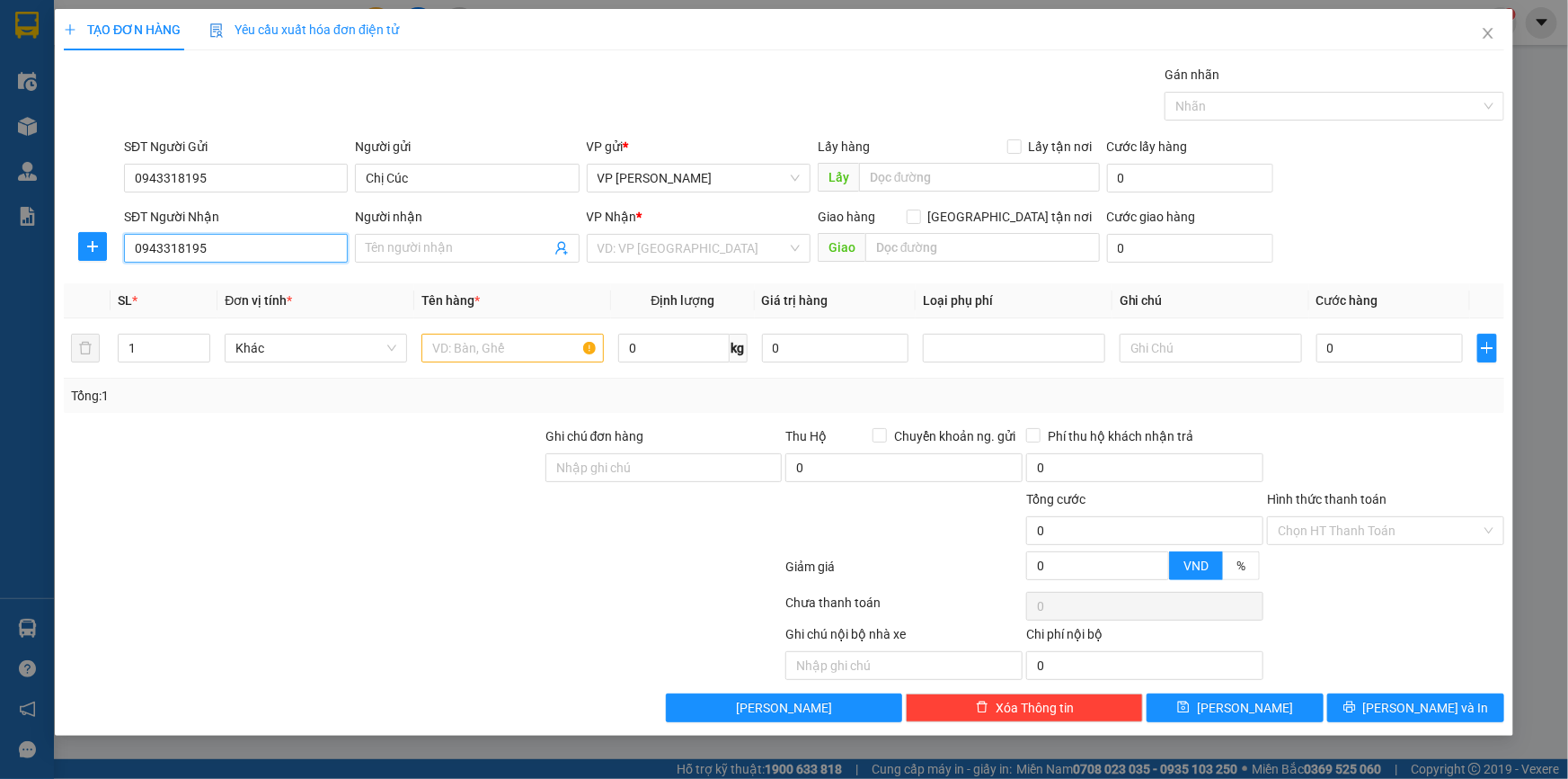
drag, startPoint x: 281, startPoint y: 242, endPoint x: 0, endPoint y: 231, distance: 281.2
click at [0, 231] on div "TẠO ĐƠN HÀNG Yêu cầu xuất hóa đơn điện tử Transit Pickup Surcharge Ids Transit …" at bounding box center [784, 389] width 1568 height 779
click at [258, 285] on div "0973161591 - A Mạnh" at bounding box center [236, 284] width 203 height 20
type input "0973161591"
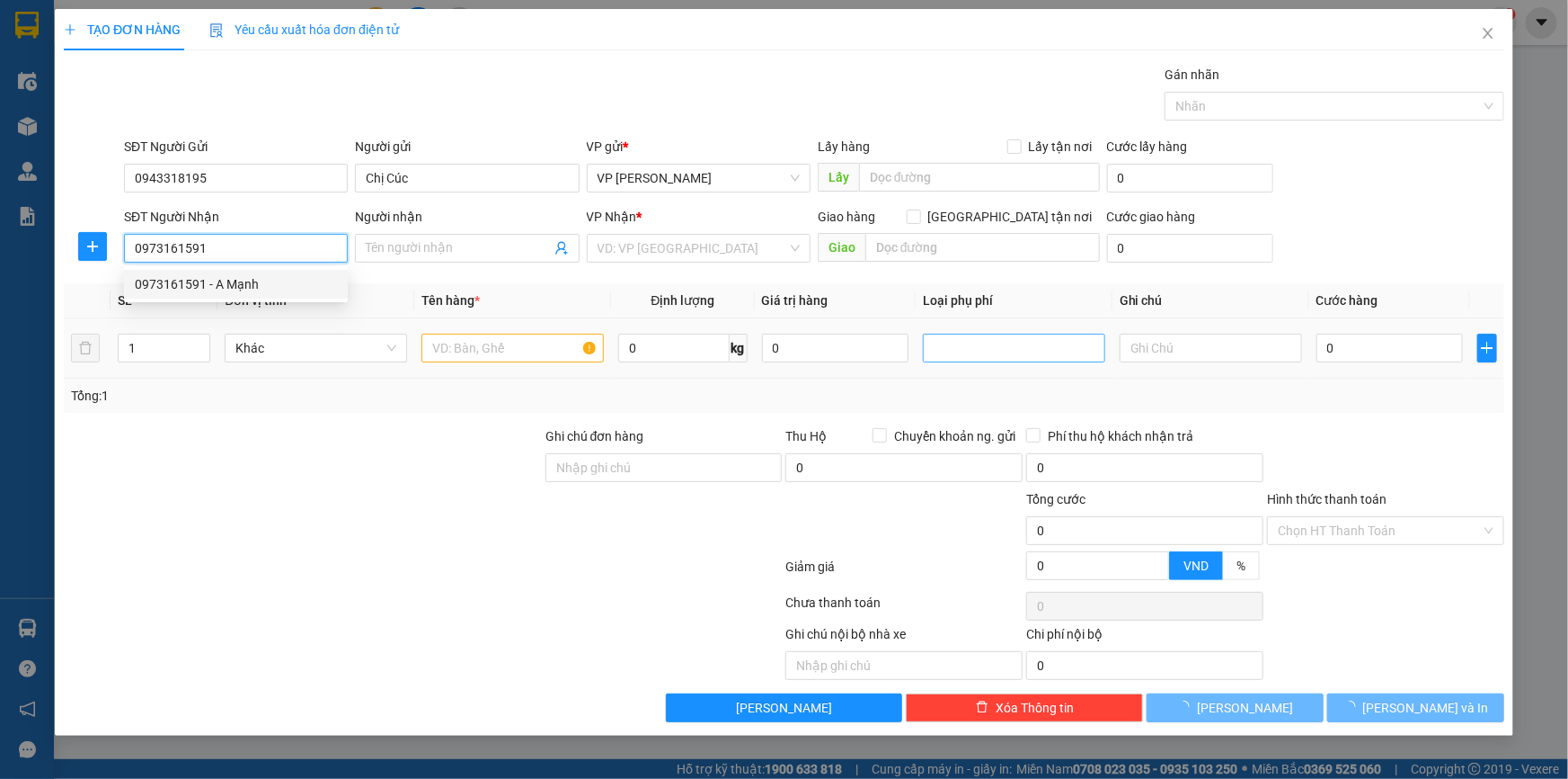
type input "A Mạnh"
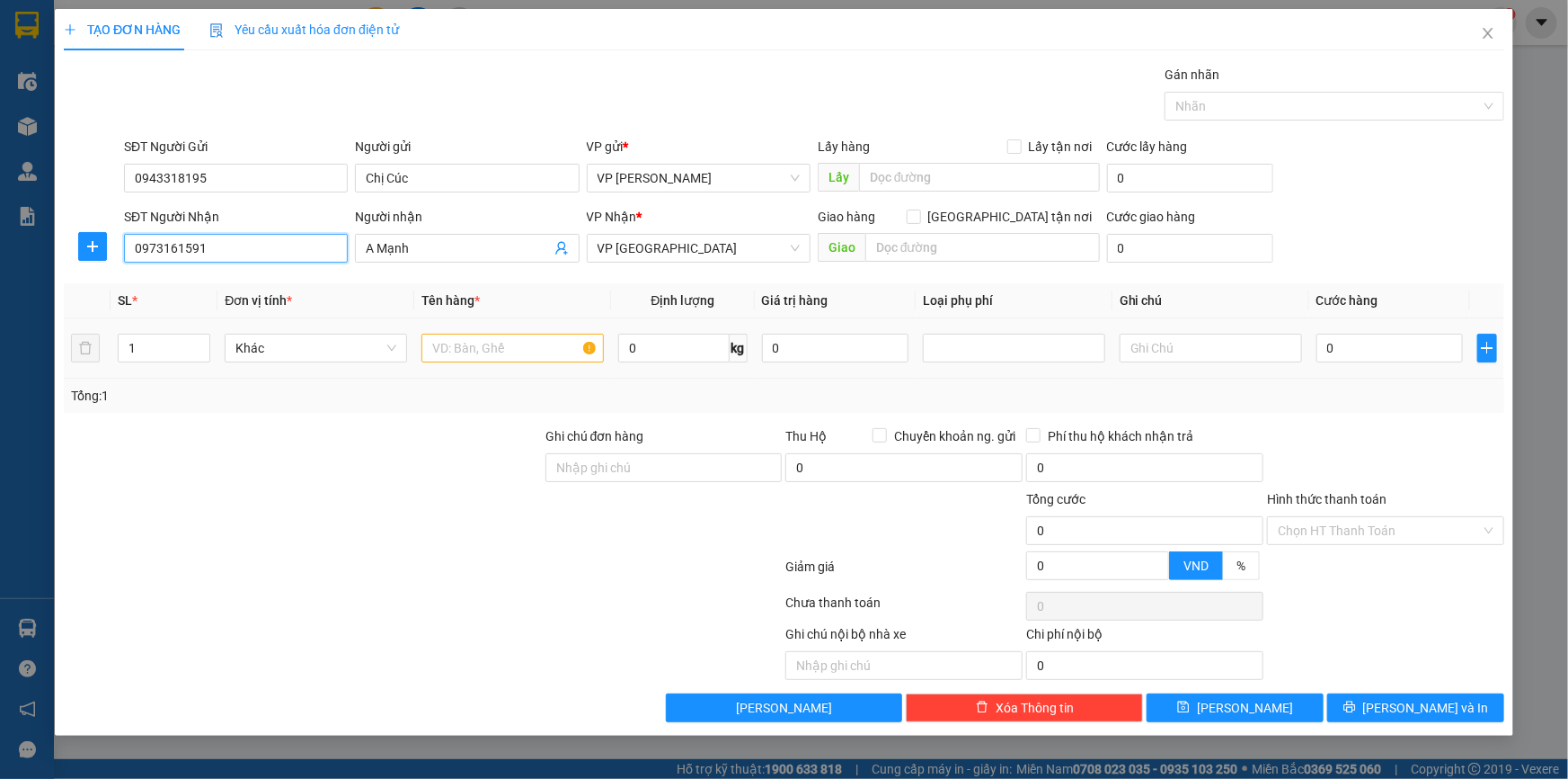
type input "0973161591"
drag, startPoint x: 512, startPoint y: 344, endPoint x: 512, endPoint y: 377, distance: 33.0
click at [505, 360] on input "text" at bounding box center [513, 348] width 183 height 29
type input "Bao đen (vải)"
click at [1489, 98] on div "Nhãn" at bounding box center [1335, 106] width 340 height 29
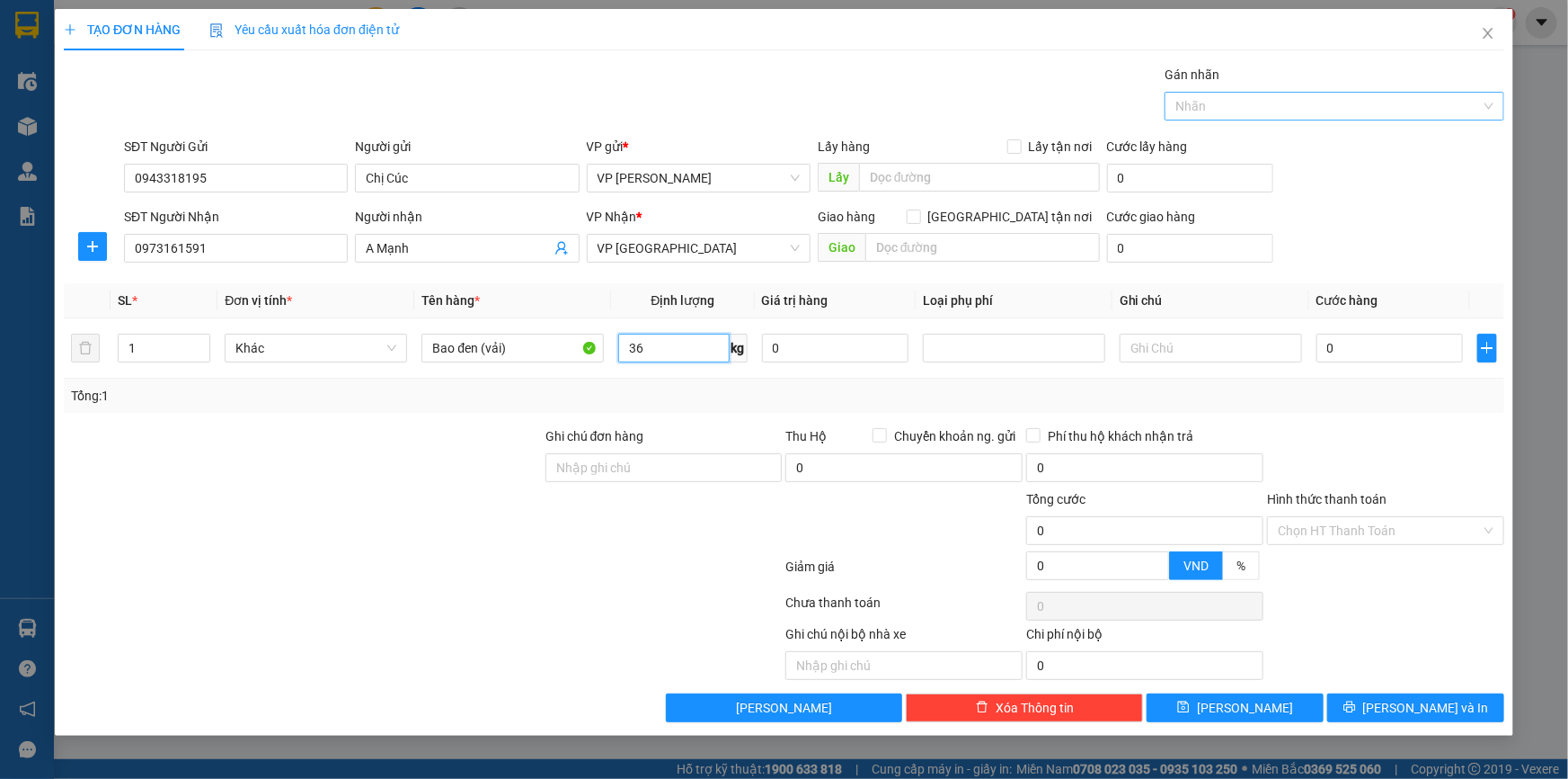
type input "36"
click at [959, 397] on div "Tổng: 1" at bounding box center [784, 395] width 1426 height 20
click at [1390, 351] on input "0" at bounding box center [1390, 348] width 146 height 29
type input "06"
type input "6"
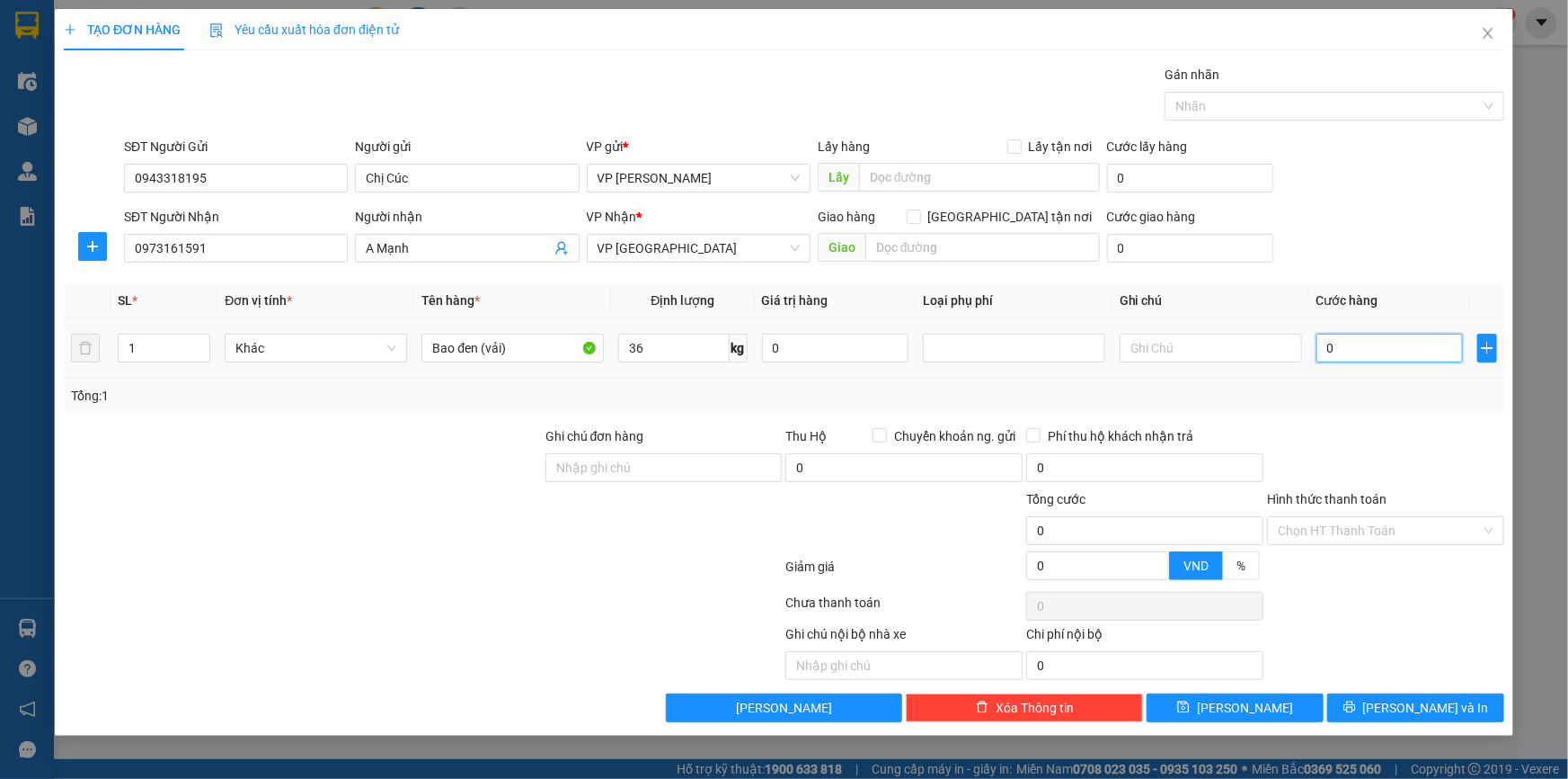
type input "6"
type input "060"
type input "60"
type input "60.000"
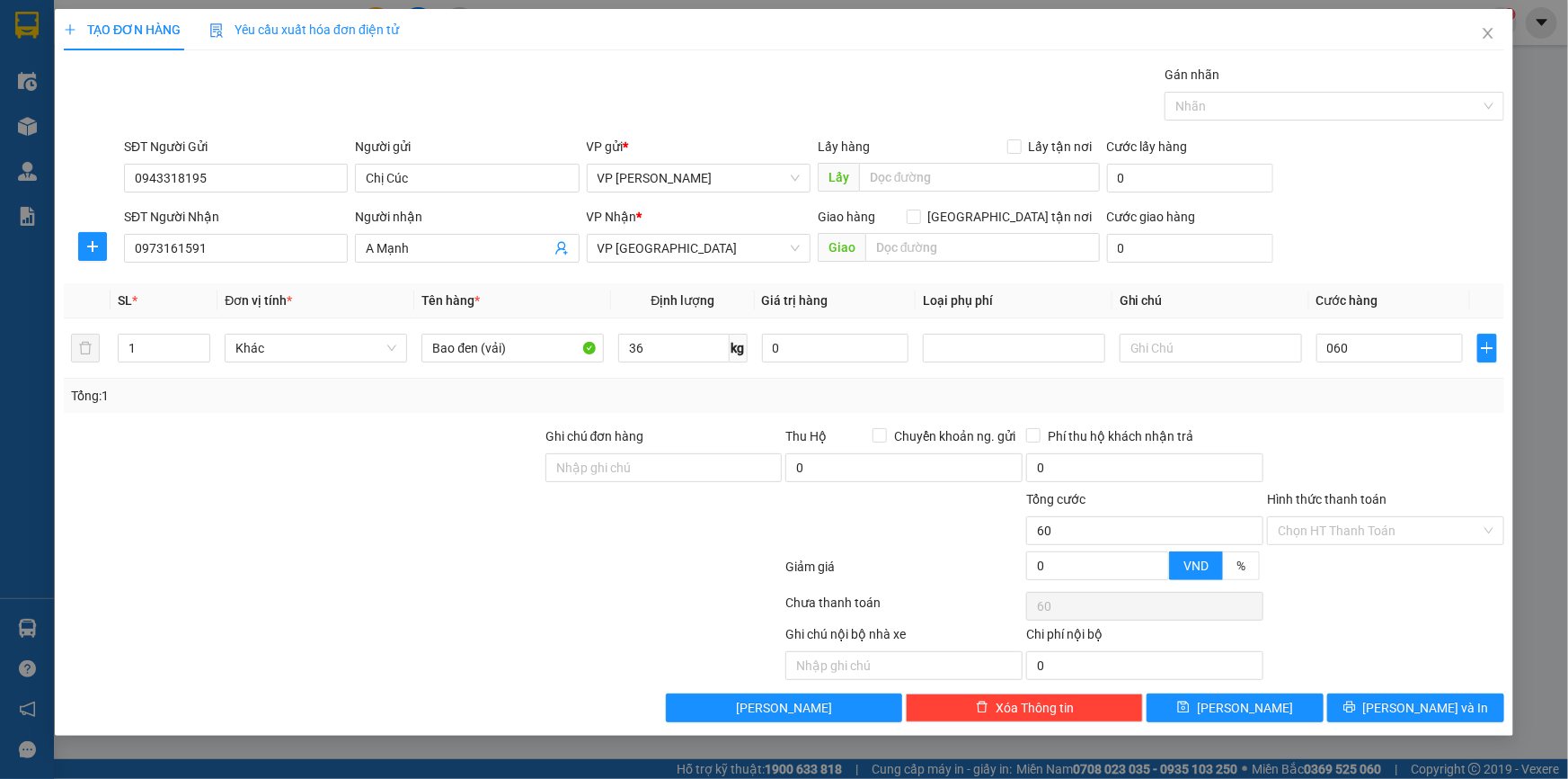
type input "60.000"
click at [1357, 205] on form "SĐT Người Gửi 0943318195 Người gửi Chị Cúc VP gửi * VP Phạm Văn Đồng Lấy hàng L…" at bounding box center [784, 203] width 1440 height 133
click at [1419, 707] on span "Lưu và In" at bounding box center [1425, 708] width 126 height 20
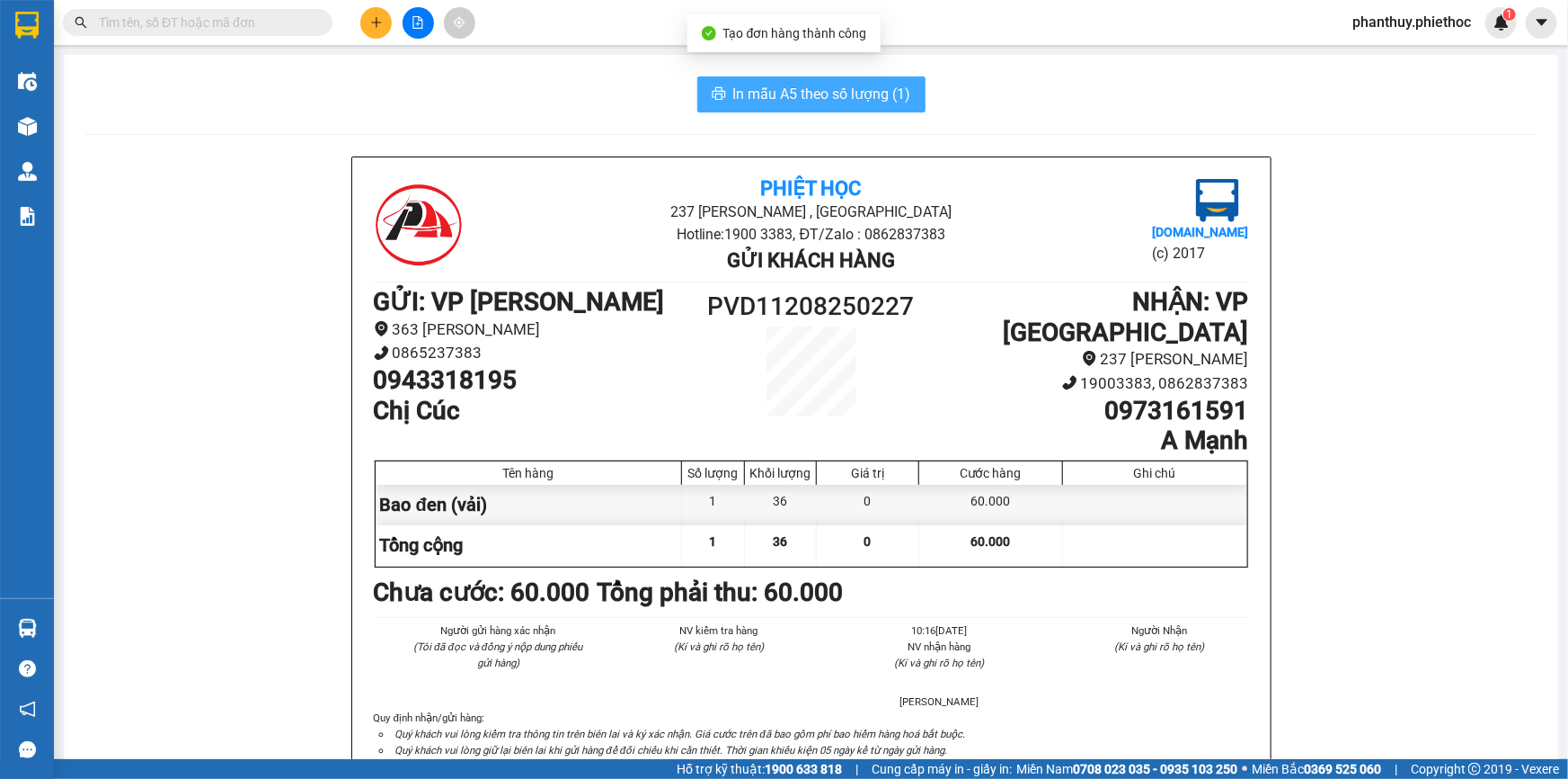
click at [809, 76] on button "In mẫu A5 theo số lượng (1)" at bounding box center [811, 94] width 228 height 36
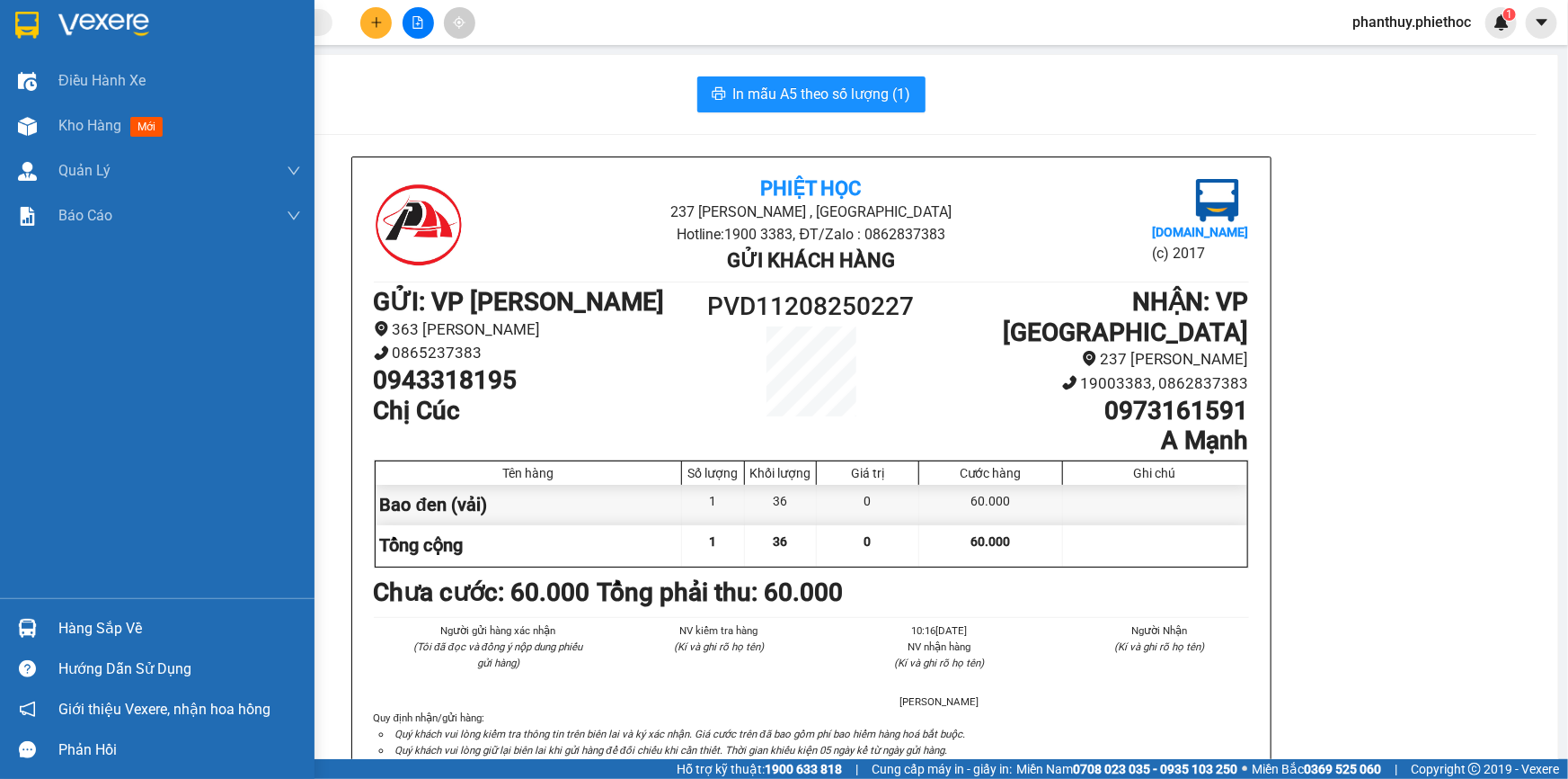
drag, startPoint x: 110, startPoint y: 629, endPoint x: 174, endPoint y: 611, distance: 66.5
click at [112, 629] on div "Hàng sắp về" at bounding box center [180, 629] width 242 height 27
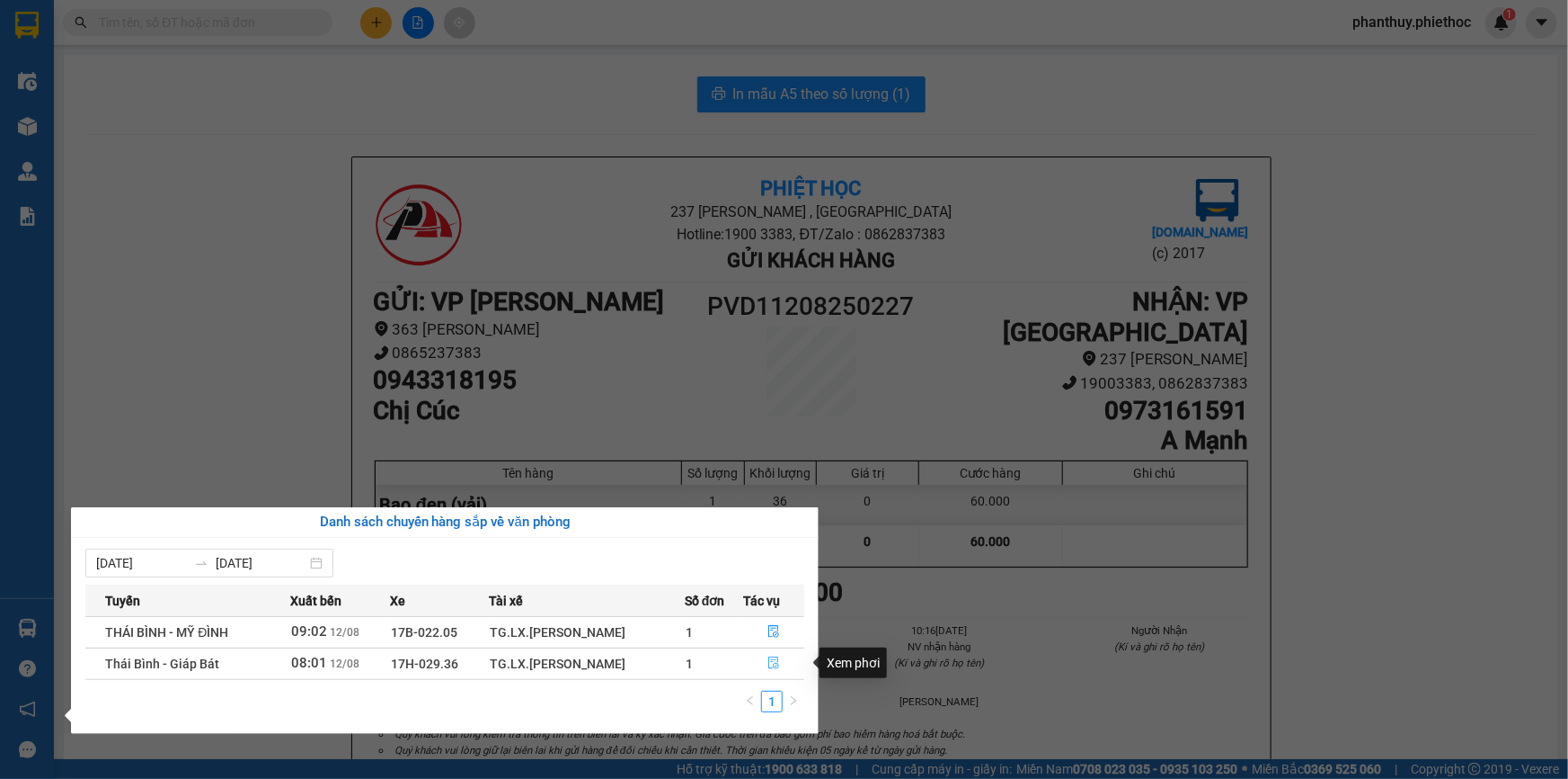
click at [781, 660] on button "button" at bounding box center [774, 663] width 60 height 29
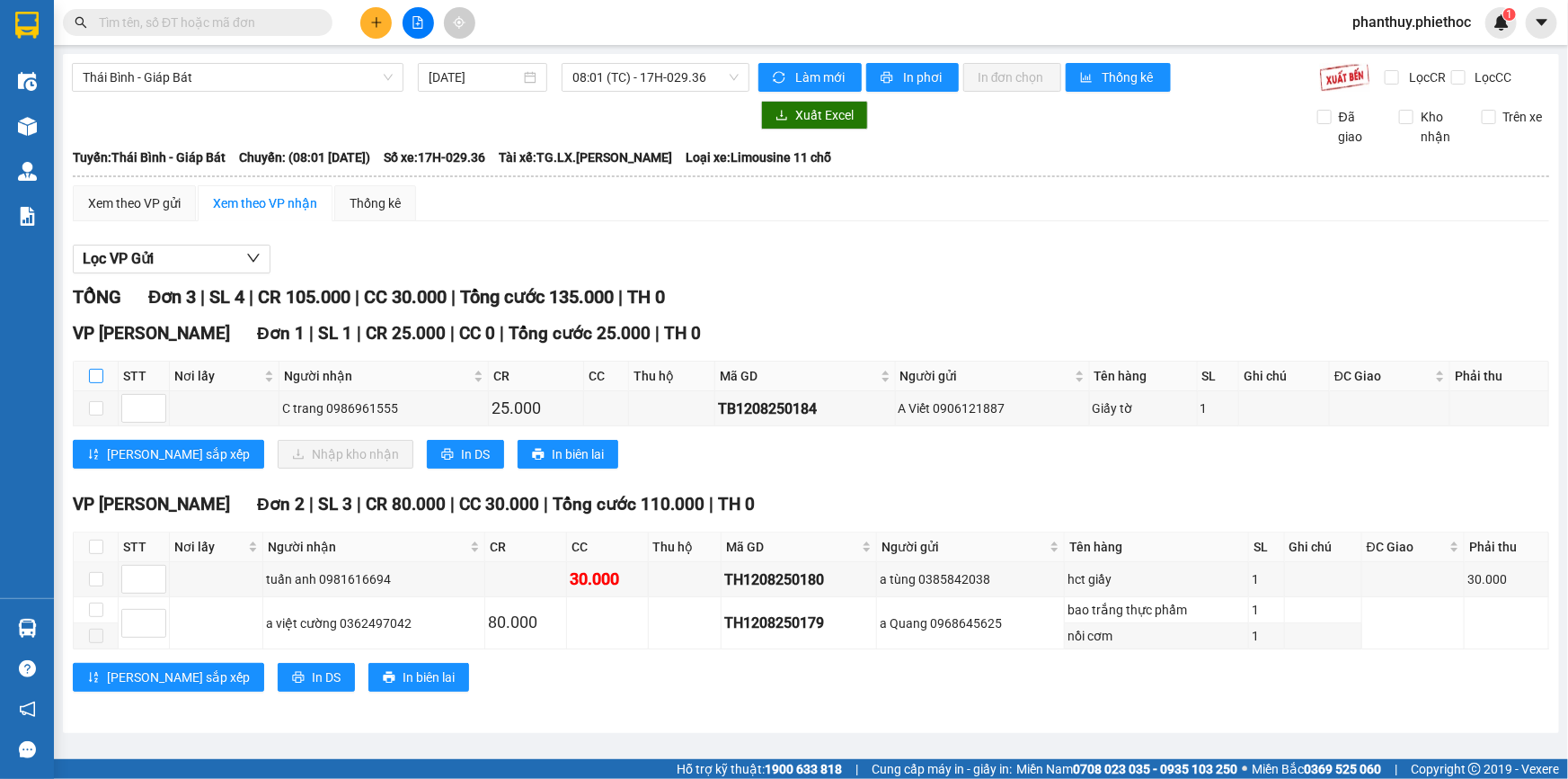
click at [98, 369] on input "checkbox" at bounding box center [96, 375] width 14 height 14
checkbox input "true"
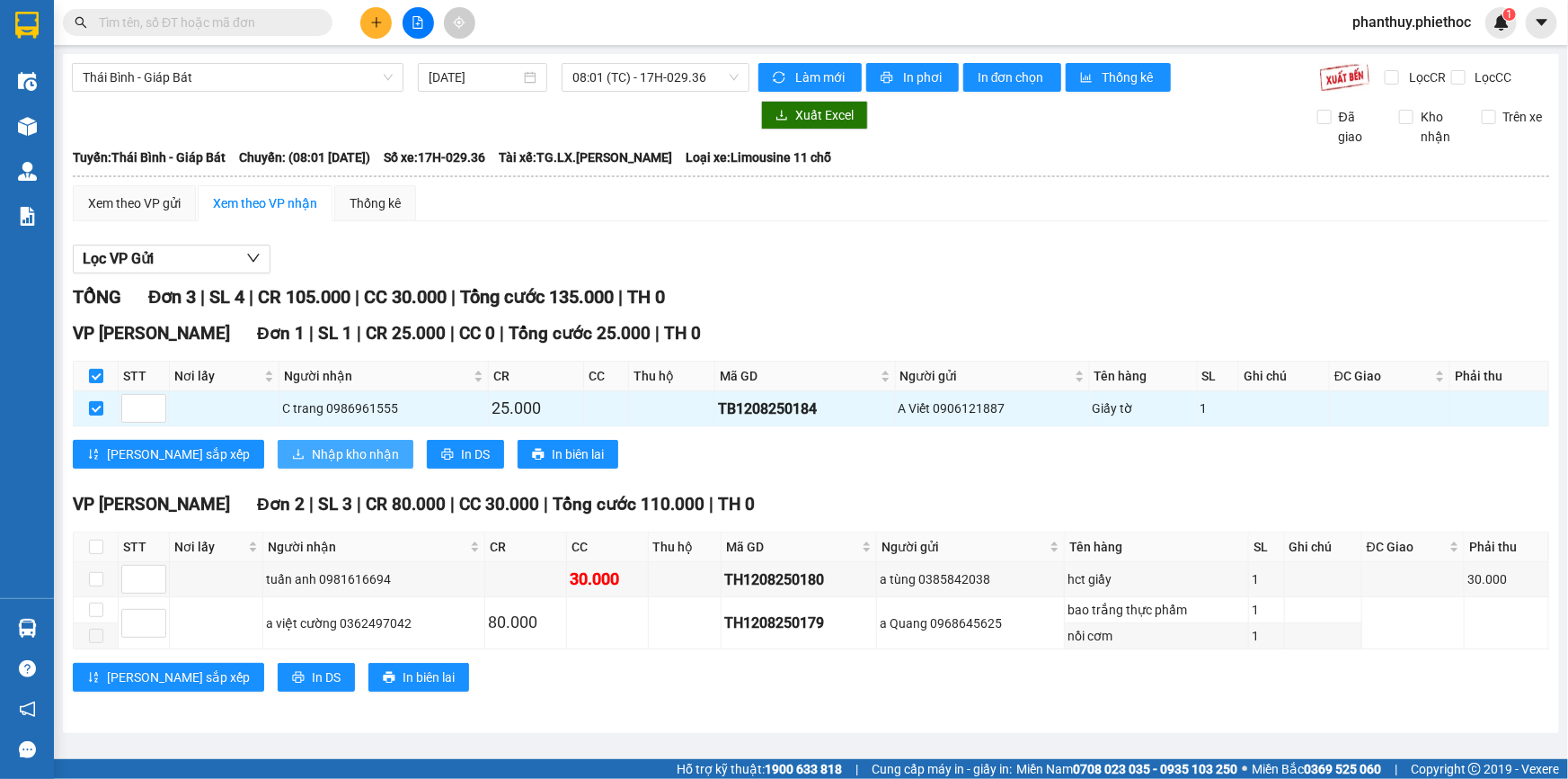
click at [312, 450] on span "Nhập kho nhận" at bounding box center [355, 454] width 87 height 20
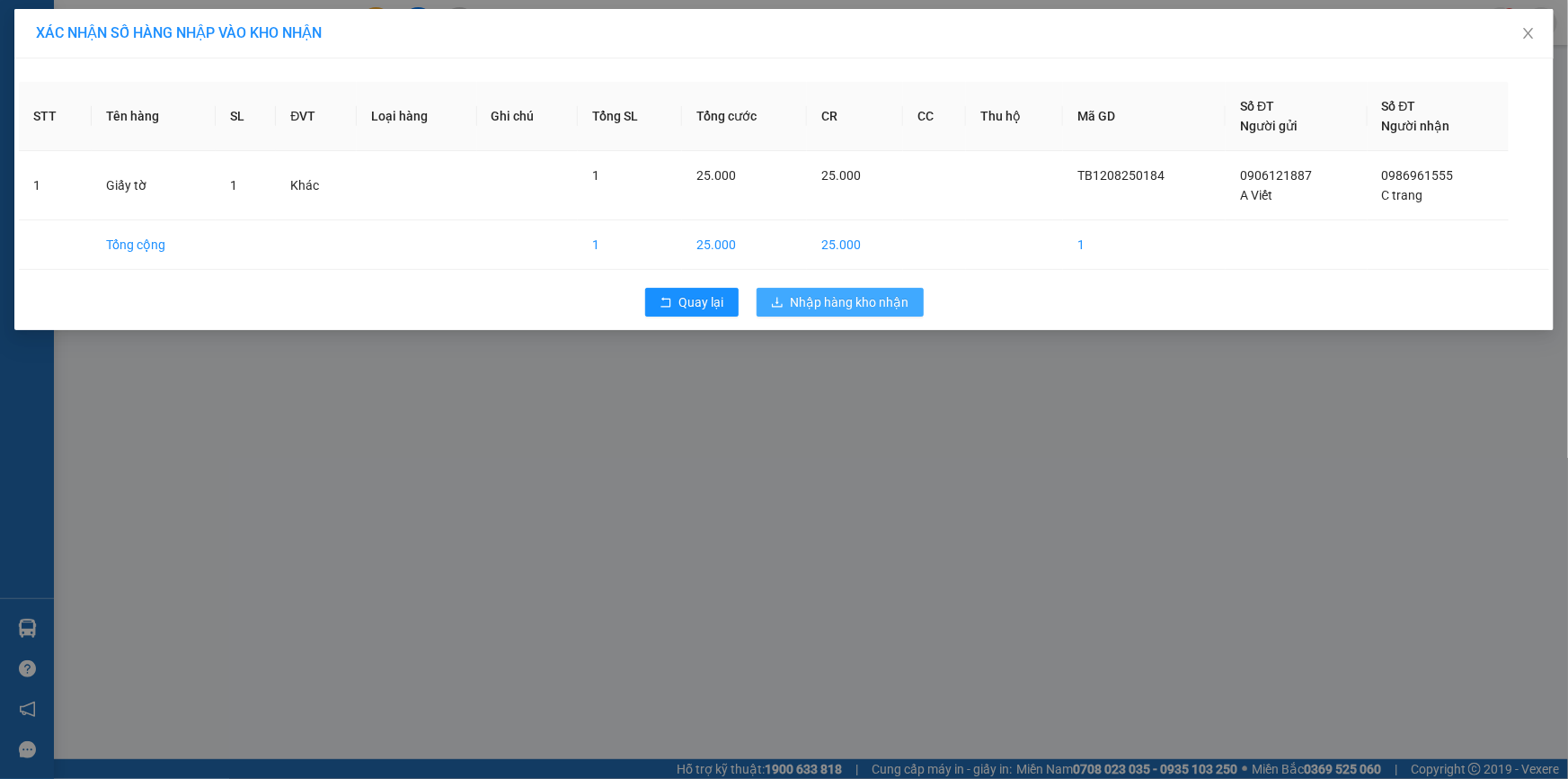
drag, startPoint x: 850, startPoint y: 298, endPoint x: 851, endPoint y: 309, distance: 11.0
click at [850, 300] on span "Nhập hàng kho nhận" at bounding box center [849, 302] width 118 height 20
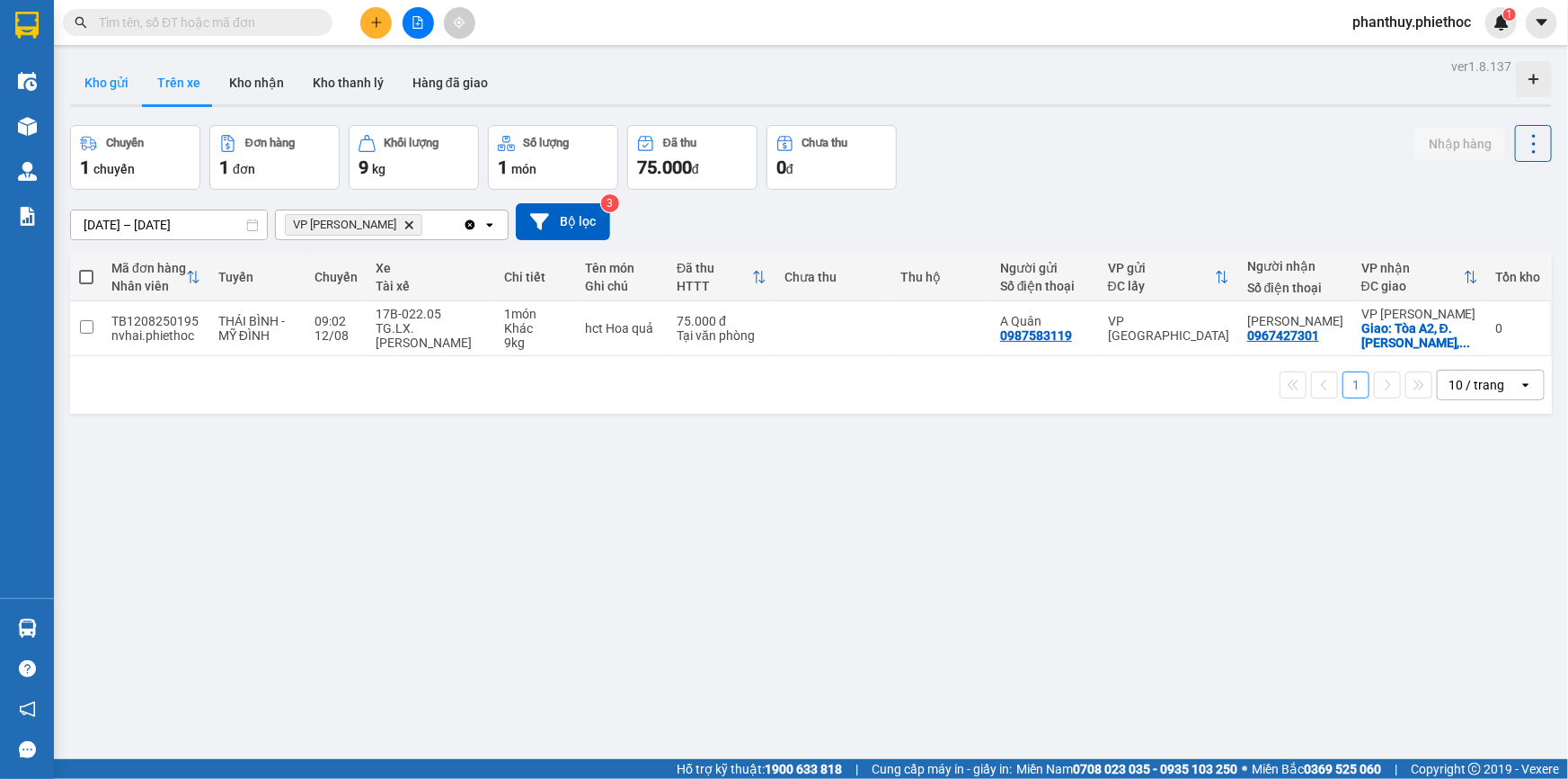
drag, startPoint x: 86, startPoint y: 77, endPoint x: 128, endPoint y: 79, distance: 42.0
click at [86, 79] on button "Kho gửi" at bounding box center [107, 83] width 72 height 43
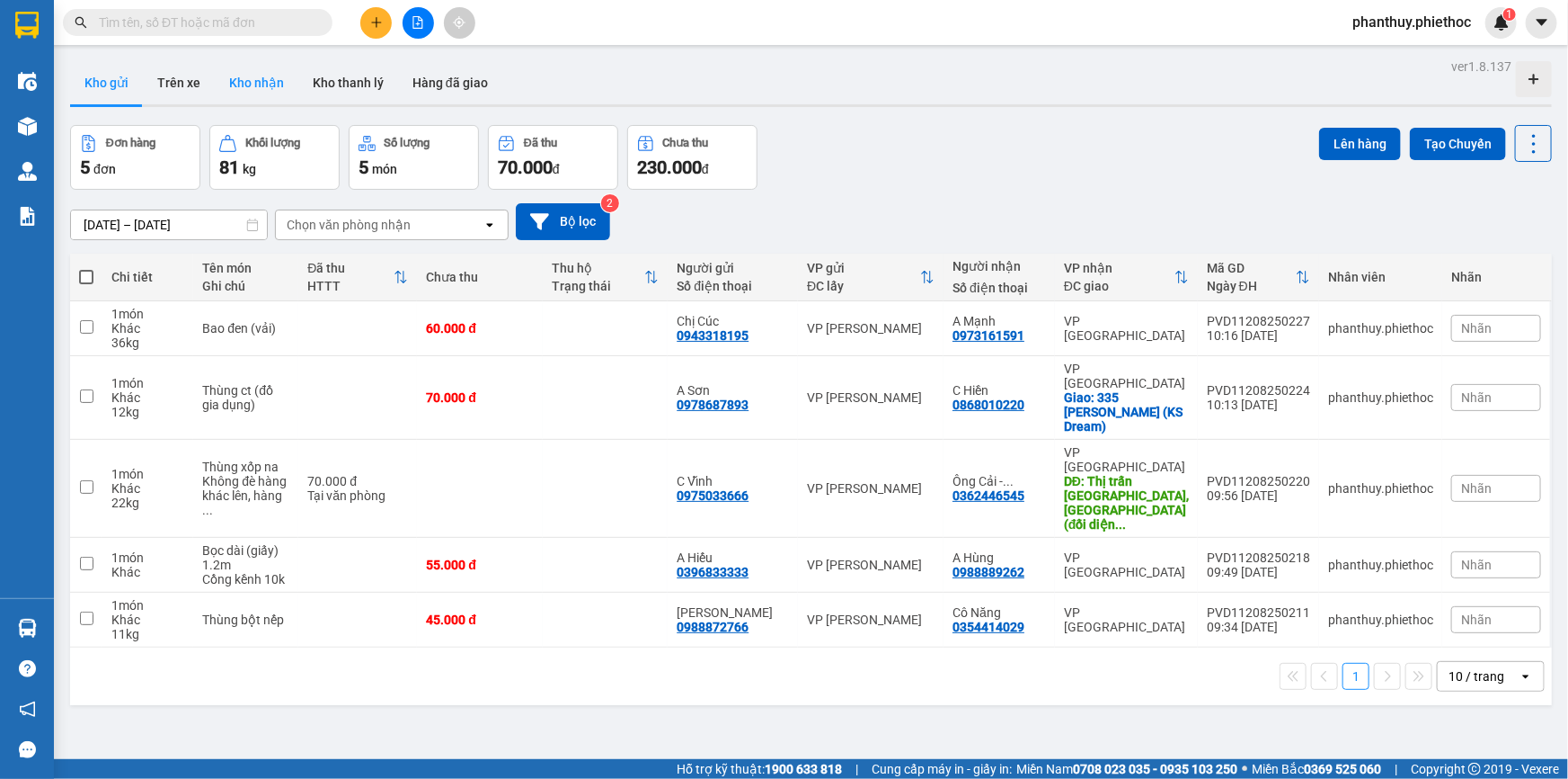
drag, startPoint x: 279, startPoint y: 91, endPoint x: 264, endPoint y: 85, distance: 16.2
click at [278, 91] on button "Kho nhận" at bounding box center [256, 83] width 83 height 43
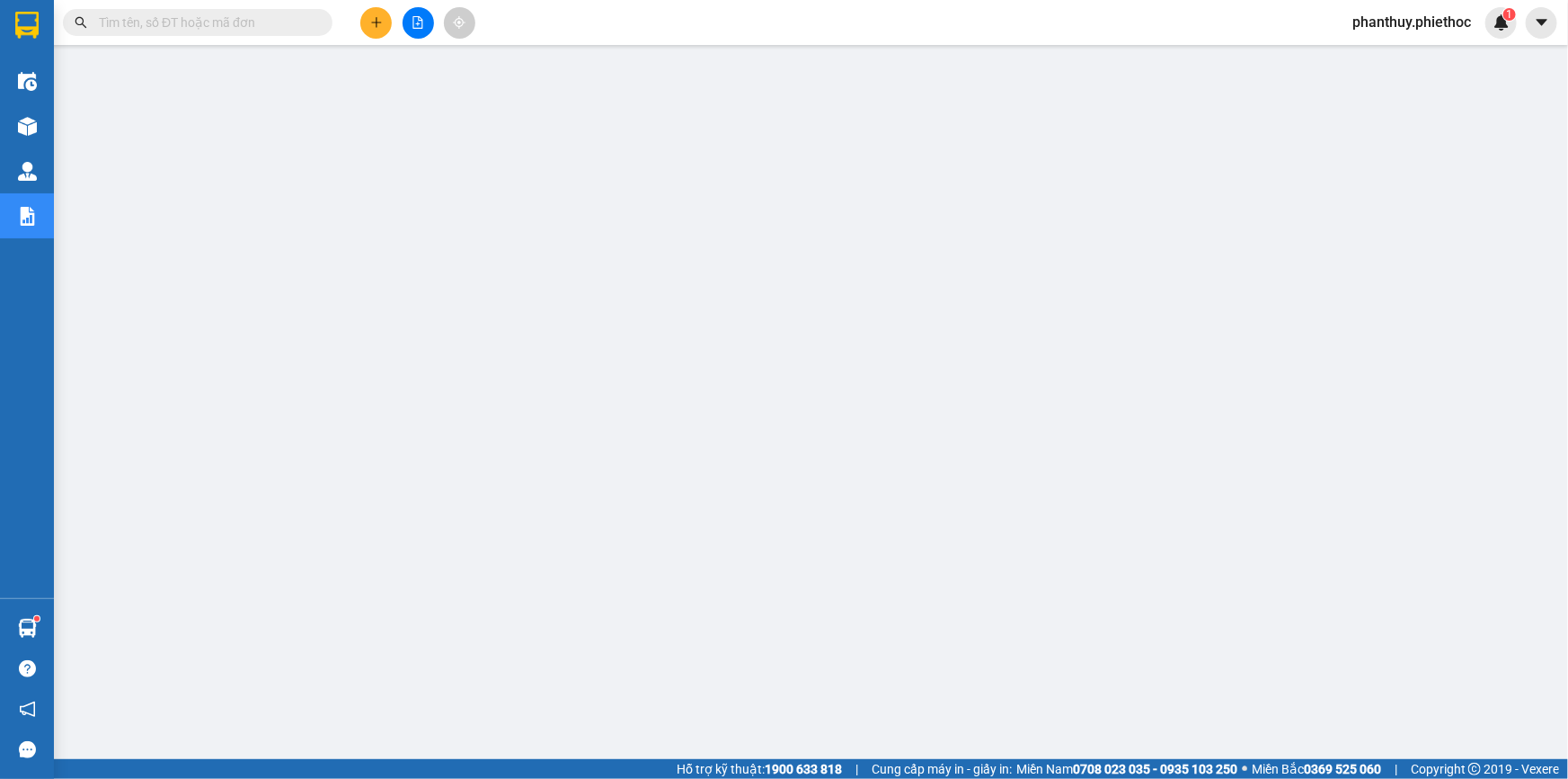
click at [271, 25] on input "text" at bounding box center [204, 23] width 213 height 20
paste input "0988889262"
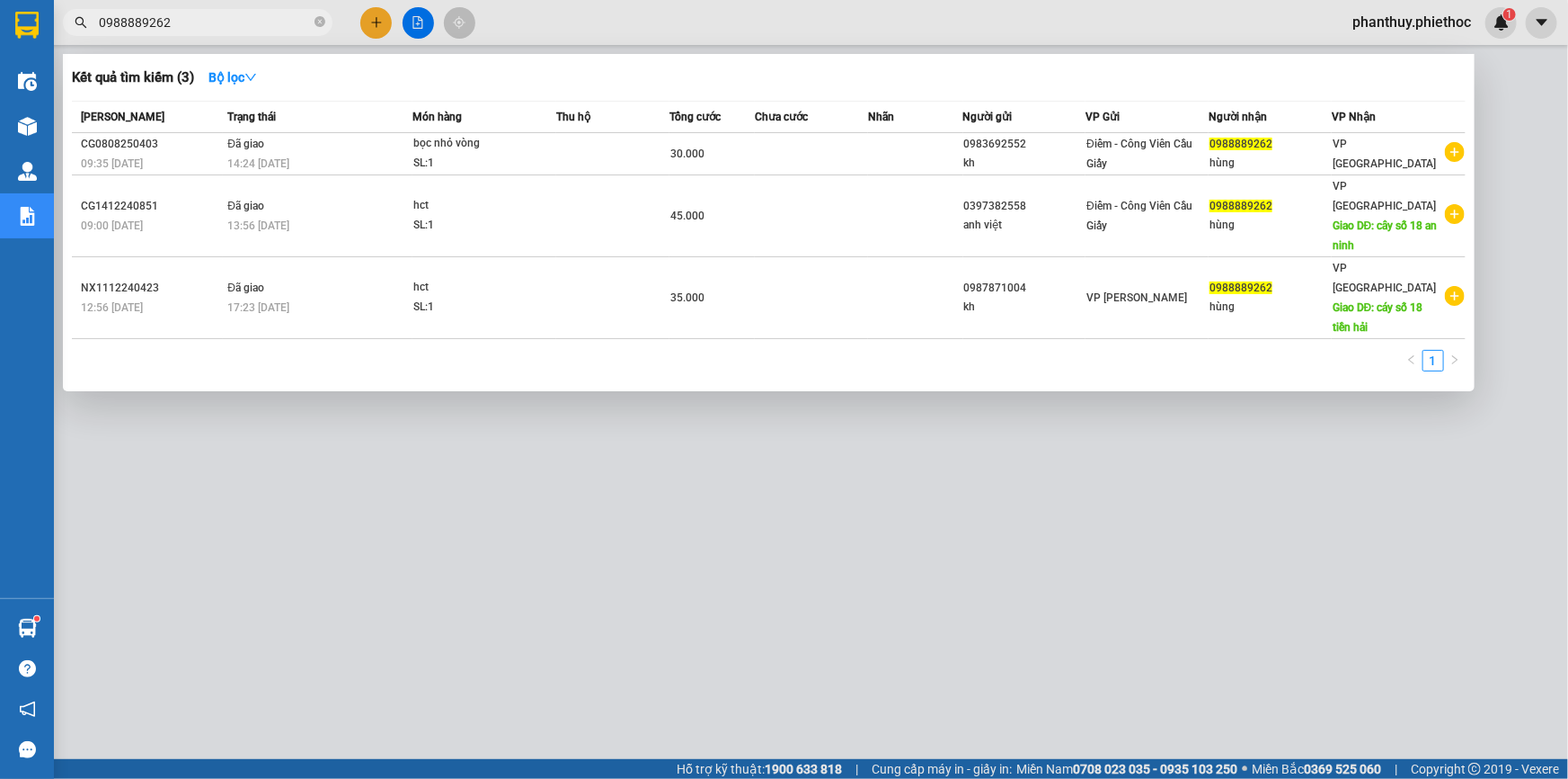
type input "0988889262"
click at [317, 24] on icon "close-circle" at bounding box center [320, 22] width 11 height 11
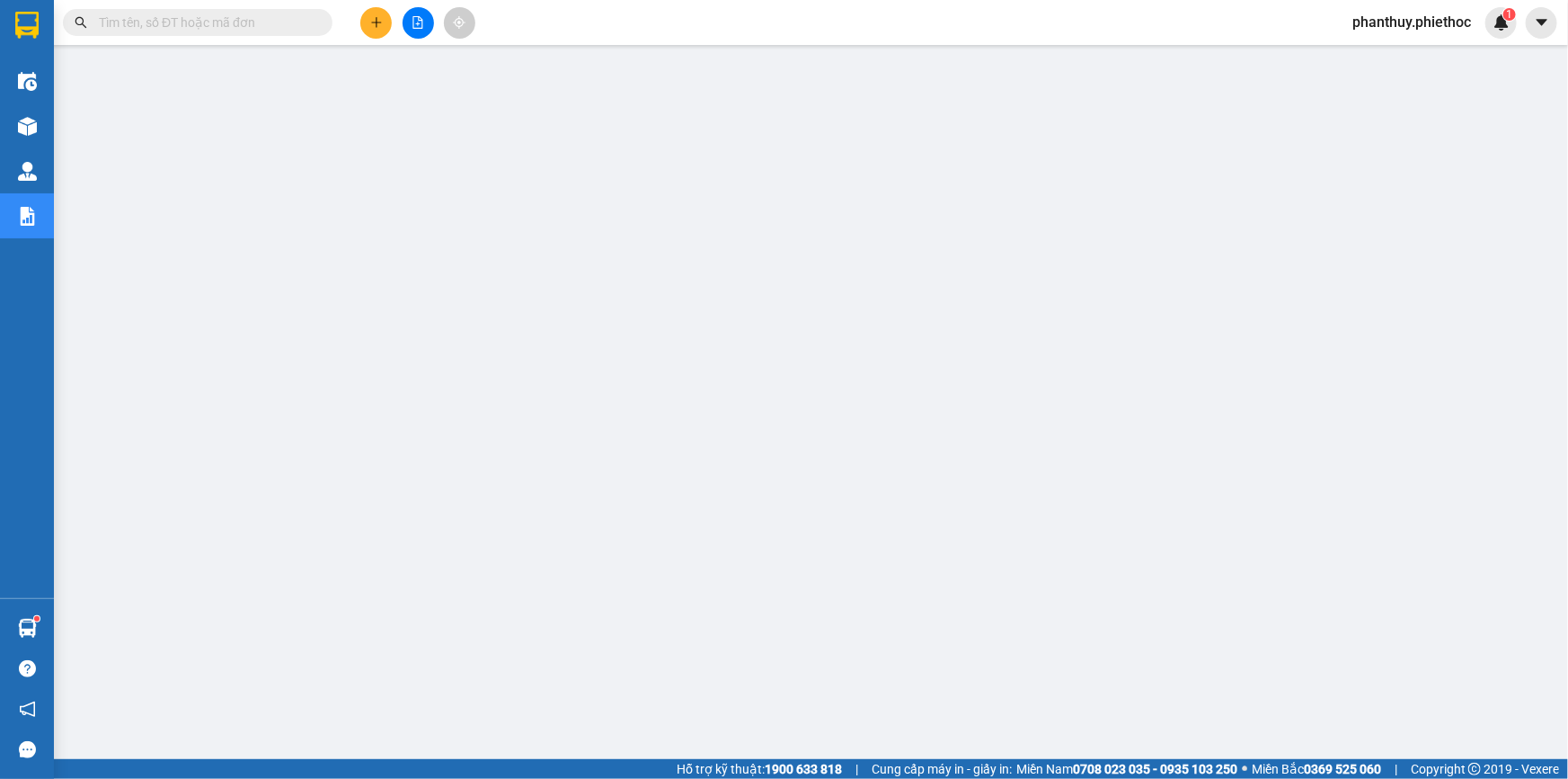
paste input "0988889262"
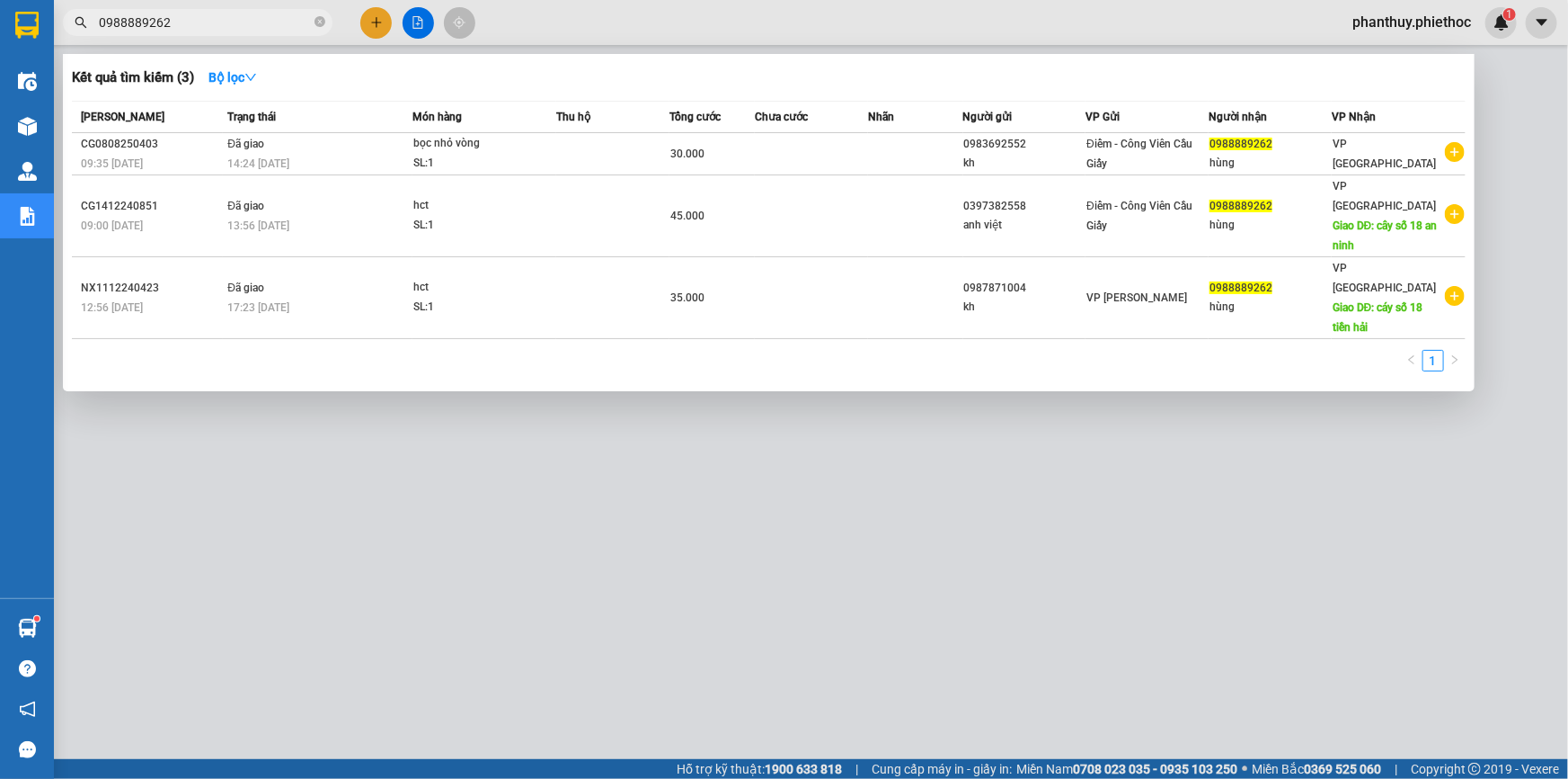
type input "0988889262"
click at [528, 424] on div at bounding box center [784, 389] width 1568 height 779
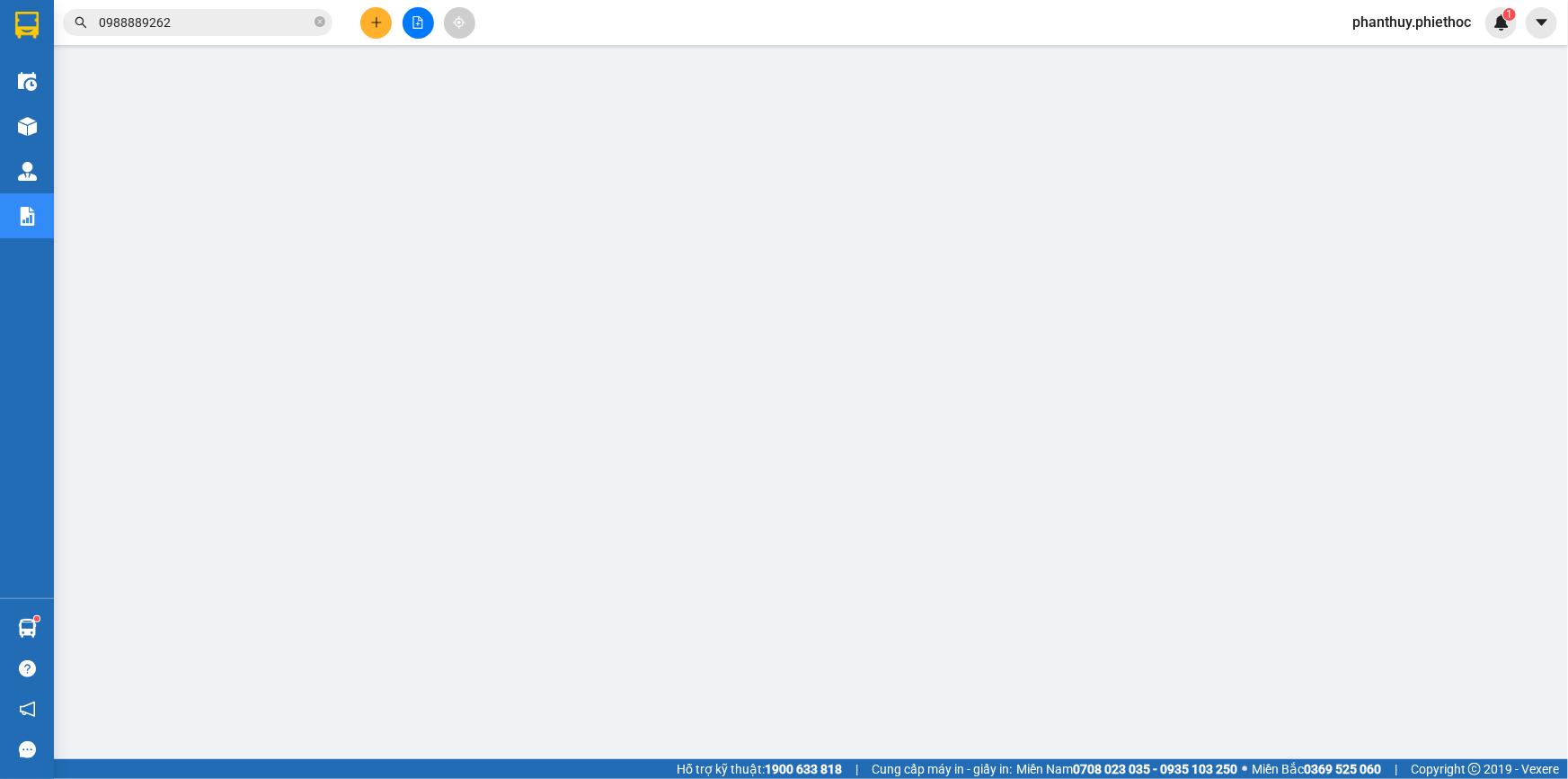
click at [370, 20] on icon "plus" at bounding box center [376, 23] width 13 height 13
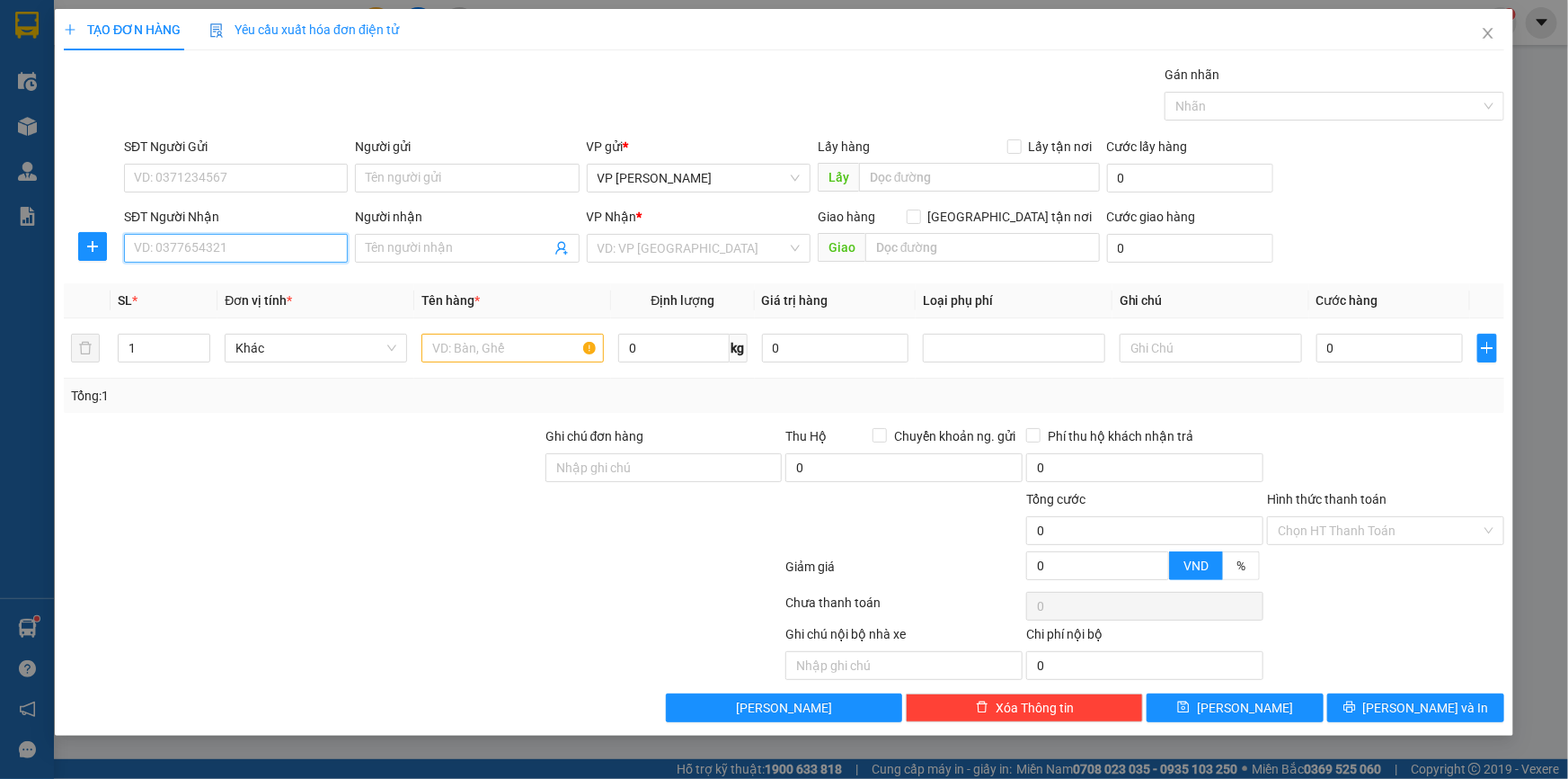
click at [276, 248] on input "SĐT Người Nhận" at bounding box center [235, 248] width 223 height 29
type input "0362446545"
click at [393, 246] on input "Người nhận" at bounding box center [458, 248] width 184 height 20
type input "O"
drag, startPoint x: 215, startPoint y: 248, endPoint x: 0, endPoint y: 185, distance: 224.0
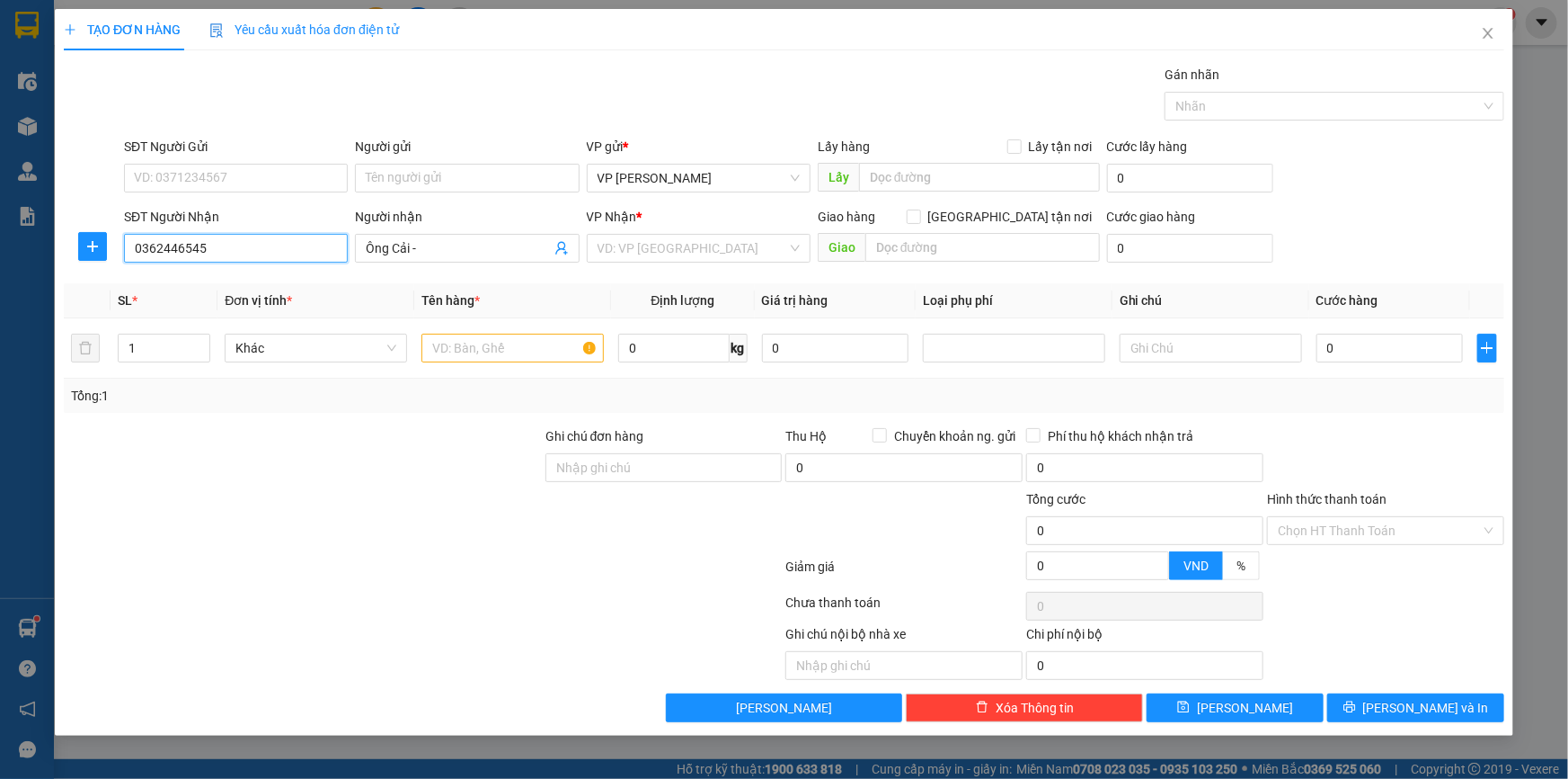
click at [0, 185] on div "TẠO ĐƠN HÀNG Yêu cầu xuất hóa đơn điện tử Transit Pickup Surcharge Ids Transit …" at bounding box center [784, 389] width 1568 height 779
click at [446, 242] on input "Ông Cải -" at bounding box center [458, 248] width 184 height 20
paste input "0362446545"
type input "Ông Cải - 0362446545, Bác Việt - 0869966938"
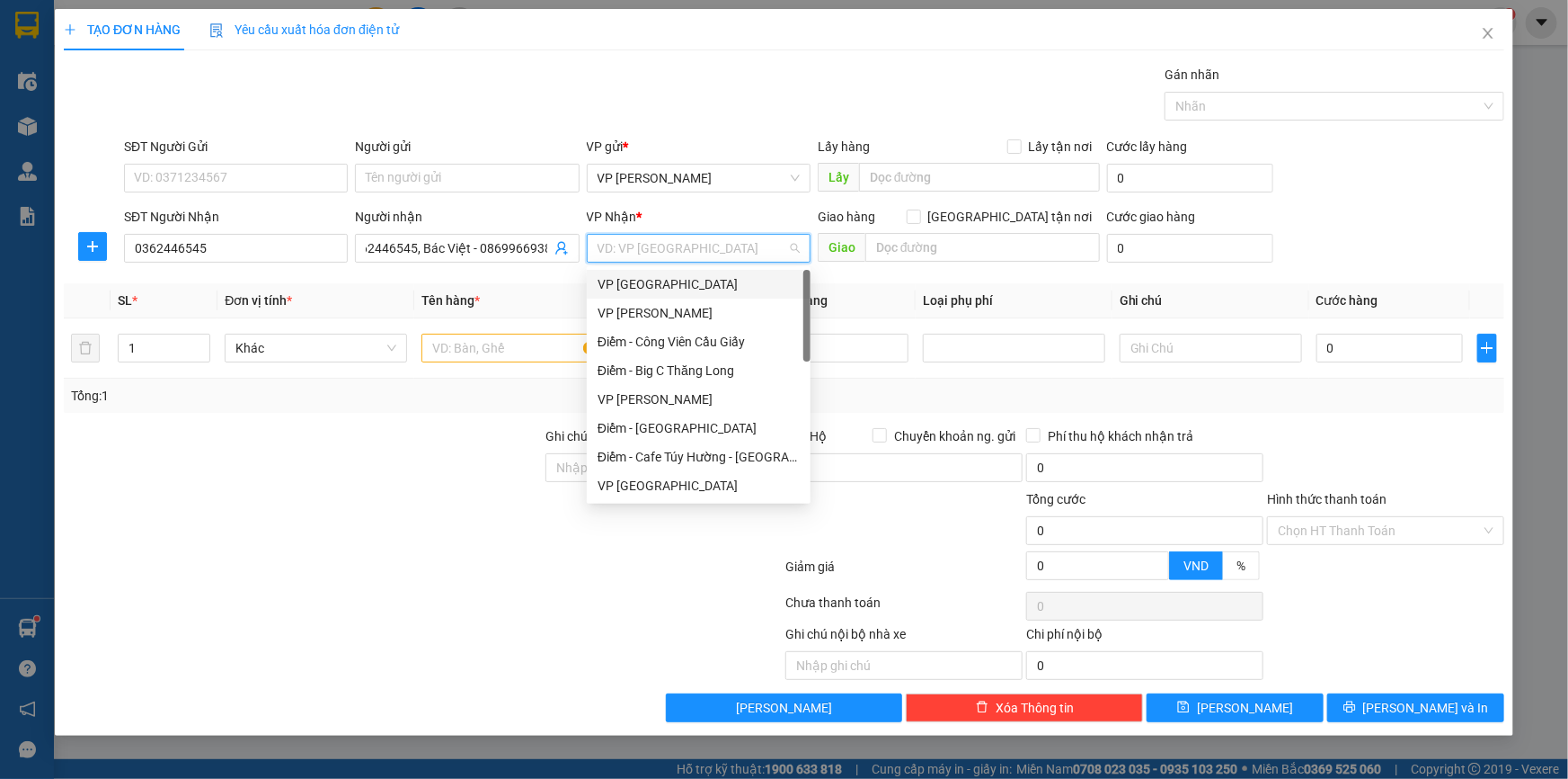
scroll to position [0, 0]
click at [609, 278] on div "VP Thái Bình" at bounding box center [699, 284] width 203 height 20
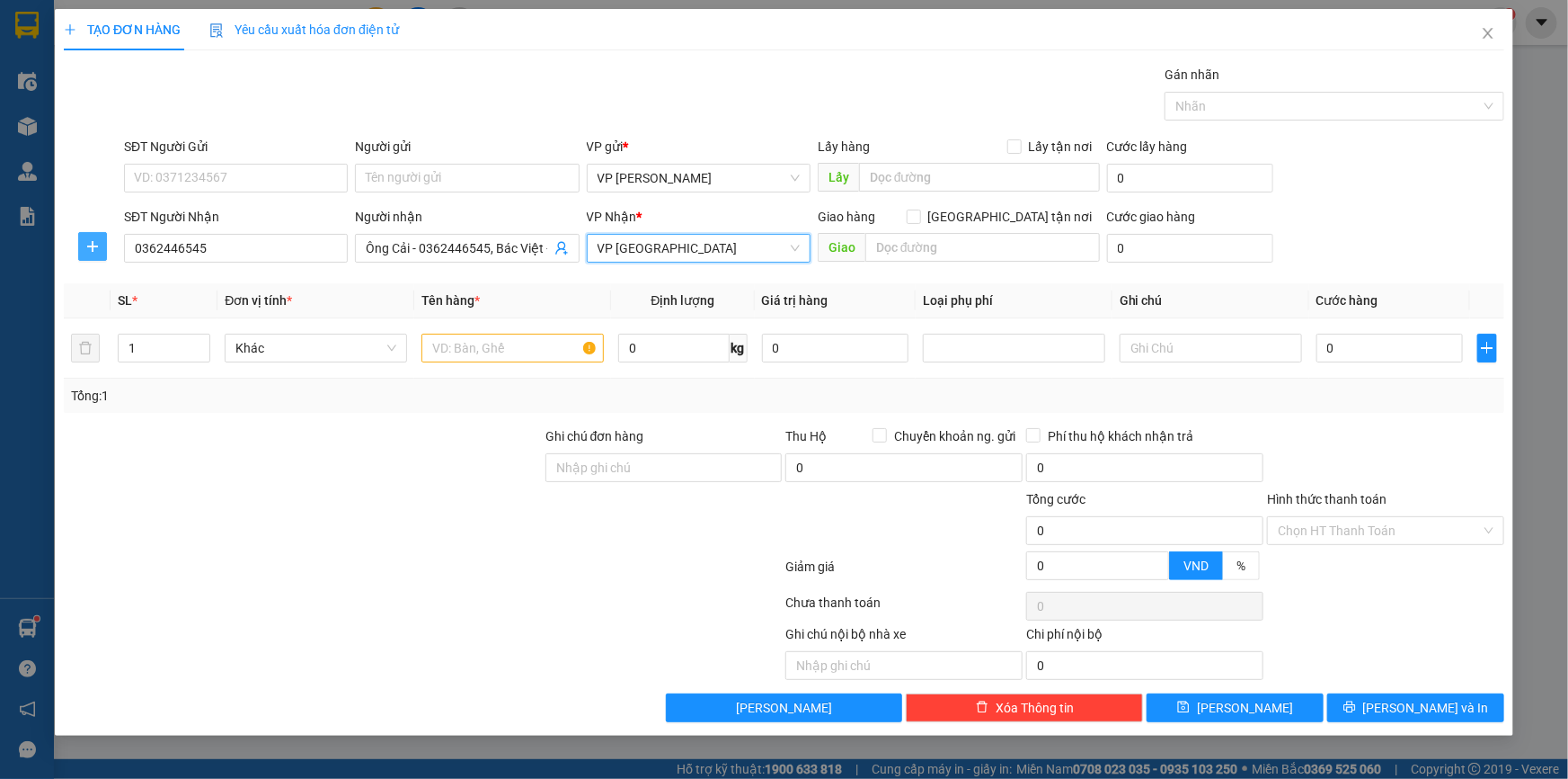
drag, startPoint x: 81, startPoint y: 247, endPoint x: 93, endPoint y: 245, distance: 12.2
click at [82, 246] on span "plus" at bounding box center [92, 246] width 27 height 14
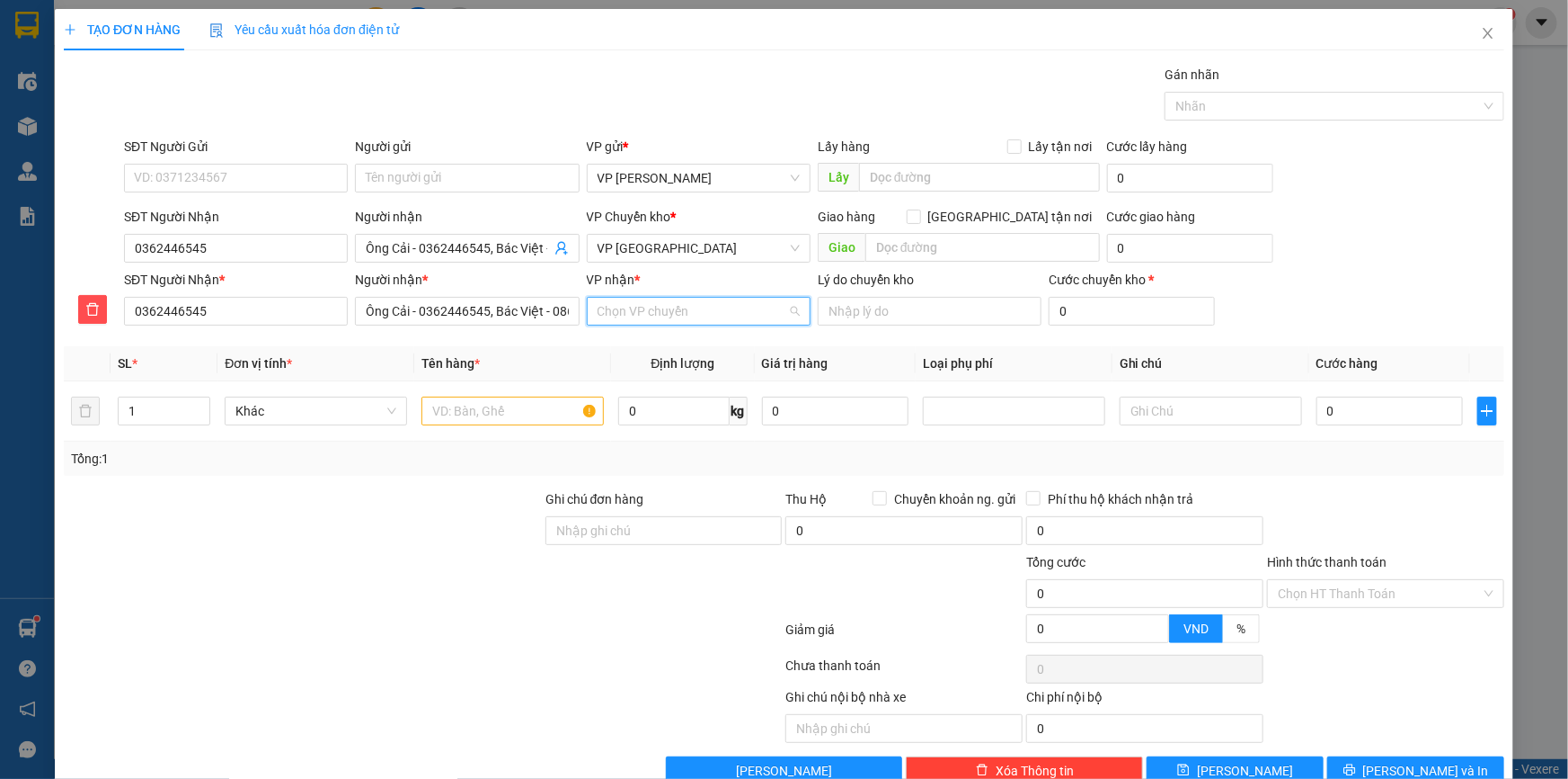
click at [649, 309] on input "VP nhận *" at bounding box center [693, 311] width 190 height 27
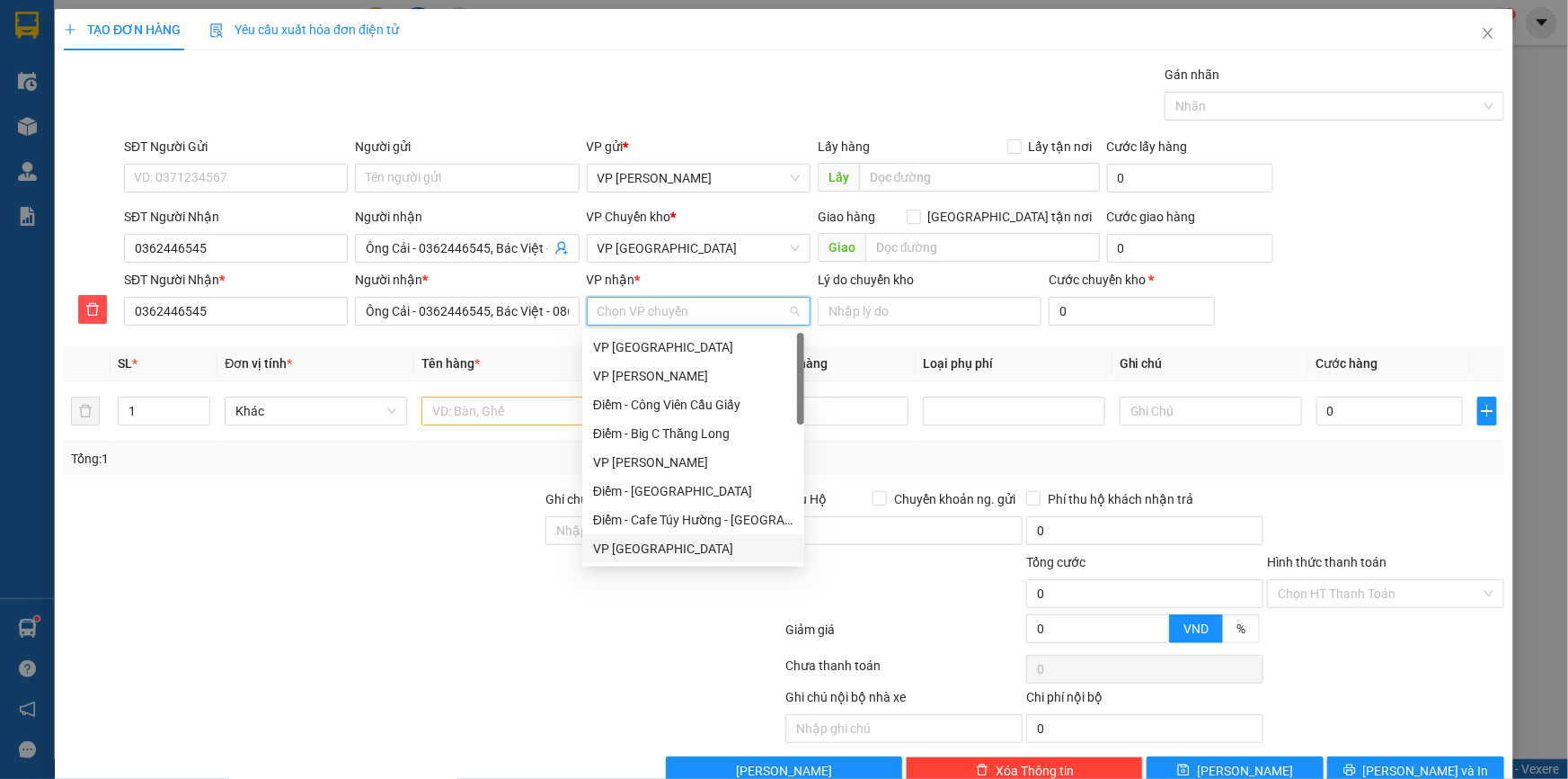
scroll to position [244, 0]
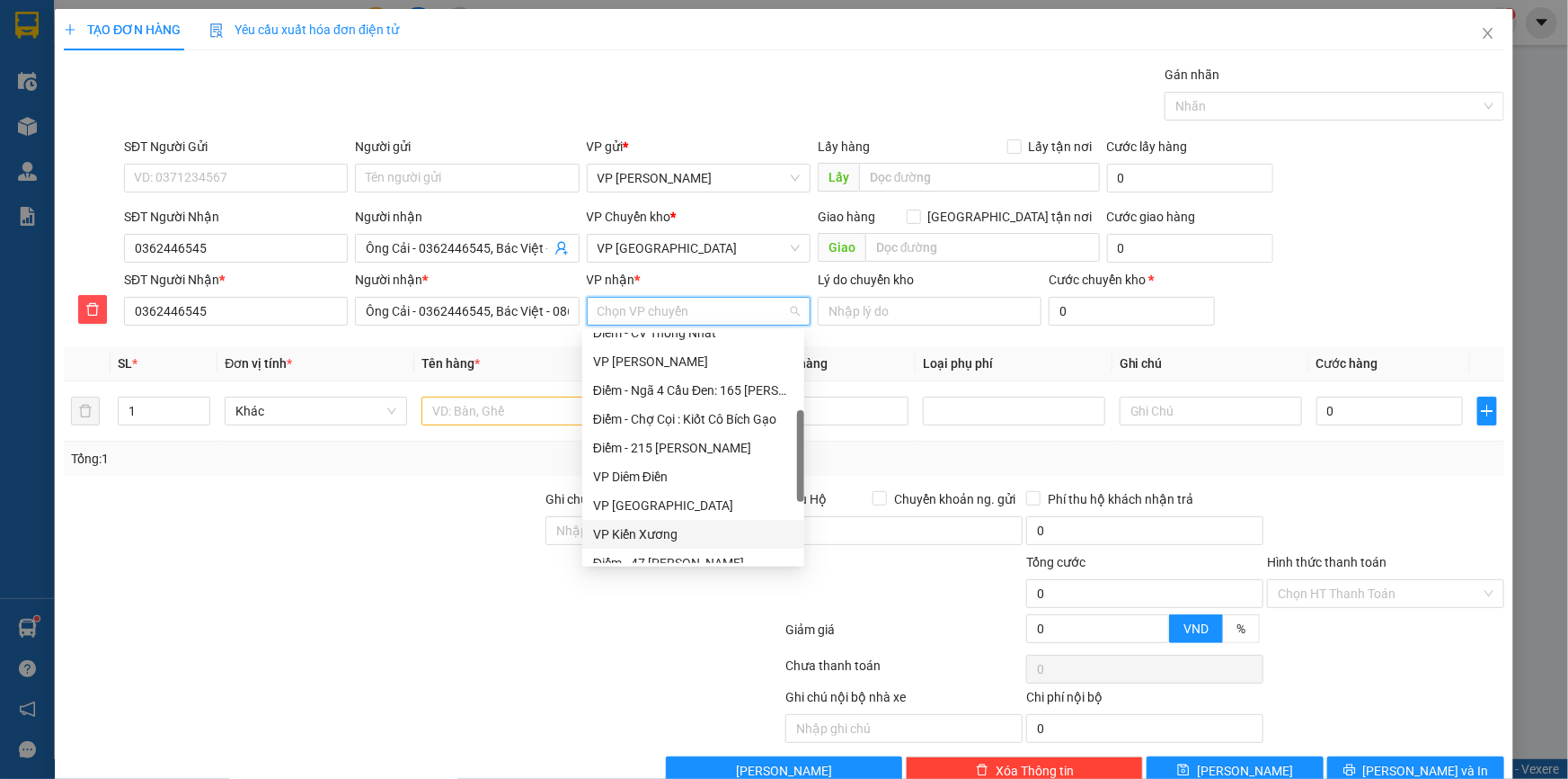
click at [678, 529] on div "VP Kiến Xương" at bounding box center [694, 534] width 201 height 20
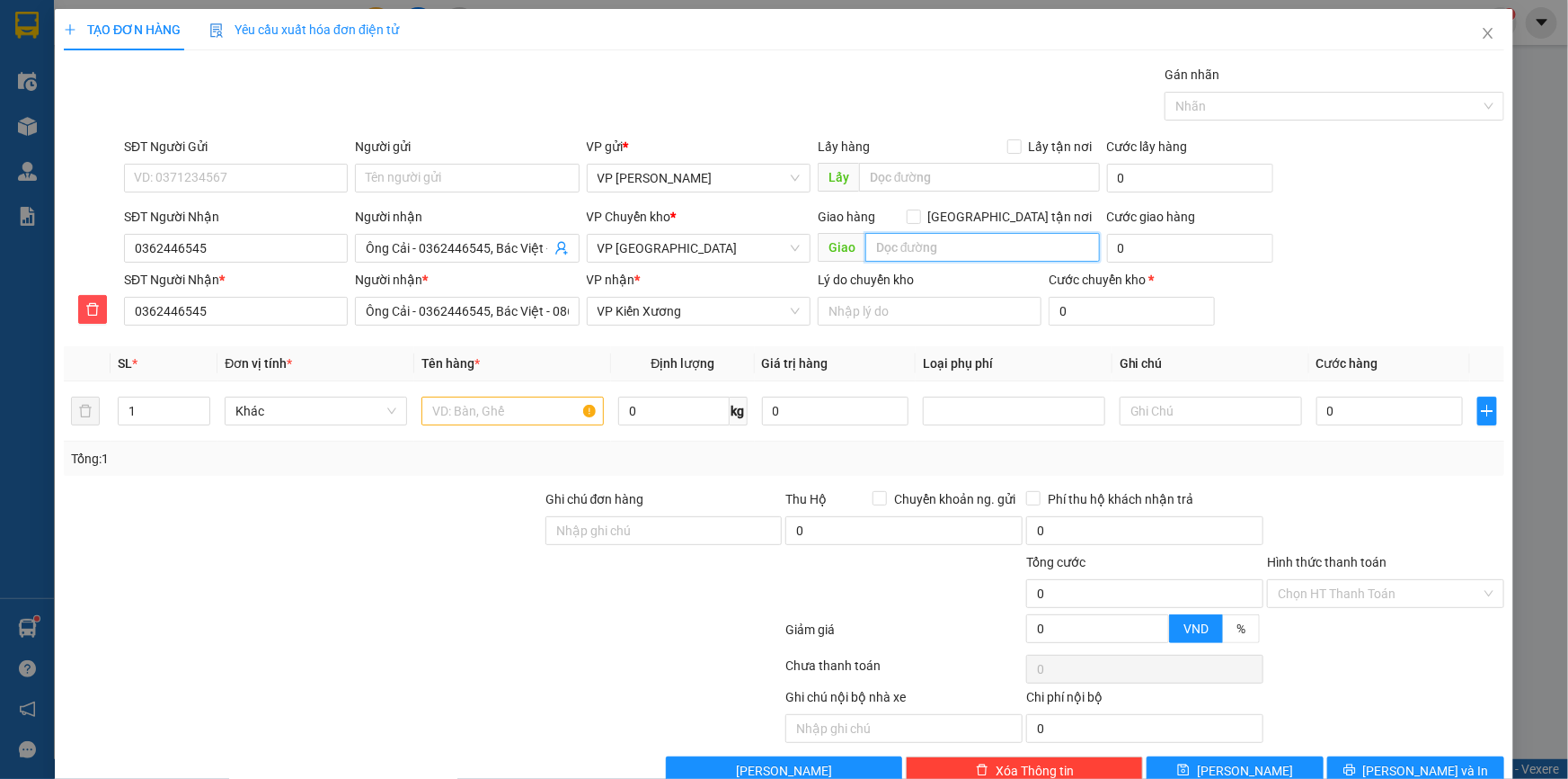
click at [908, 252] on input "text" at bounding box center [982, 247] width 234 height 29
type input "T"
type input "Thị trấn Thanh Nê, KX (đối diện điện lực Kiến Xương)"
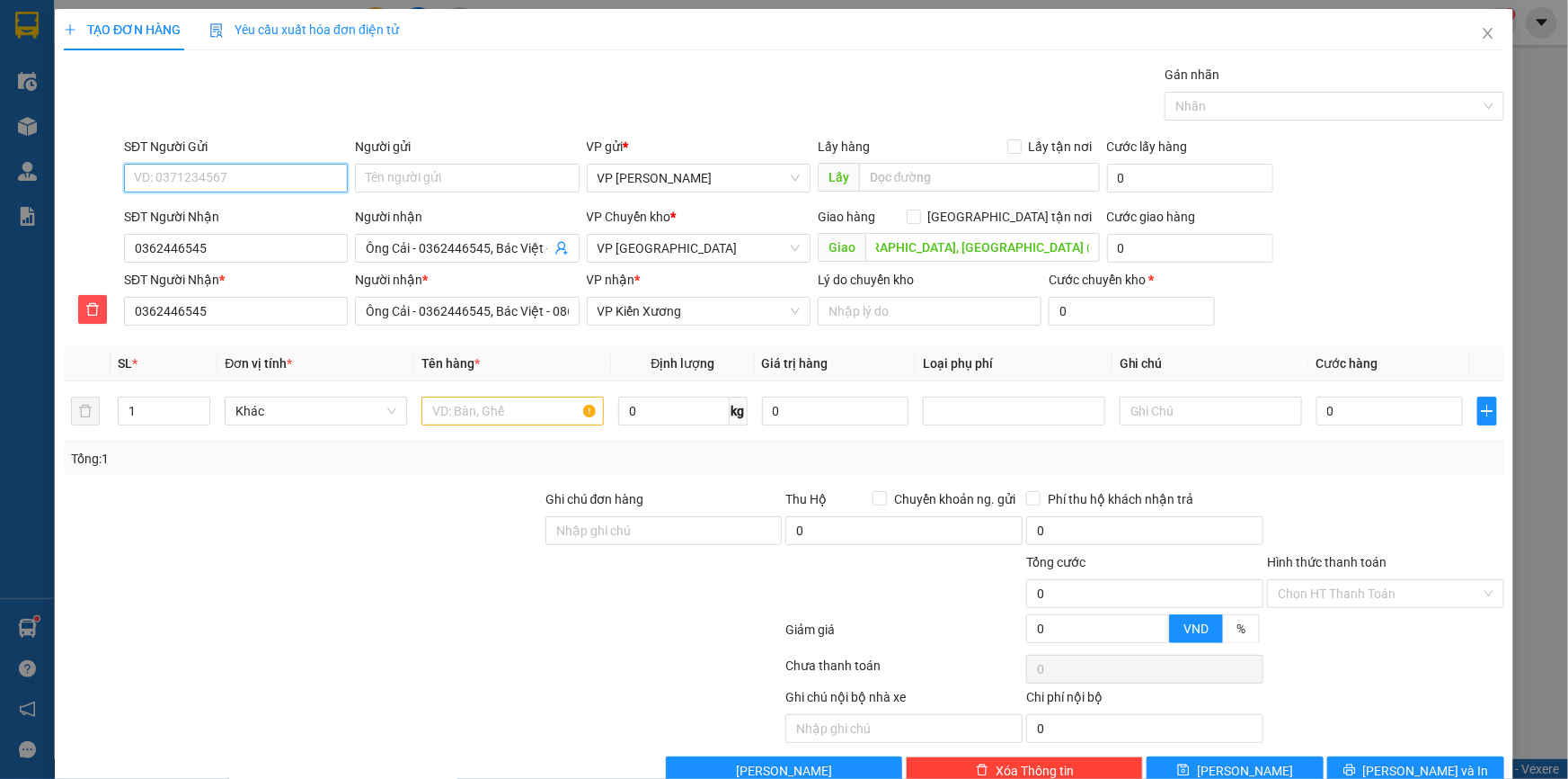
scroll to position [0, 0]
click at [210, 177] on input "SĐT Người Gửi" at bounding box center [235, 178] width 223 height 29
type input "0975033666"
type input "A"
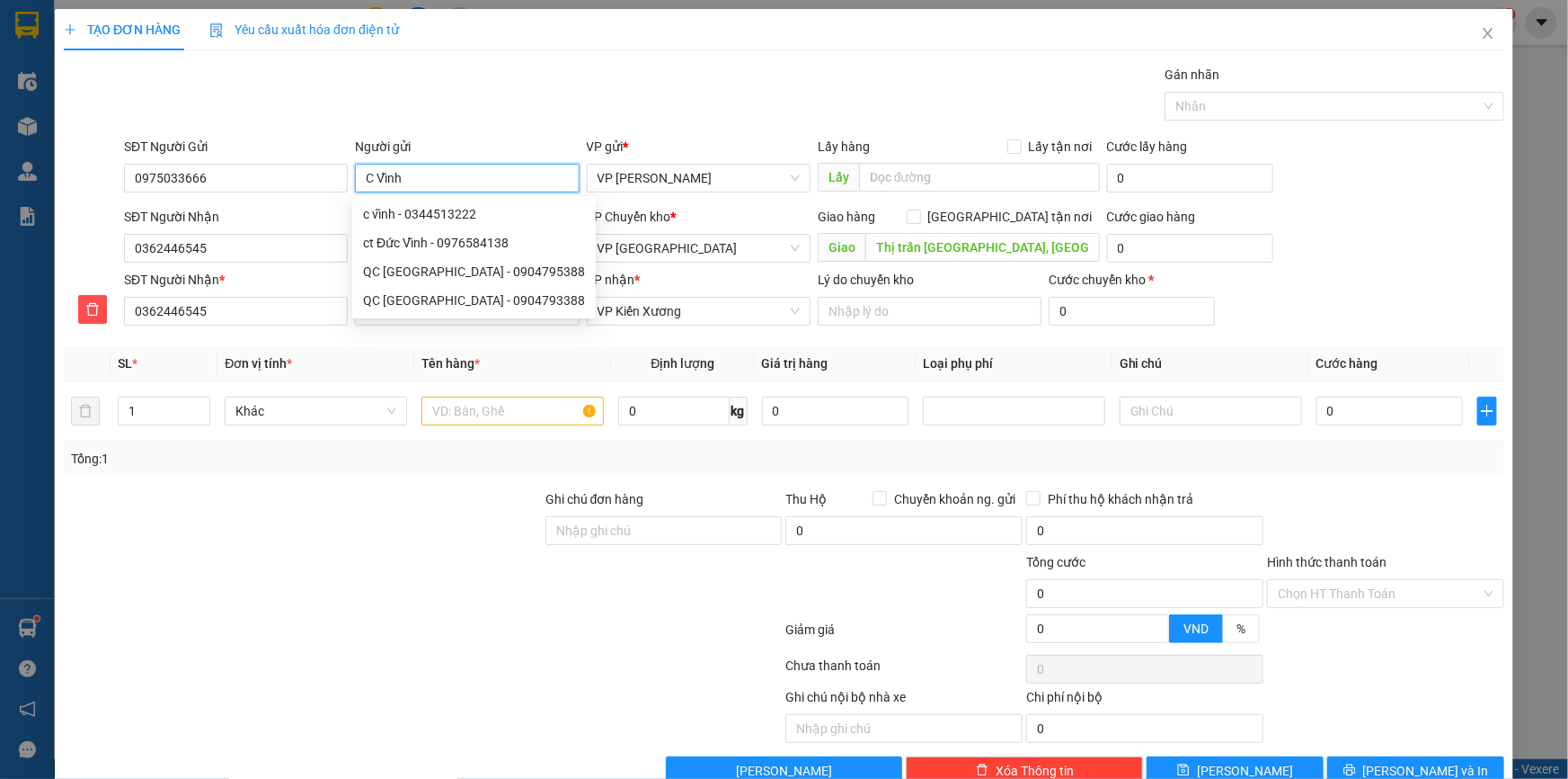
type input "C Vĩnh"
click at [729, 51] on div "TẠO ĐƠN HÀNG Yêu cầu xuất hóa đơn điện tử Transit Pickup Surcharge Ids Transit …" at bounding box center [784, 397] width 1440 height 776
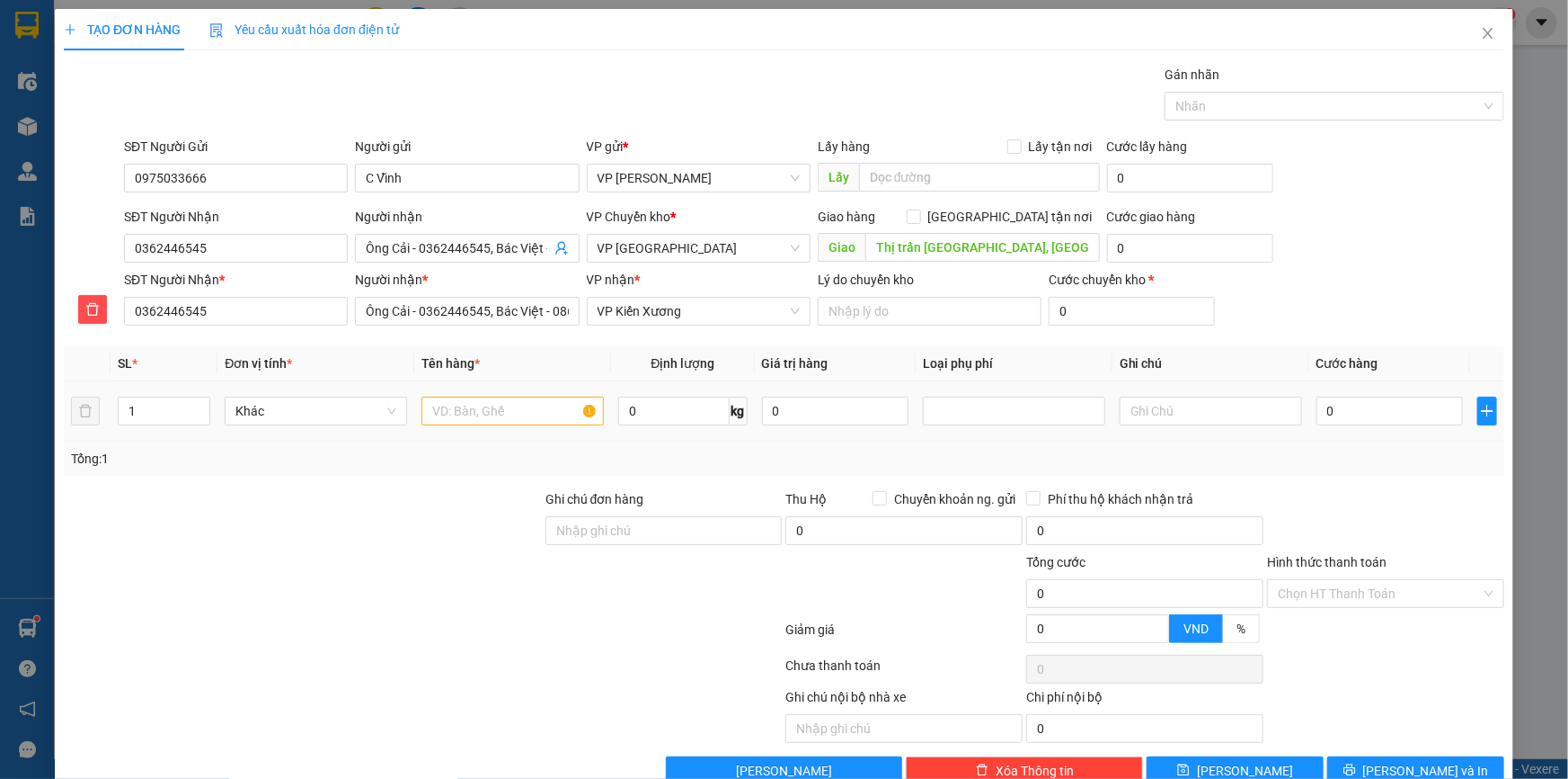
click at [527, 424] on div at bounding box center [513, 411] width 183 height 36
click at [507, 404] on input "text" at bounding box center [513, 411] width 183 height 29
type input "Thùng xốp na"
type input "22"
click at [987, 473] on div "Hàng dễ vỡ" at bounding box center [1006, 475] width 159 height 20
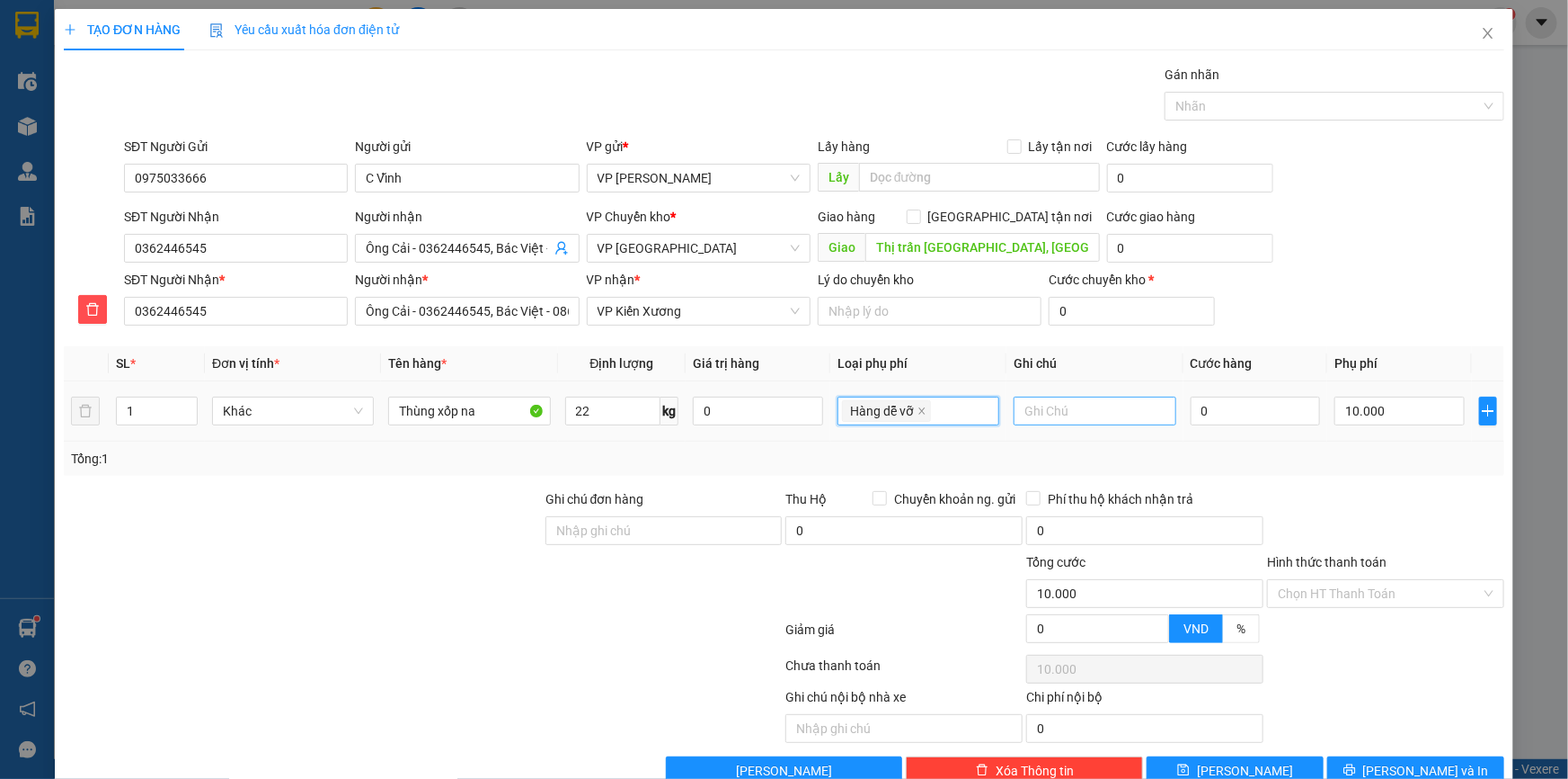
type input "10.000"
click at [1129, 411] on input "text" at bounding box center [1094, 411] width 162 height 29
type input "Không đè hàng khác lên, hàng dễ bẹp"
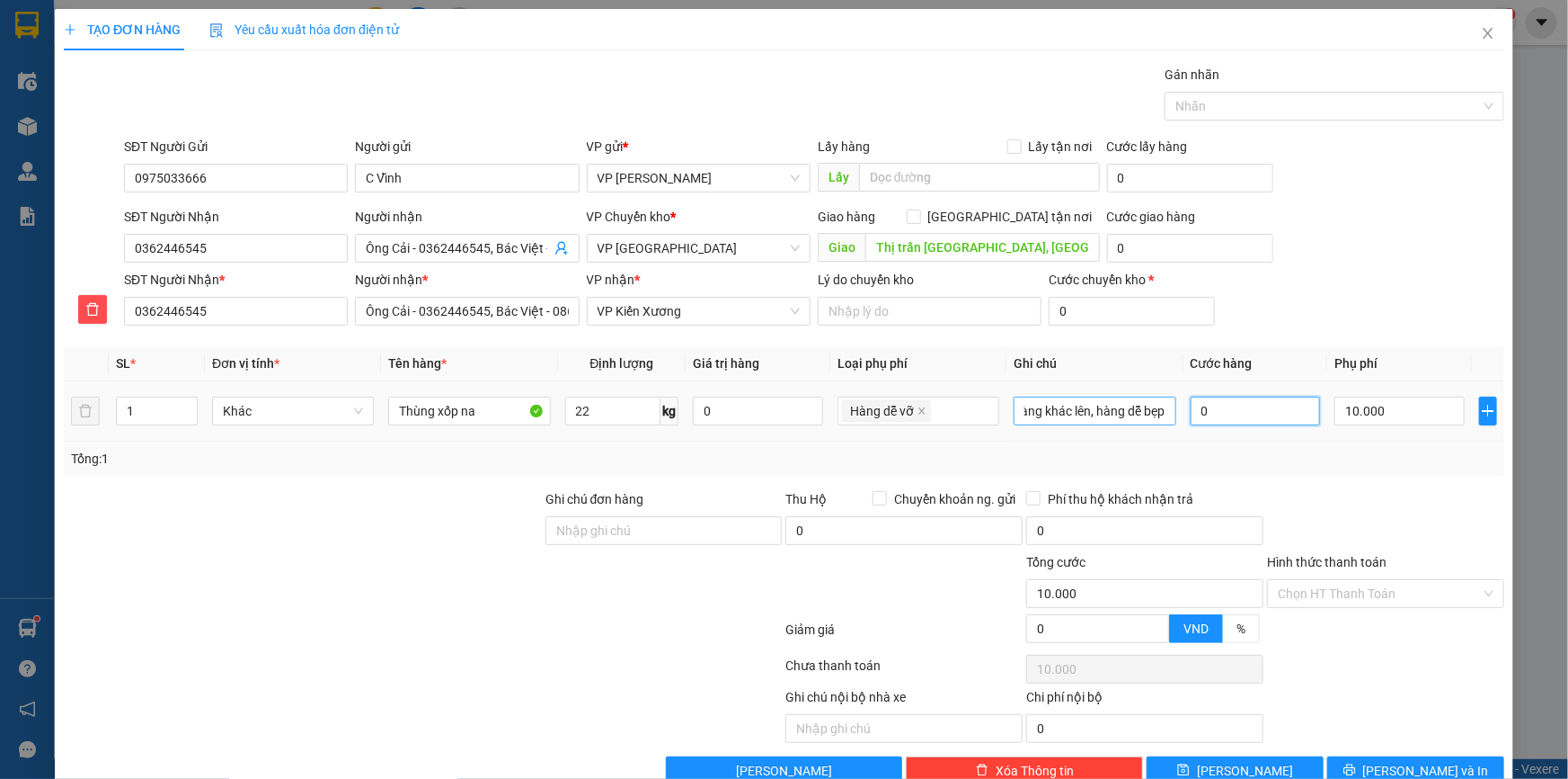
scroll to position [0, 0]
type input "04"
type input "10.004"
type input "045"
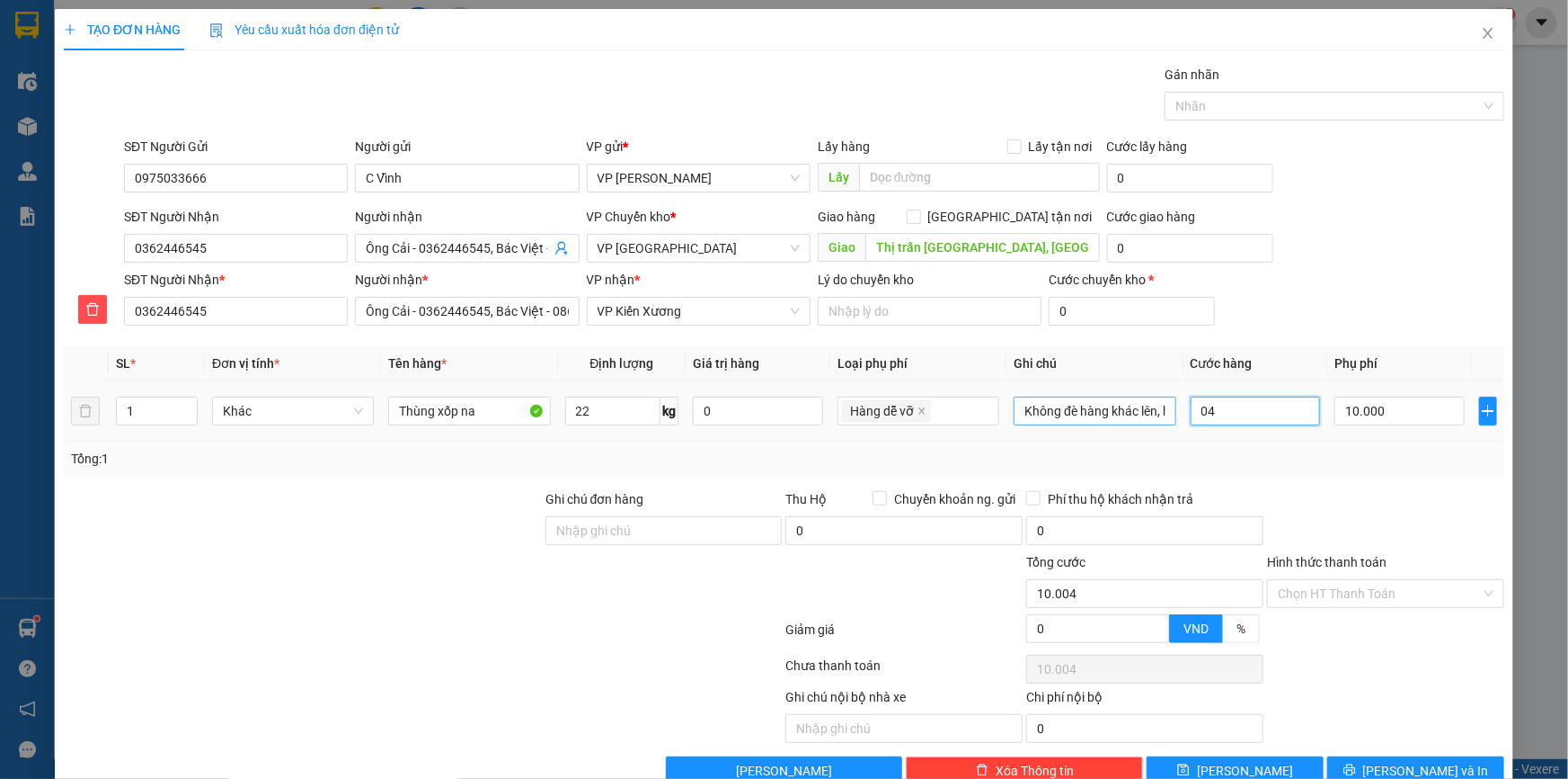
type input "10.045"
type input "45.000"
type input "55.000"
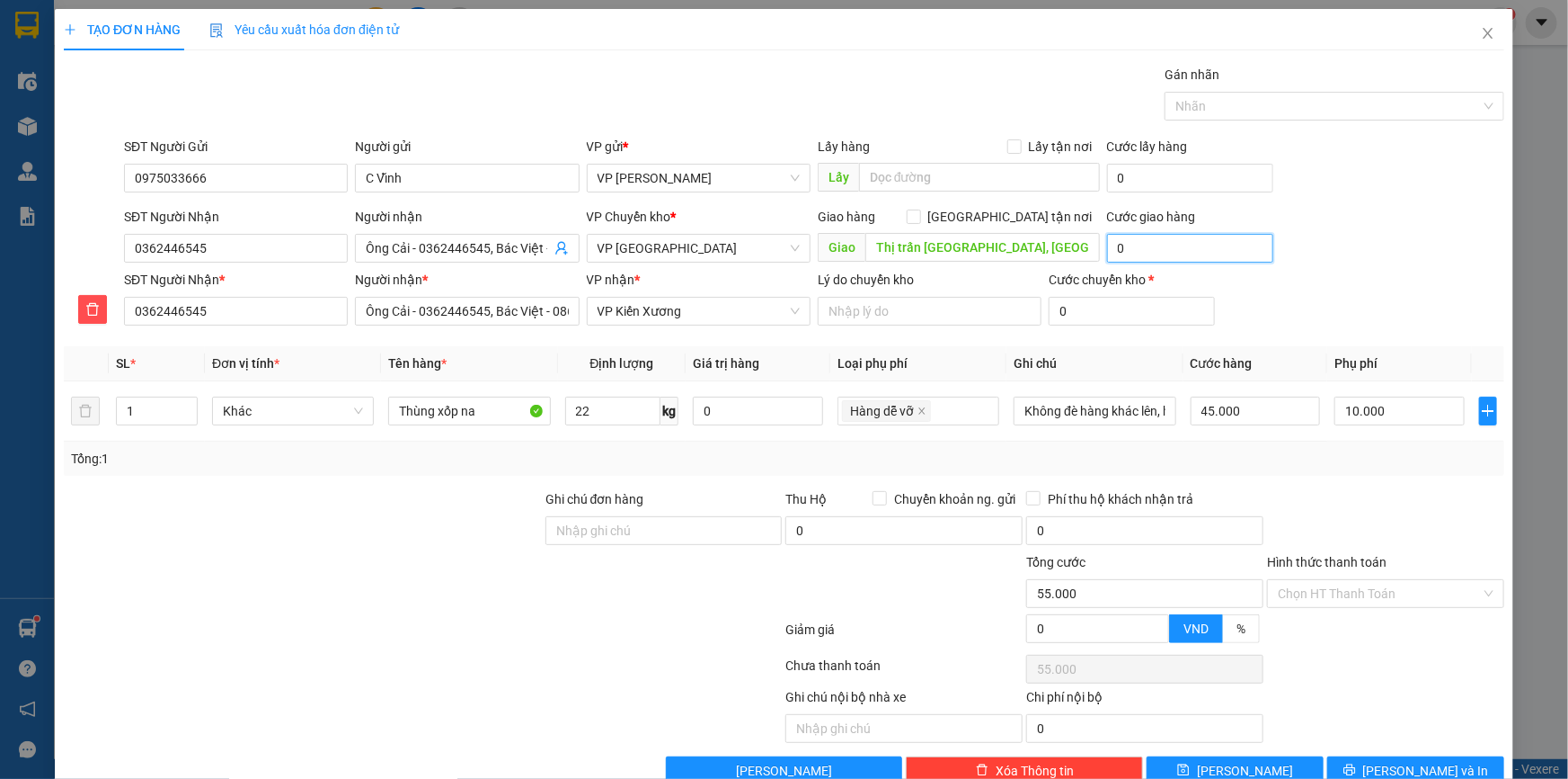
click at [1160, 252] on input "0" at bounding box center [1190, 248] width 166 height 29
type input "5"
type input "55.005"
type input "5.000"
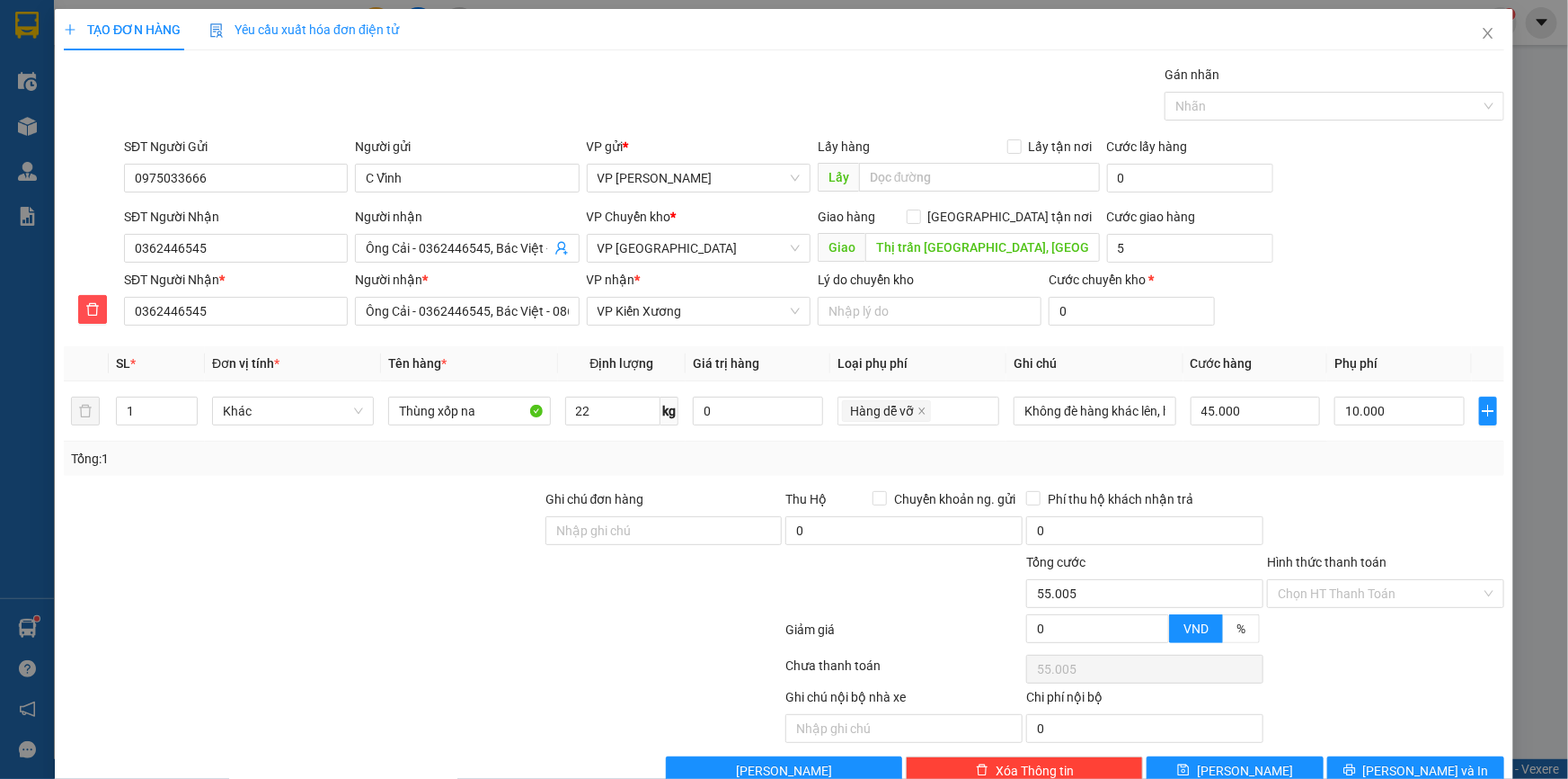
type input "60.000"
drag, startPoint x: 1352, startPoint y: 195, endPoint x: 1374, endPoint y: 197, distance: 22.1
click at [1352, 195] on div "SĐT Người Gửi 0975033666 Người gửi C Vĩnh VP gửi * VP Phạm Văn Đồng Lấy hàng Lấ…" at bounding box center [814, 168] width 1387 height 63
click at [1544, 252] on div "TẠO ĐƠN HÀNG Yêu cầu xuất hóa đơn điện tử Transit Pickup Surcharge Ids Transit …" at bounding box center [784, 389] width 1568 height 779
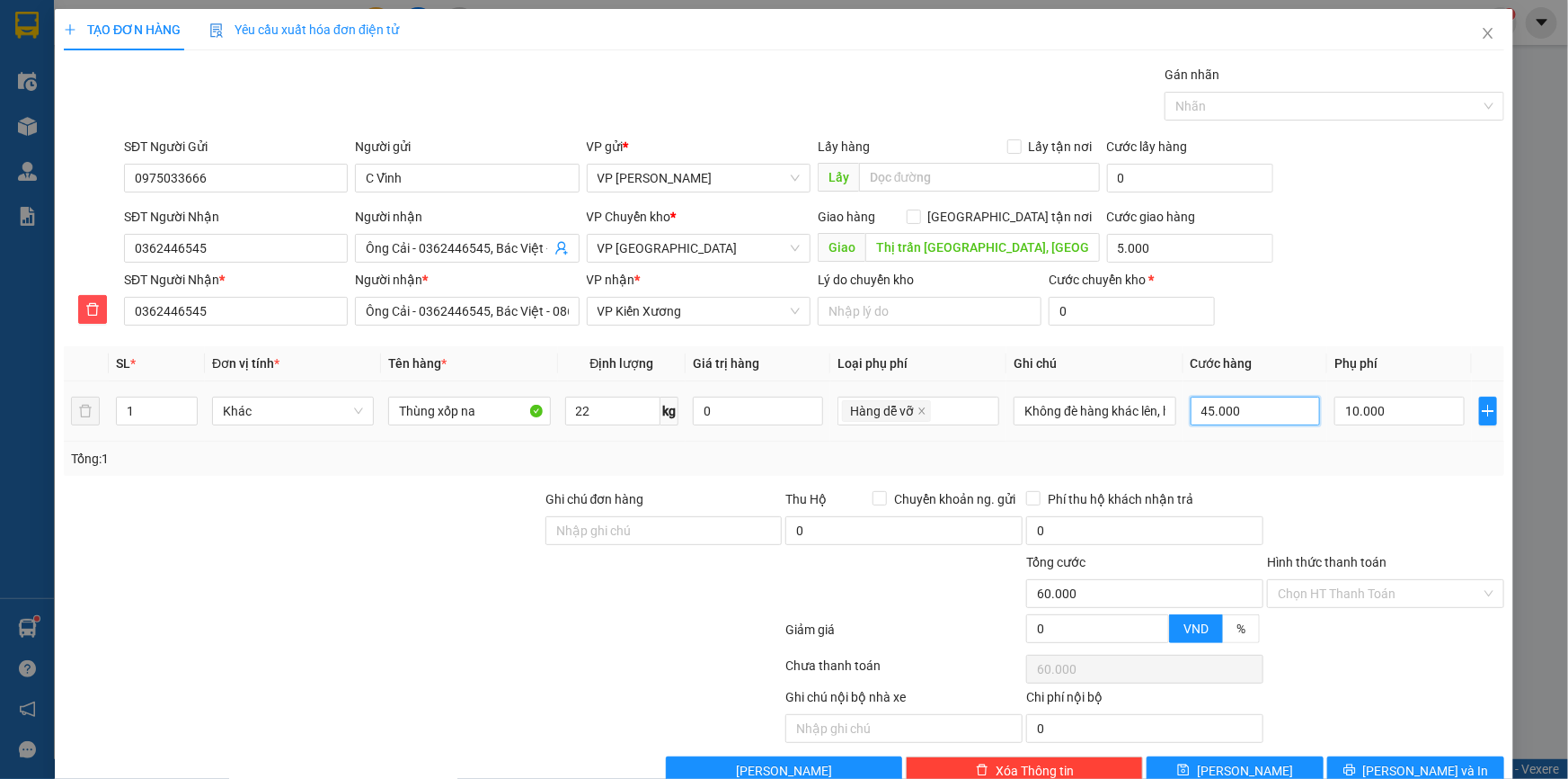
click at [1258, 411] on input "45.000" at bounding box center [1256, 411] width 130 height 29
type input "0"
type input "15.000"
type input "05"
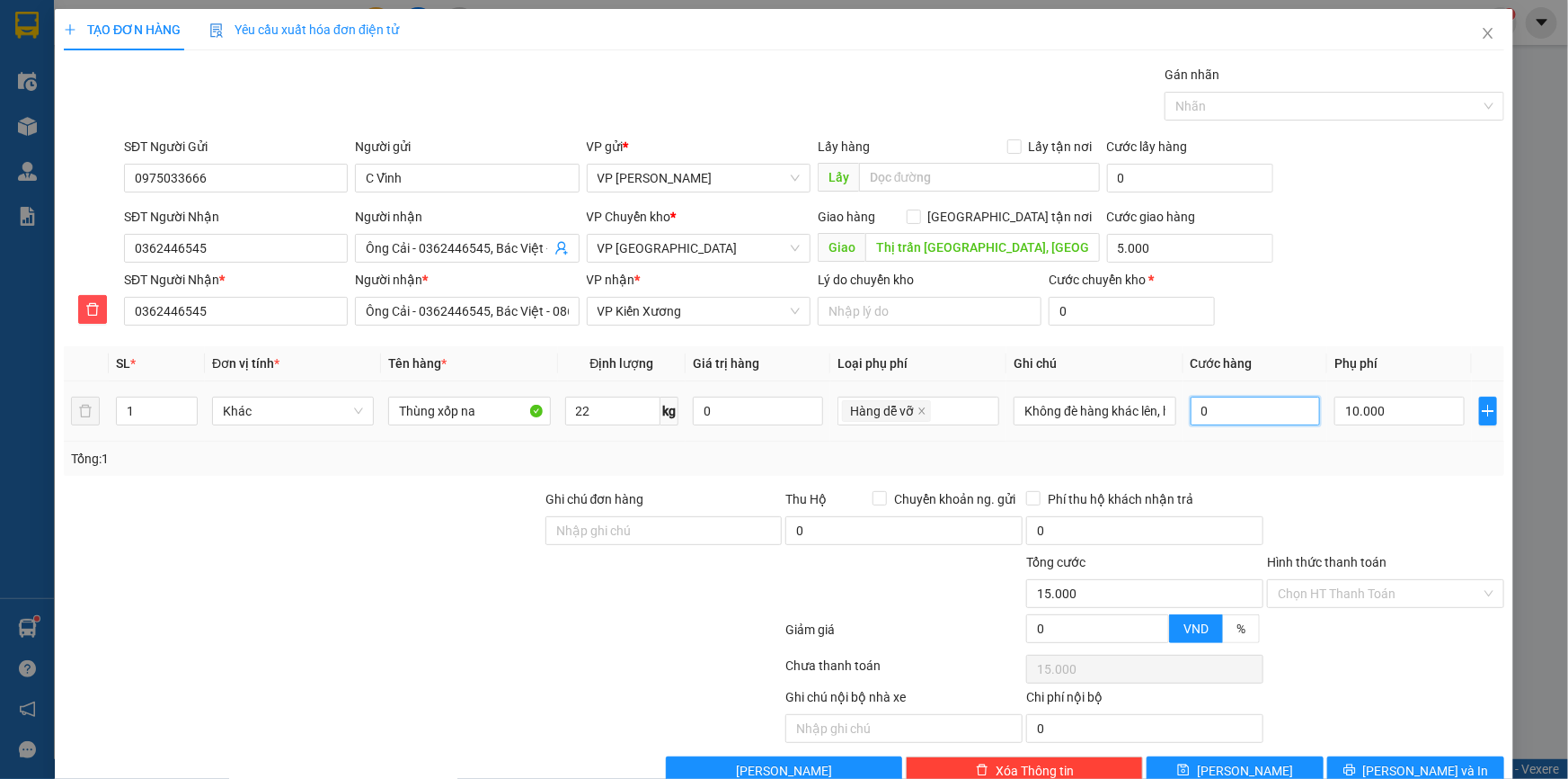
type input "15.005"
type input "055"
type input "15.055"
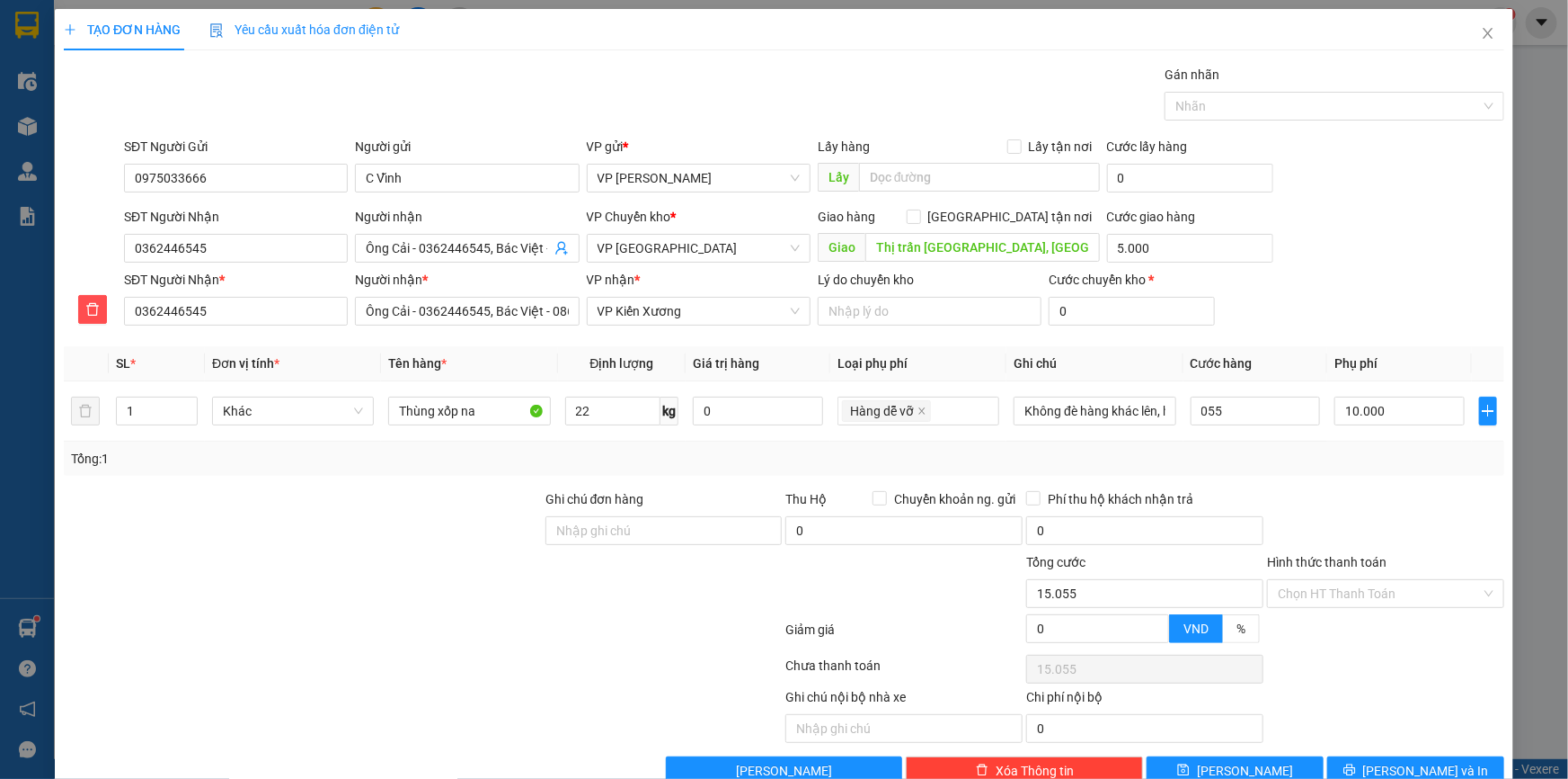
type input "55.000"
type input "70.000"
click at [1280, 185] on div "SĐT Người Gửi 0975033666 Người gửi C Vĩnh VP gửi * VP Phạm Văn Đồng Lấy hàng Lấ…" at bounding box center [814, 168] width 1387 height 63
click at [1440, 265] on div "SĐT Người Nhận 0362446545 Người nhận Ông Cải - 0362446545, Bác Việt - 086996693…" at bounding box center [814, 239] width 1387 height 63
click at [1315, 270] on div "SĐT Người Nhận * 0362446545 Người nhận * Ông Cải - 0362446545, Bác Việt - 08699…" at bounding box center [814, 301] width 1387 height 63
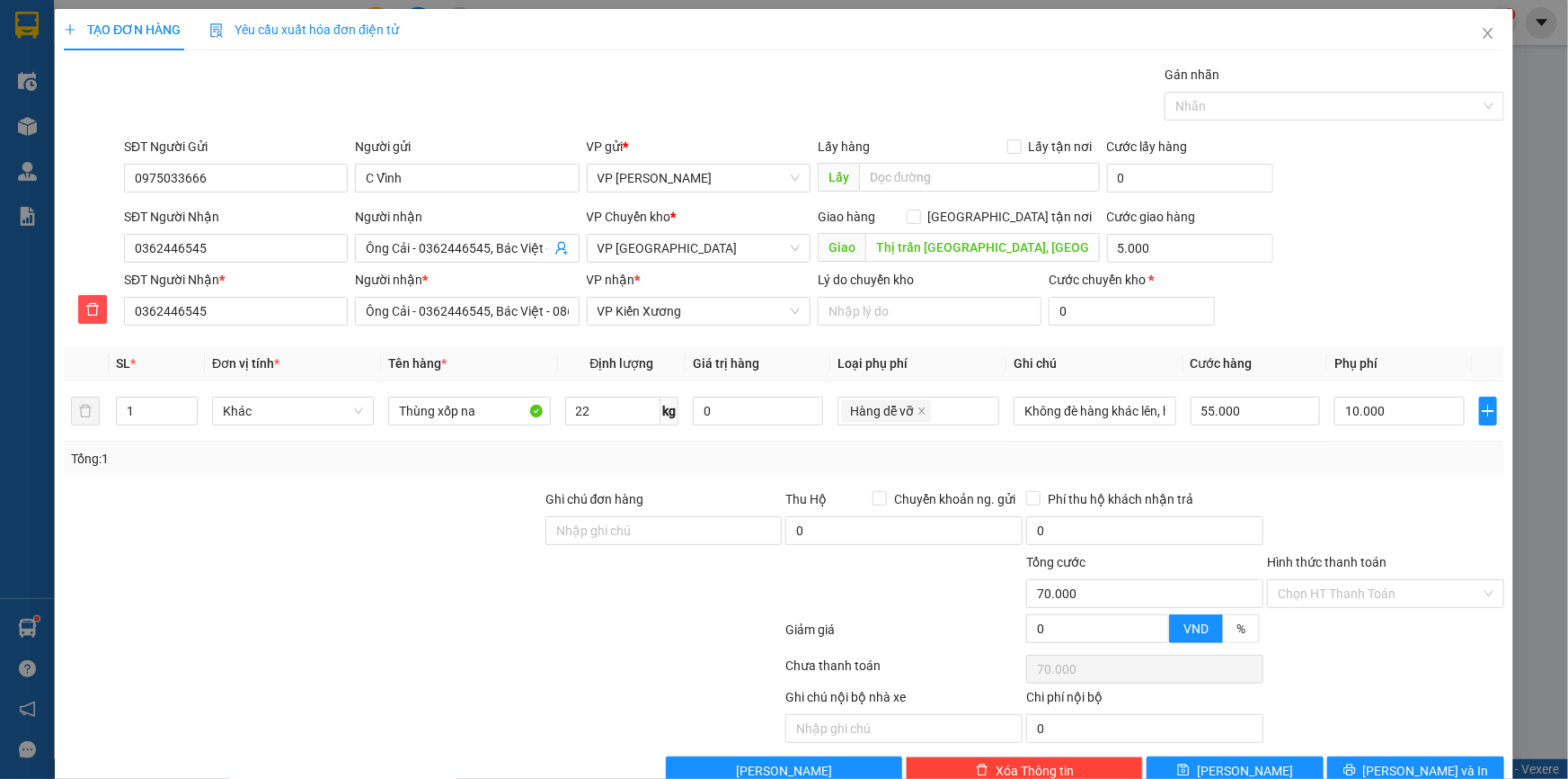
click at [1337, 243] on div "SĐT Người Nhận 0362446545 Người nhận Ông Cải - 0362446545, Bác Việt - 086996693…" at bounding box center [814, 239] width 1387 height 63
click at [1339, 230] on div "SĐT Người Nhận 0362446545 Người nhận Ông Cải - 0362446545, Bác Việt - 086996693…" at bounding box center [814, 239] width 1387 height 63
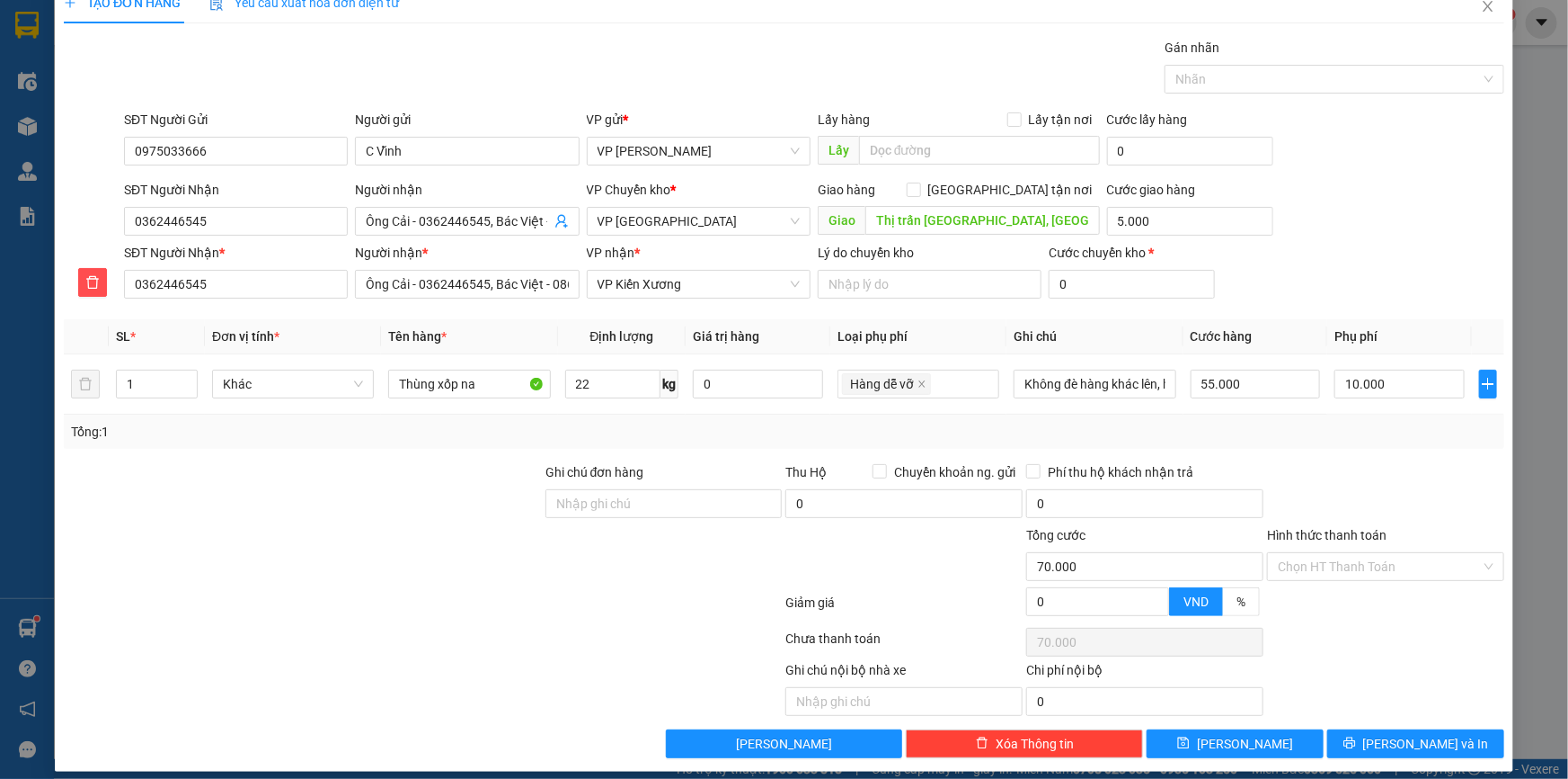
scroll to position [40, 0]
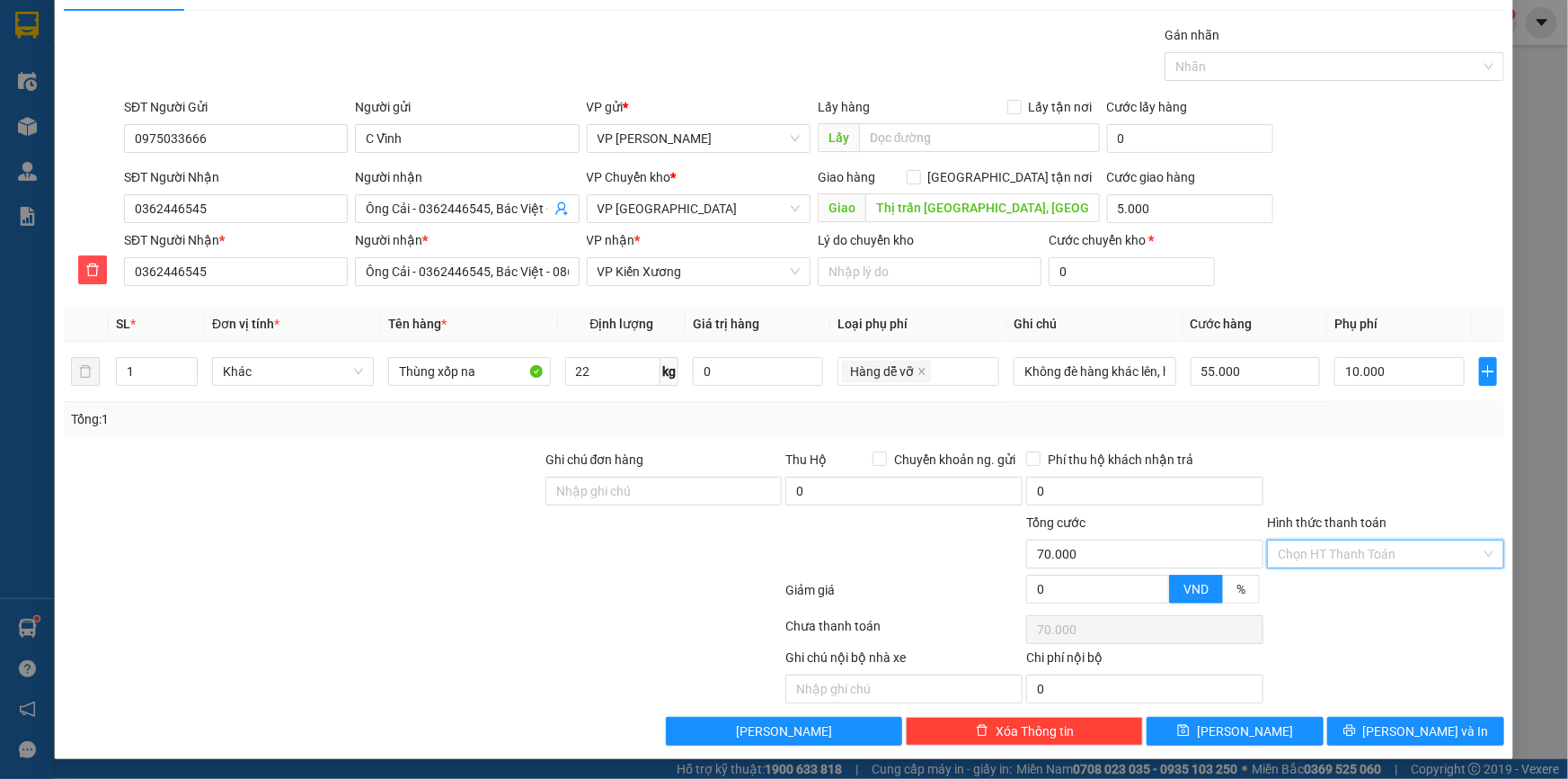
drag, startPoint x: 1346, startPoint y: 556, endPoint x: 1347, endPoint y: 593, distance: 37.0
click at [1345, 554] on input "Hình thức thanh toán" at bounding box center [1379, 554] width 203 height 27
click at [1345, 592] on div "Tại văn phòng" at bounding box center [1374, 589] width 214 height 20
type input "0"
drag, startPoint x: 1356, startPoint y: 466, endPoint x: 516, endPoint y: 239, distance: 870.1
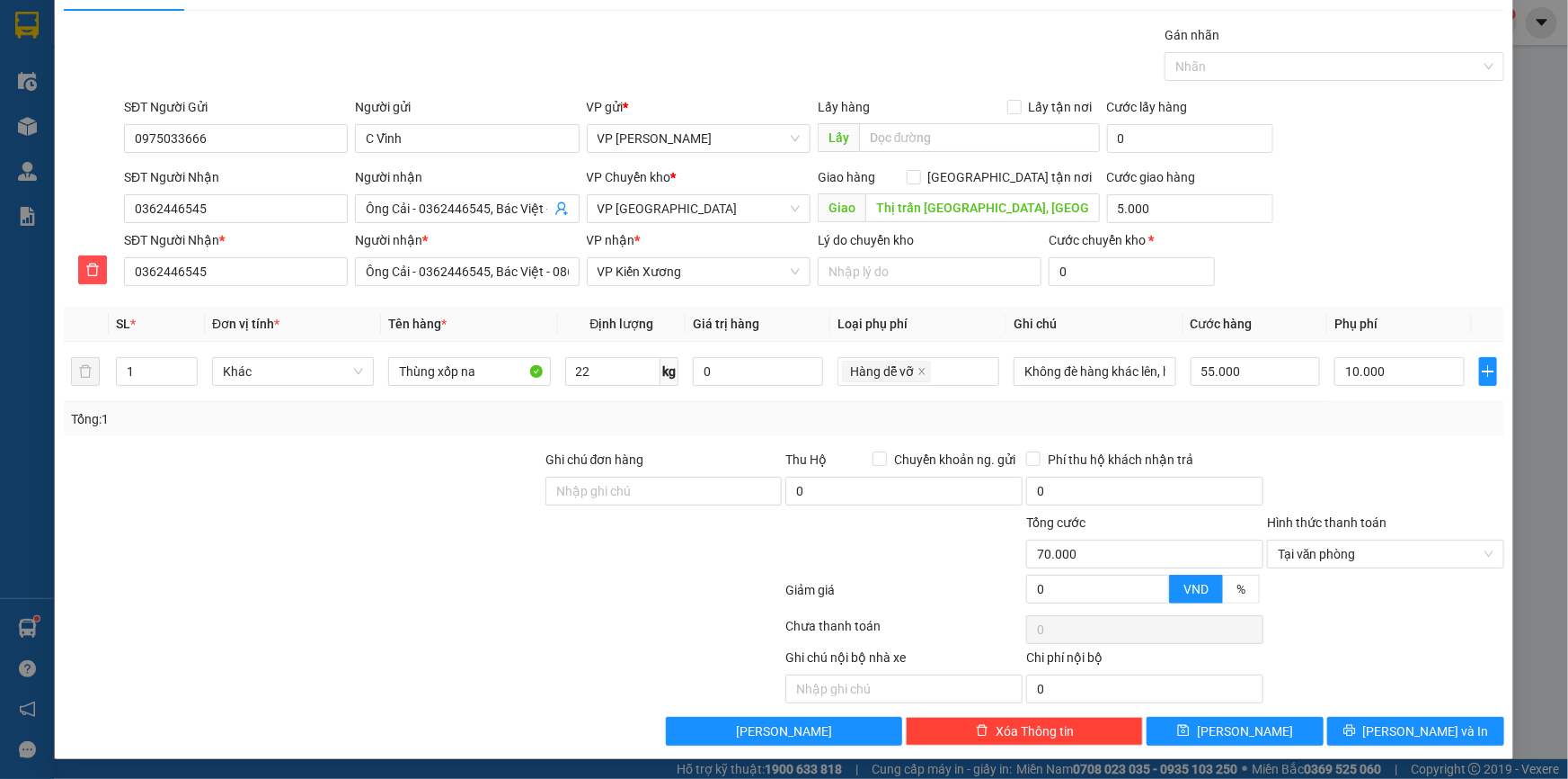
click at [1356, 465] on div at bounding box center [1385, 481] width 241 height 63
drag, startPoint x: 1378, startPoint y: 729, endPoint x: 288, endPoint y: 136, distance: 1240.9
click at [1356, 728] on icon "printer" at bounding box center [1350, 730] width 13 height 13
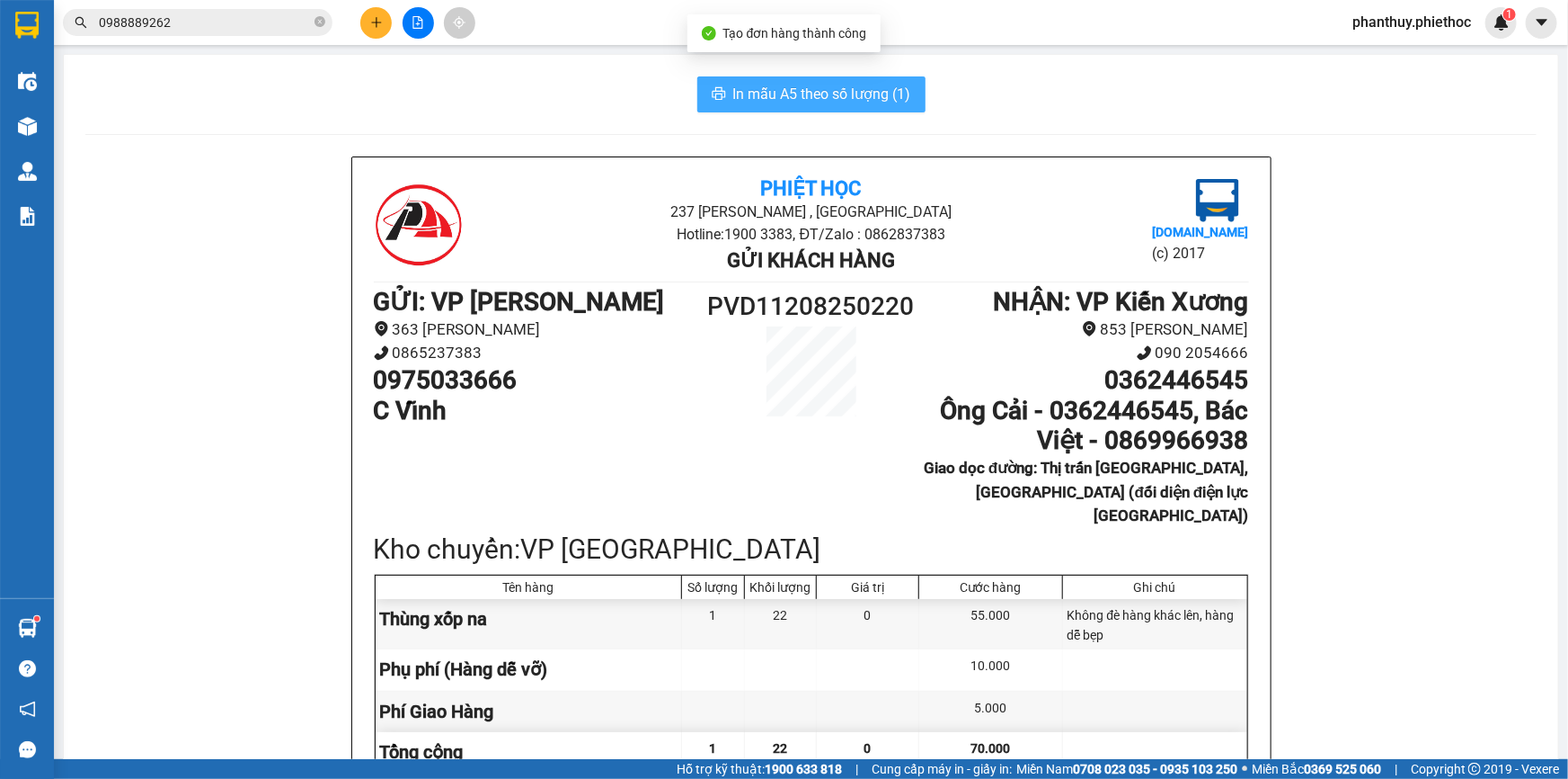
click at [756, 90] on span "In mẫu A5 theo số lượng (1)" at bounding box center [822, 93] width 178 height 23
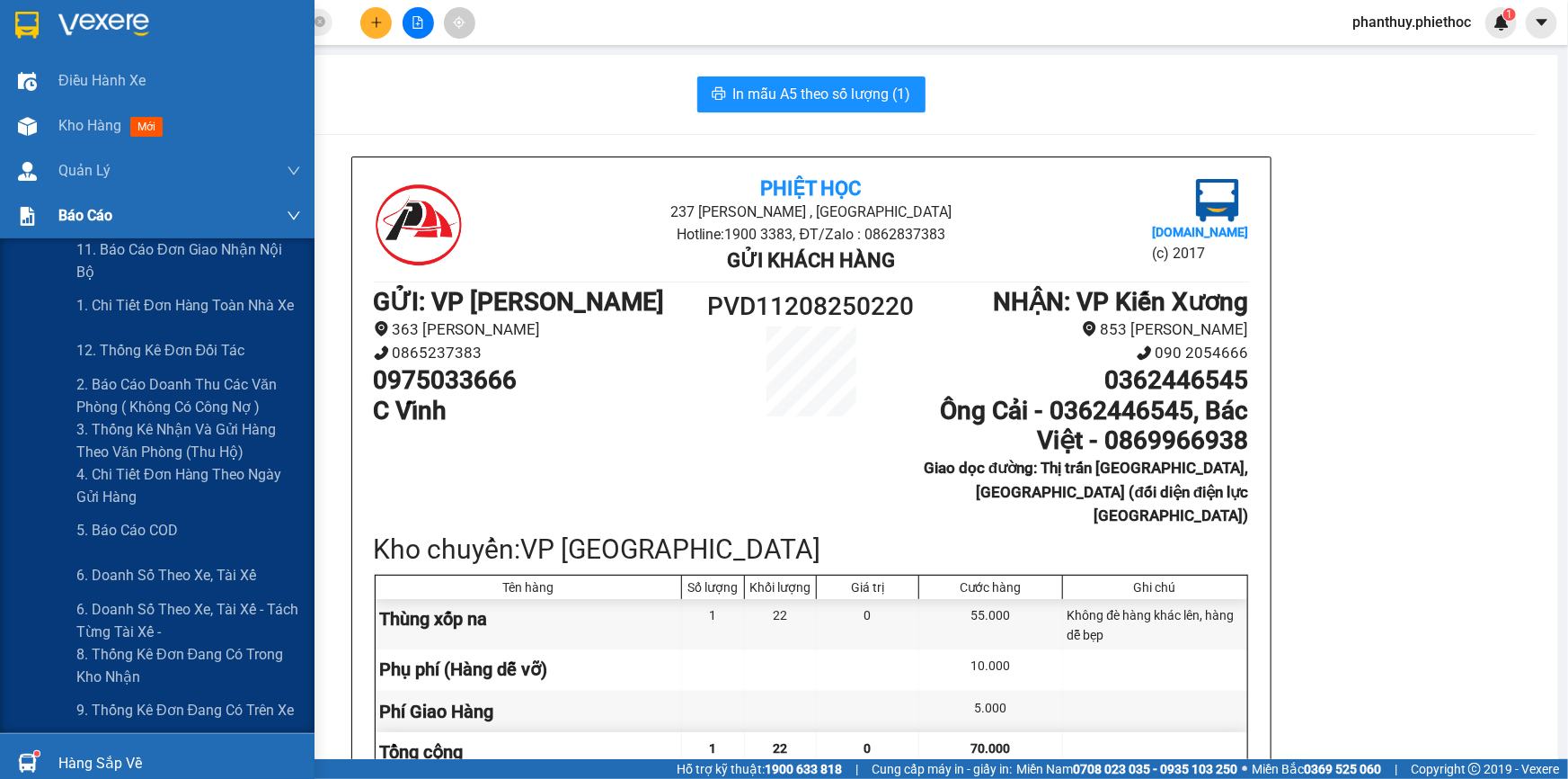
click at [86, 207] on span "Báo cáo" at bounding box center [86, 215] width 54 height 23
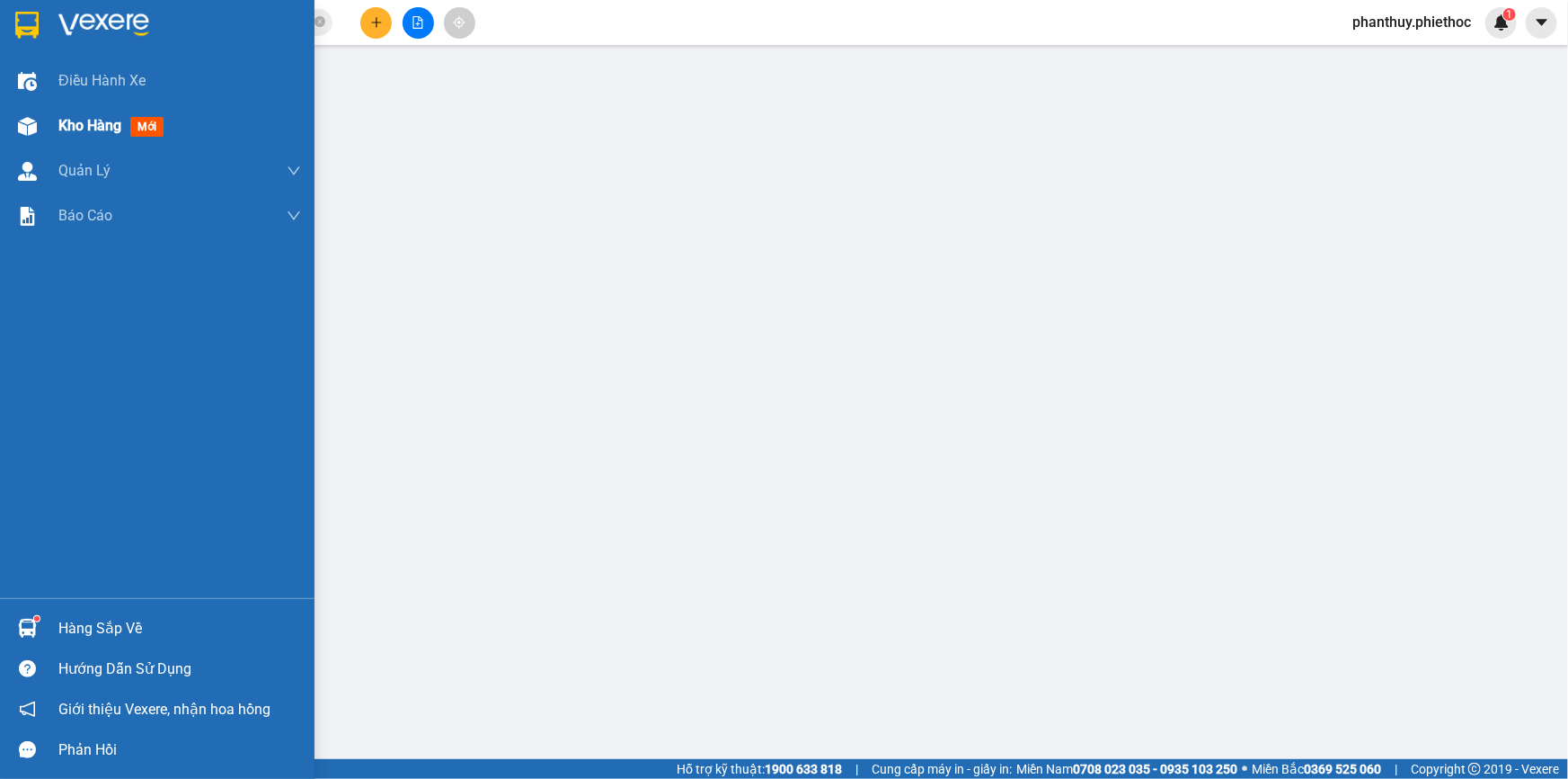
click at [83, 128] on span "Kho hàng" at bounding box center [90, 125] width 63 height 17
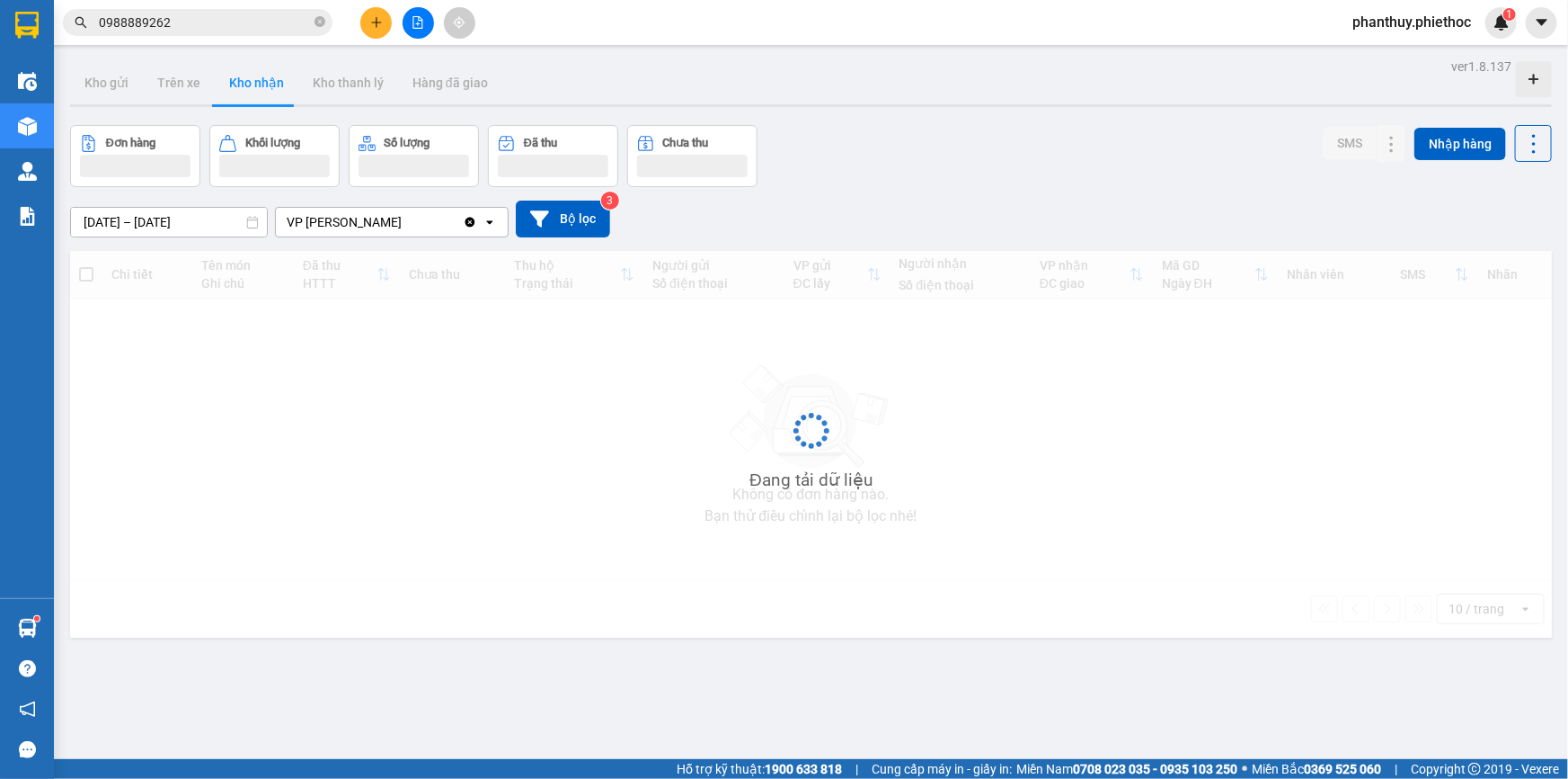
click at [678, 255] on div "Đang tải dữ liệu" at bounding box center [811, 443] width 1482 height 386
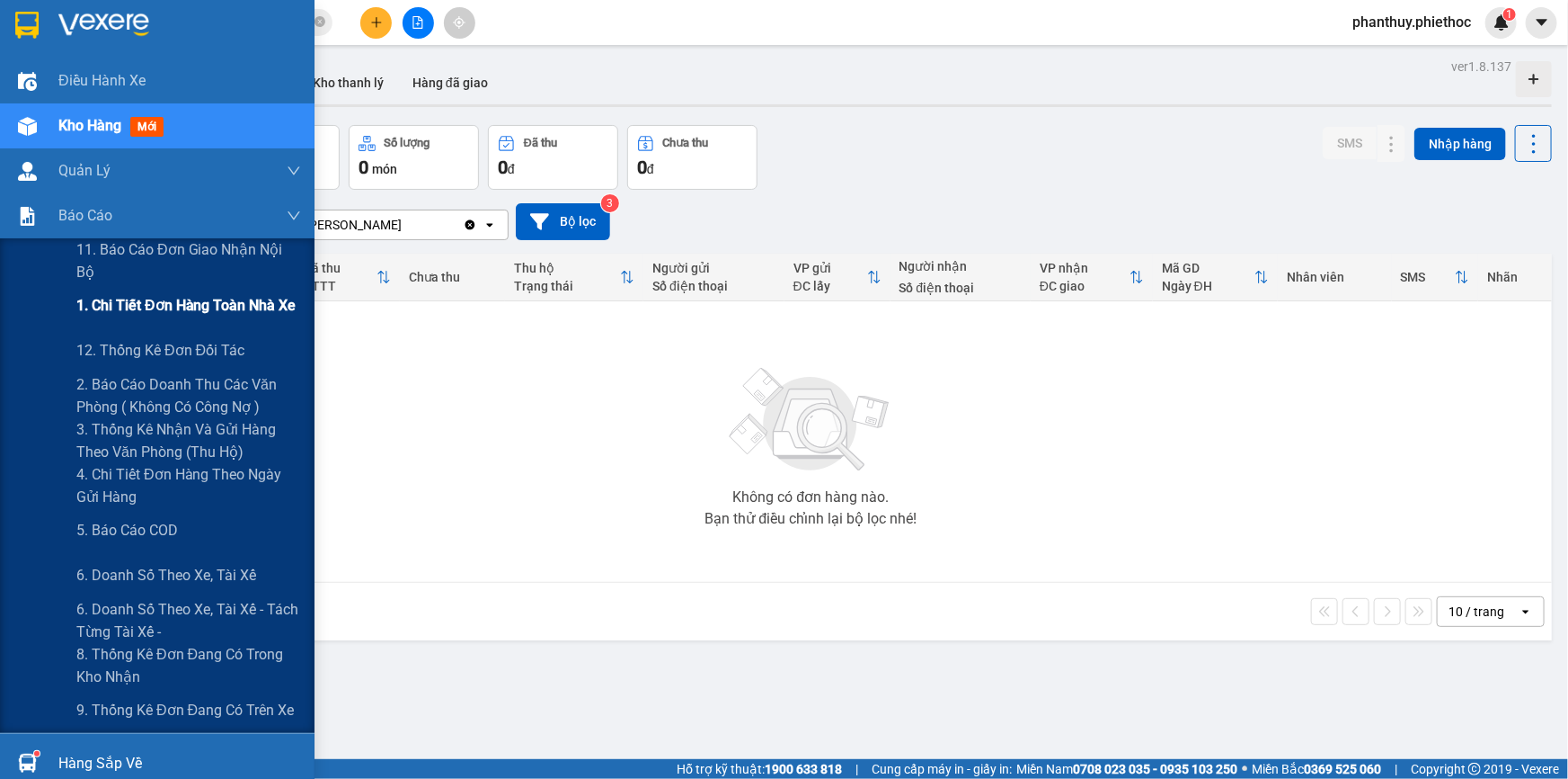
click at [217, 306] on span "1. Chi tiết đơn hàng toàn nhà xe" at bounding box center [185, 305] width 220 height 23
